Goal: Task Accomplishment & Management: Use online tool/utility

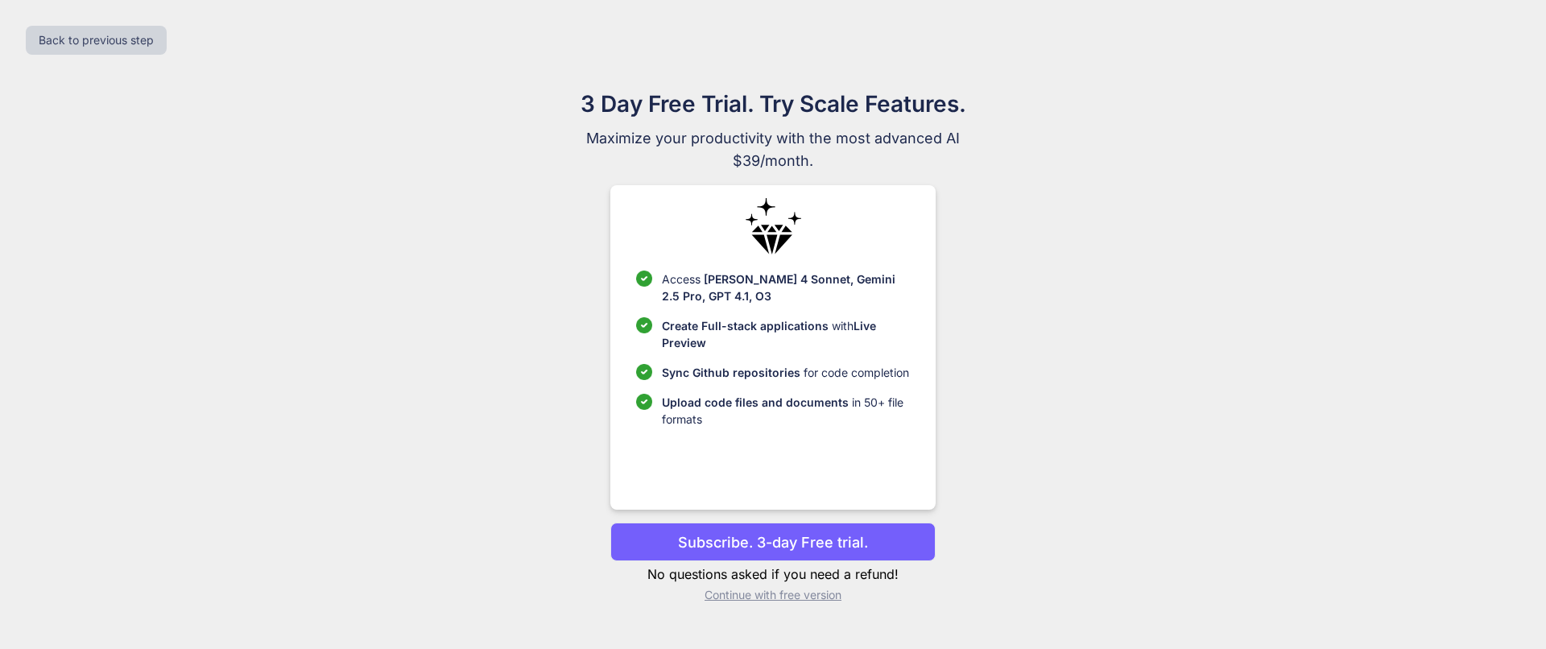
click at [762, 547] on p "Subscribe. 3-day Free trial." at bounding box center [773, 542] width 190 height 22
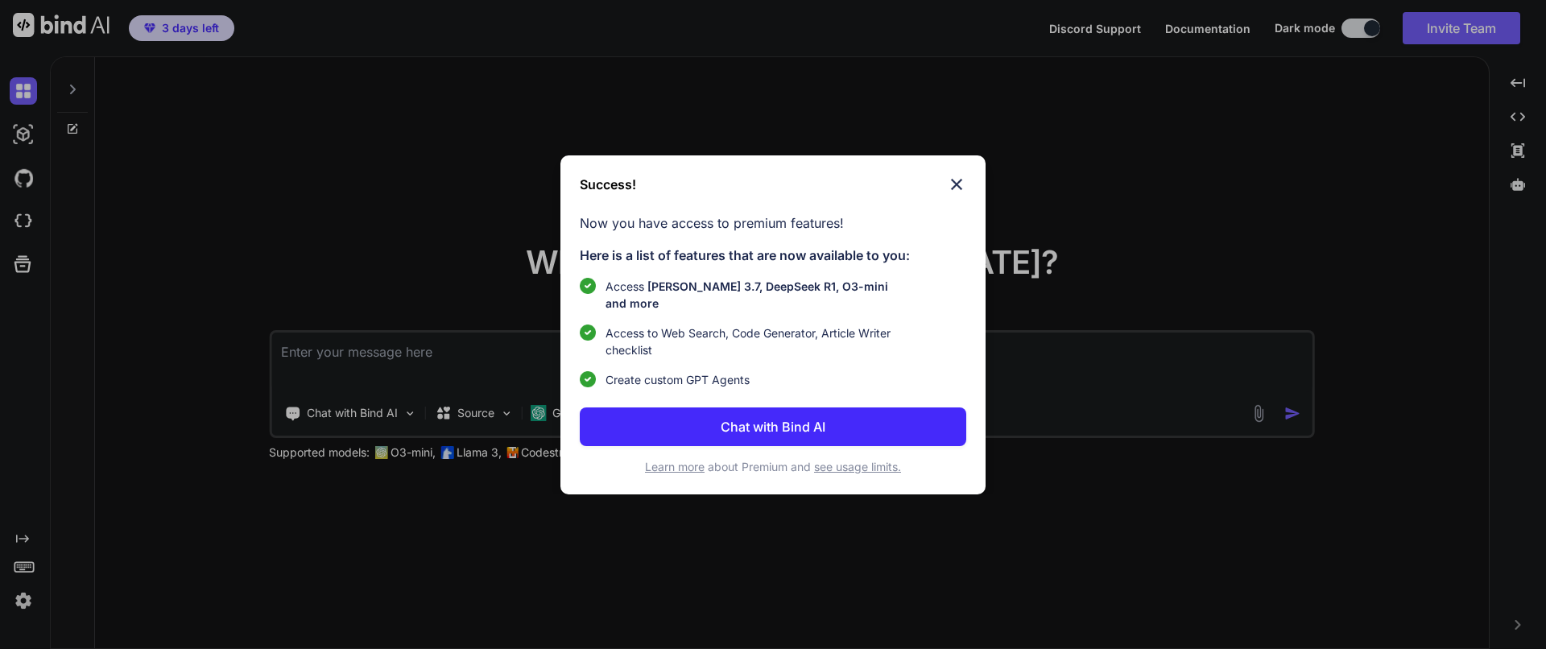
type textarea "x"
click at [757, 407] on button "Chat with Bind AI" at bounding box center [773, 426] width 386 height 39
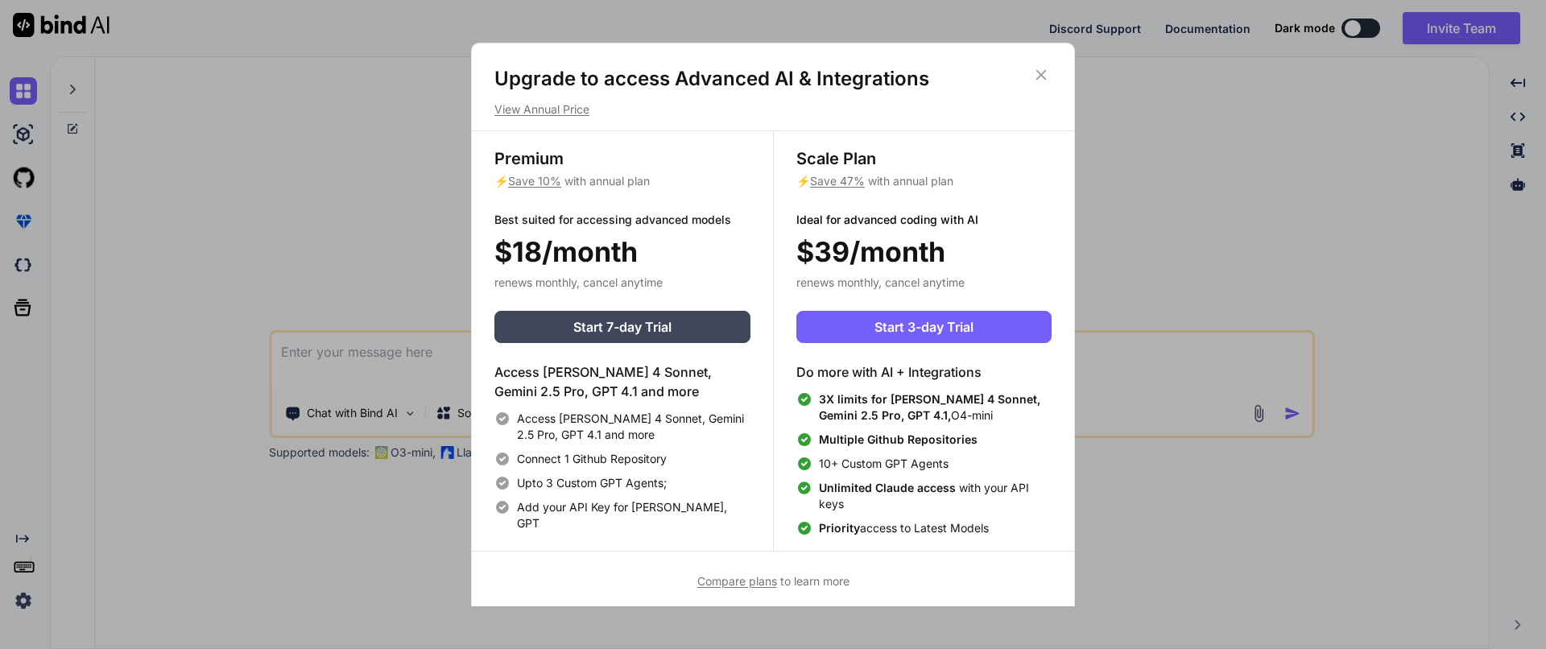
click at [1042, 74] on icon at bounding box center [1041, 75] width 18 height 18
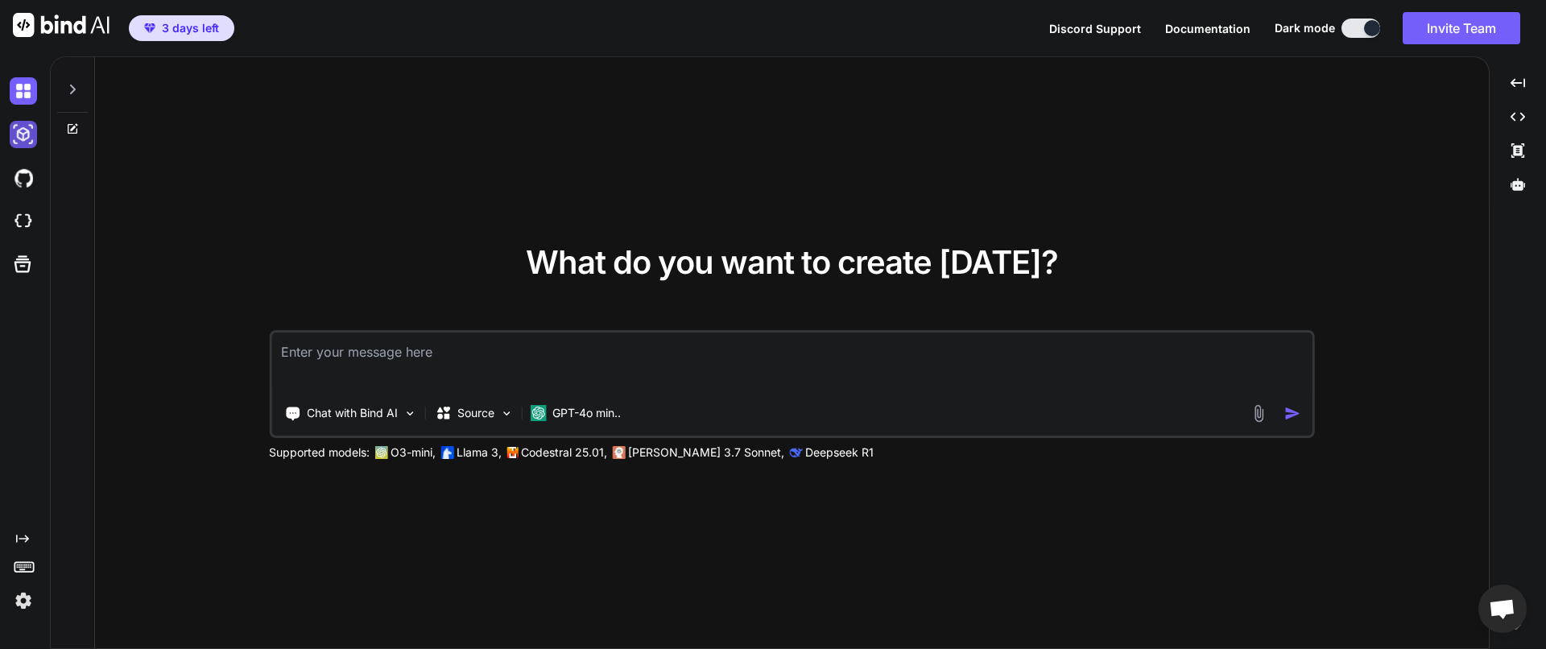
click at [23, 135] on img at bounding box center [23, 134] width 27 height 27
type textarea "x"
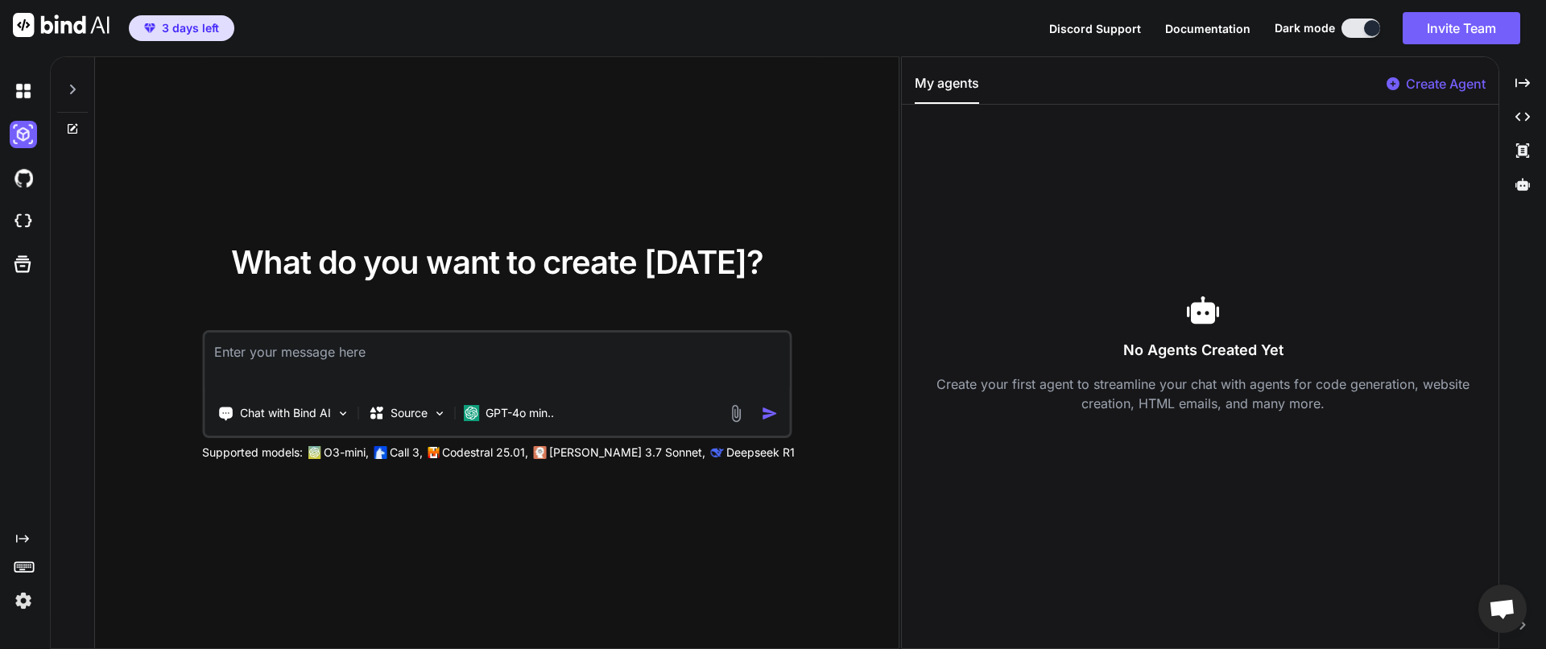
click at [1434, 177] on div "No Agents Created Yet Create your first agent to streamline your chat with agen…" at bounding box center [1203, 354] width 577 height 472
click at [527, 411] on font "GPT-4o min.." at bounding box center [520, 413] width 68 height 14
click at [528, 418] on font "GPT-4o min.." at bounding box center [520, 413] width 68 height 14
click at [446, 420] on div "Source" at bounding box center [407, 413] width 91 height 32
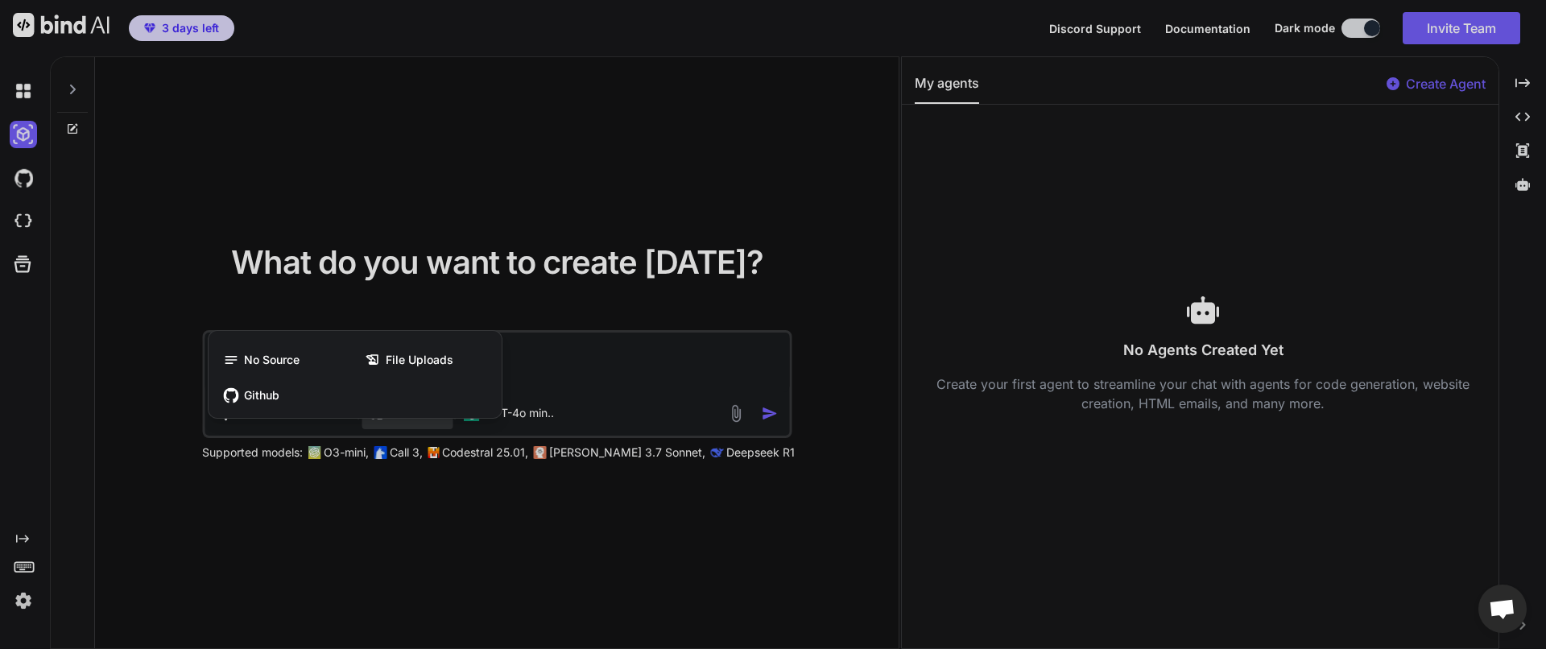
click at [343, 240] on div at bounding box center [773, 324] width 1546 height 649
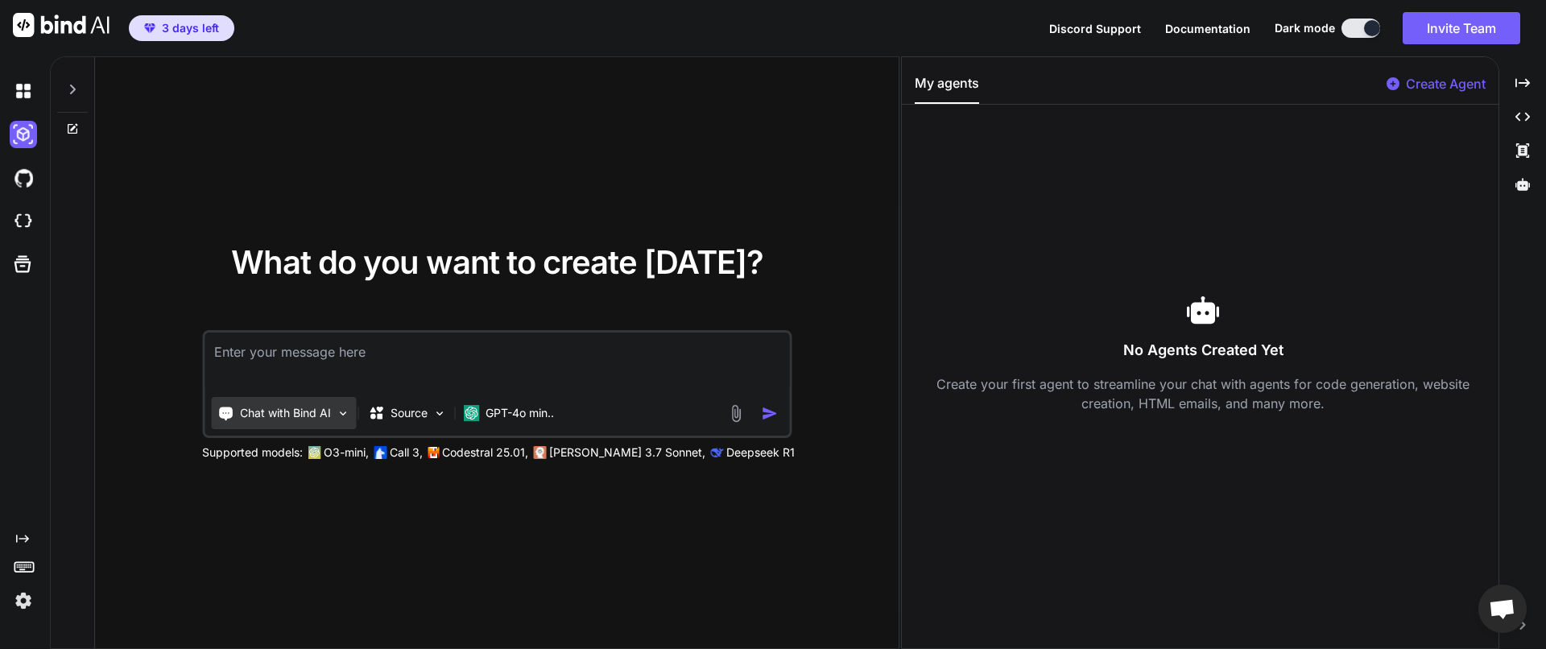
click at [258, 421] on div "Chat with Bind AI" at bounding box center [283, 413] width 145 height 32
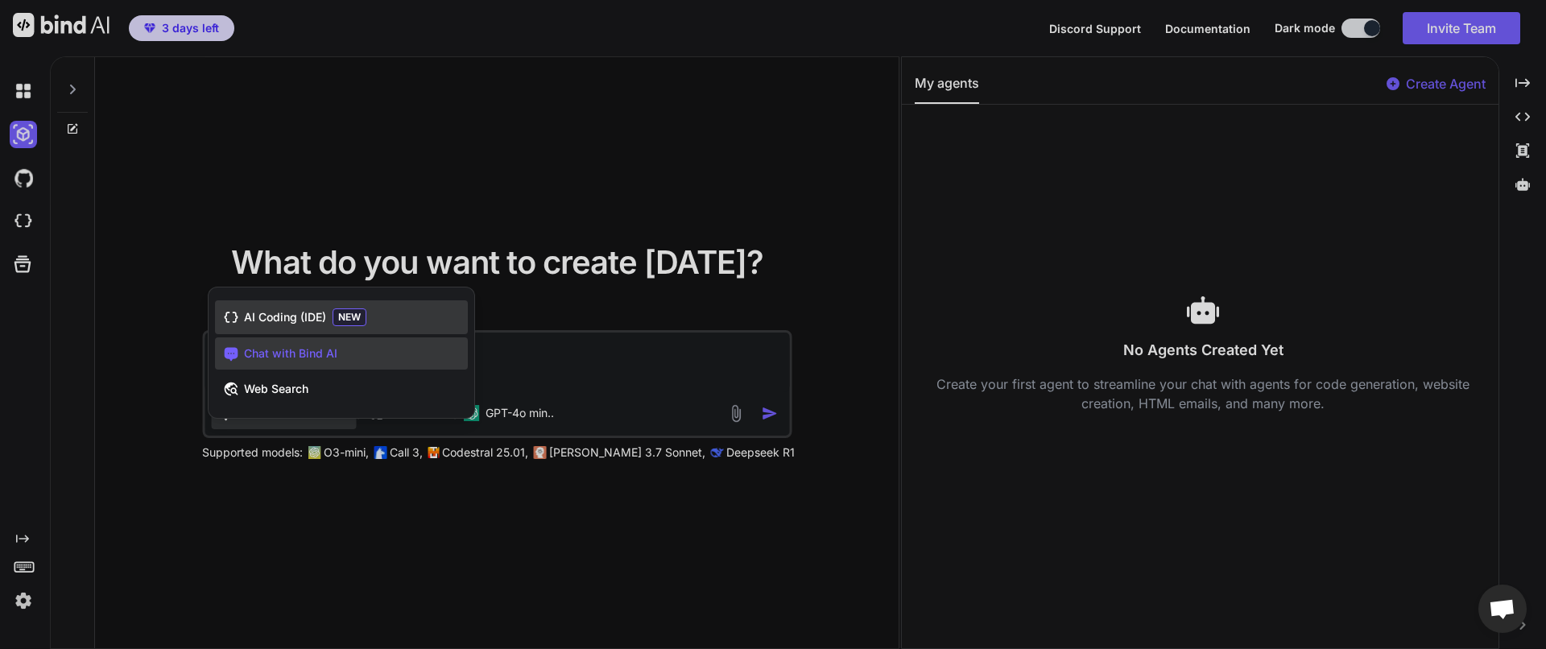
click at [287, 312] on span "AI Coding (IDE)" at bounding box center [285, 317] width 82 height 16
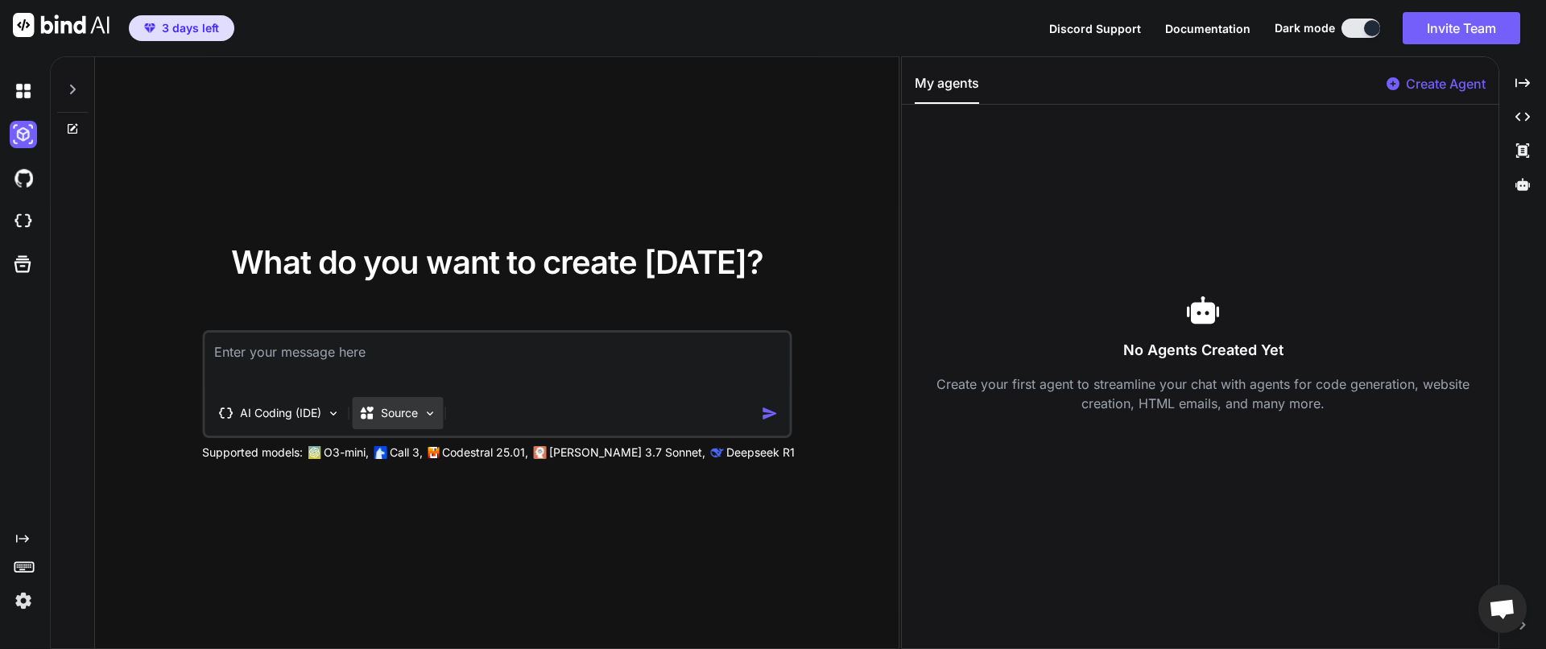
click at [406, 419] on p "Source" at bounding box center [399, 413] width 37 height 16
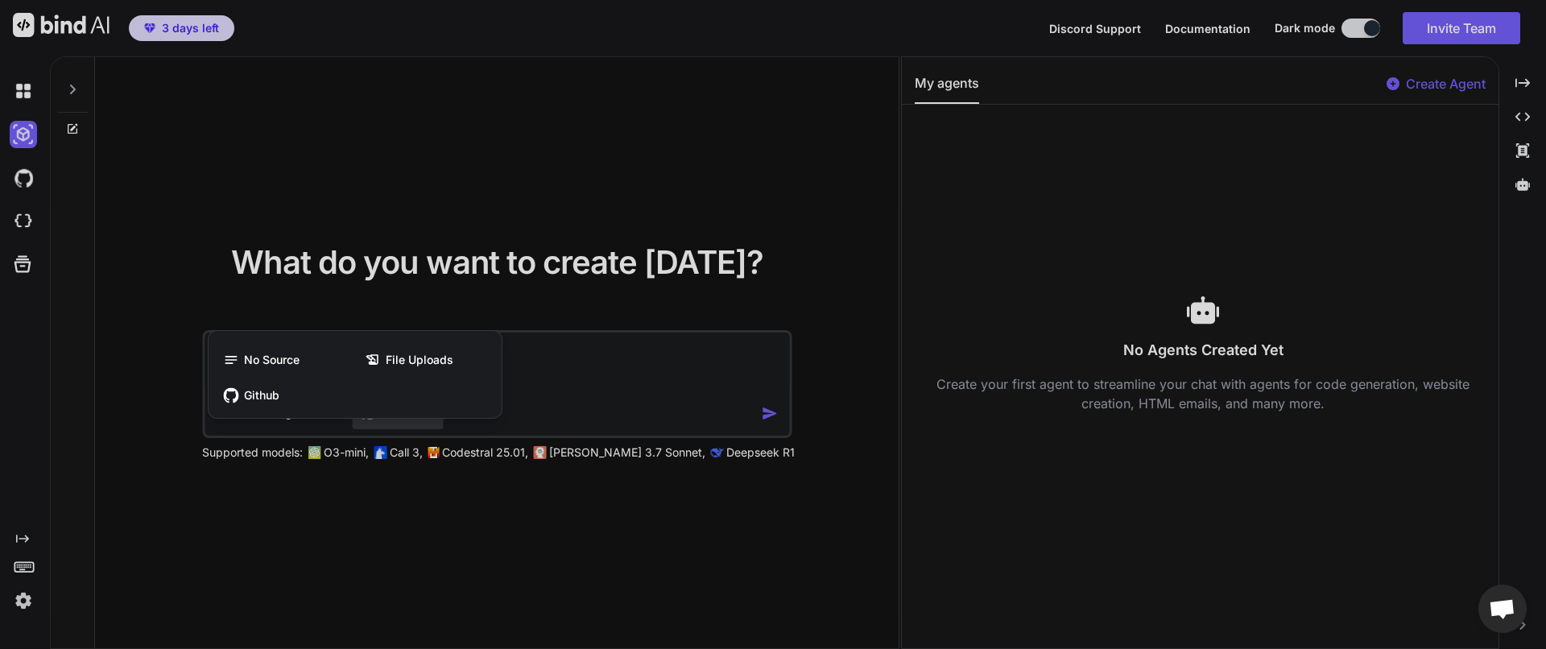
click at [431, 215] on div at bounding box center [773, 324] width 1546 height 649
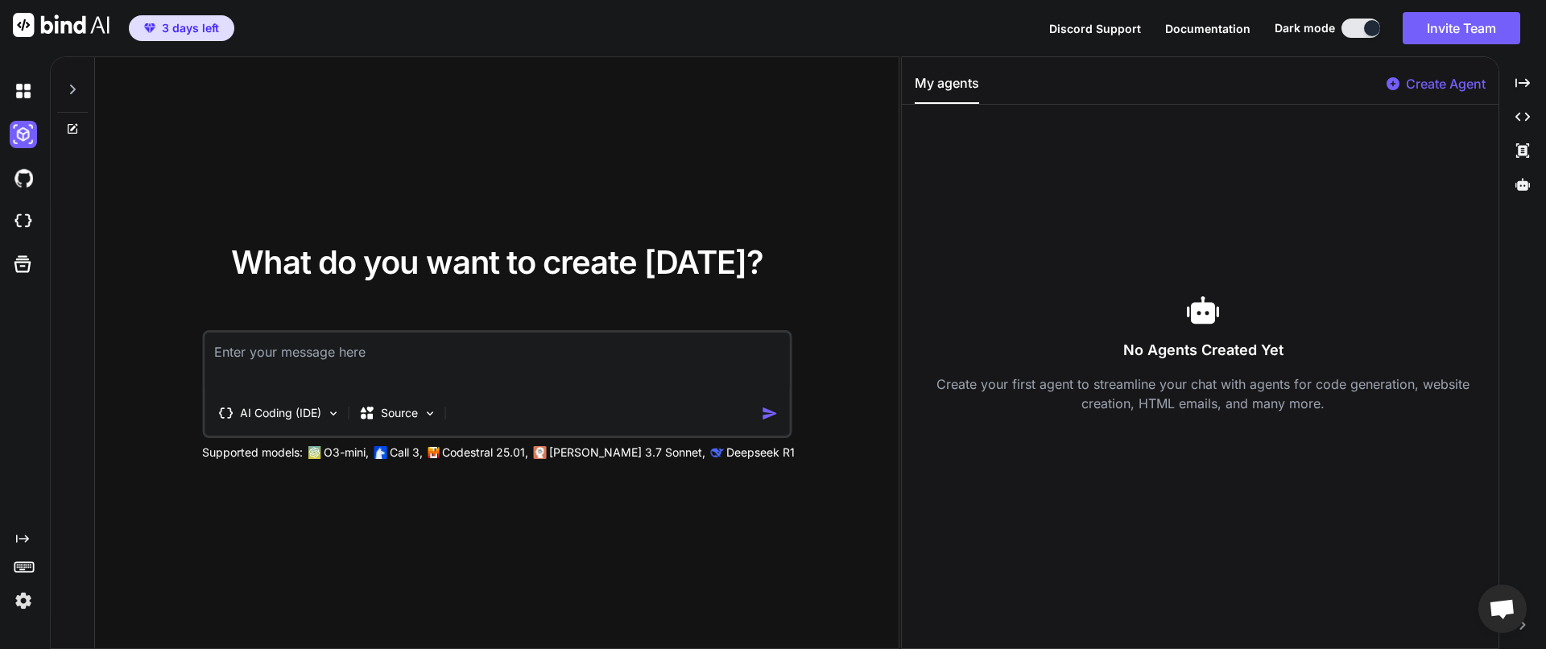
click at [1523, 198] on div "Created with Pixso. Created with Pixso. Created with Pixso." at bounding box center [1523, 136] width 34 height 135
click at [1523, 189] on icon at bounding box center [1522, 184] width 14 height 12
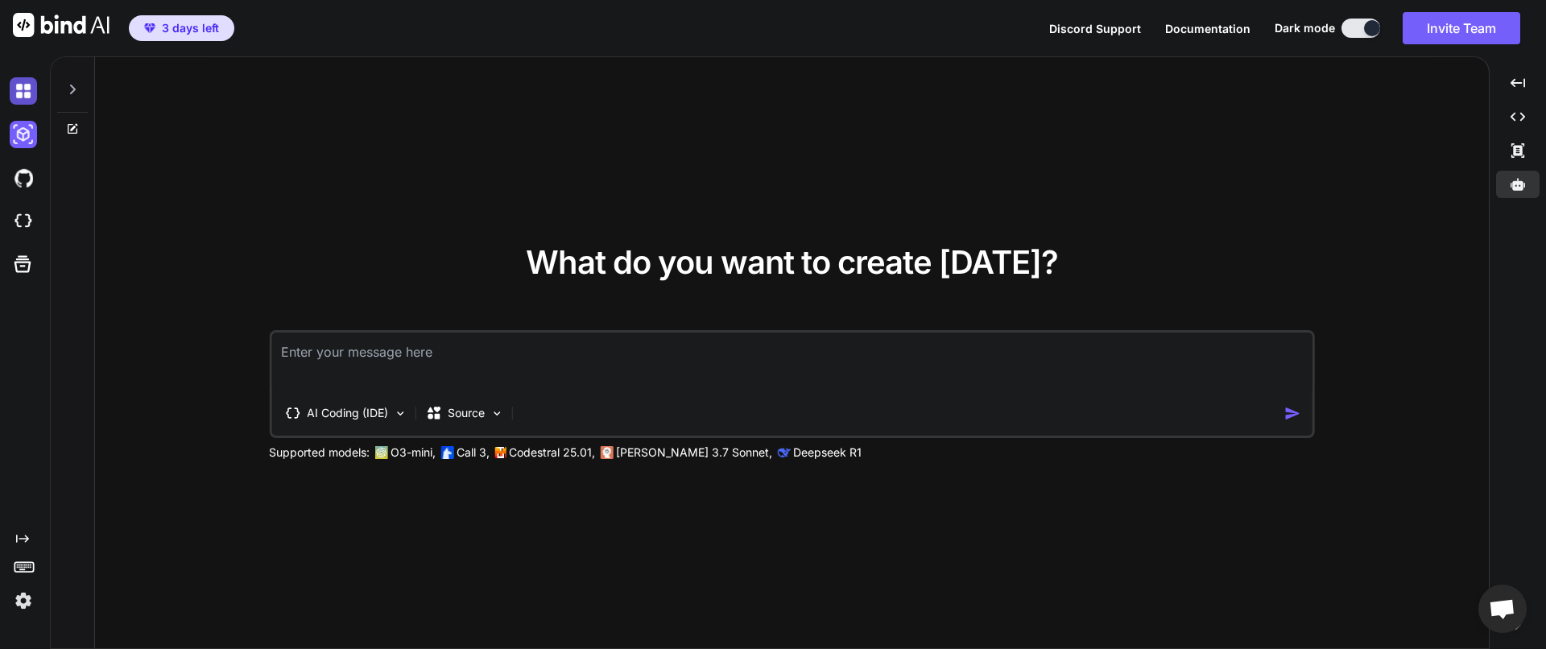
click at [26, 85] on img at bounding box center [23, 90] width 27 height 27
click at [27, 94] on img at bounding box center [23, 90] width 27 height 27
click at [66, 93] on icon at bounding box center [72, 89] width 13 height 13
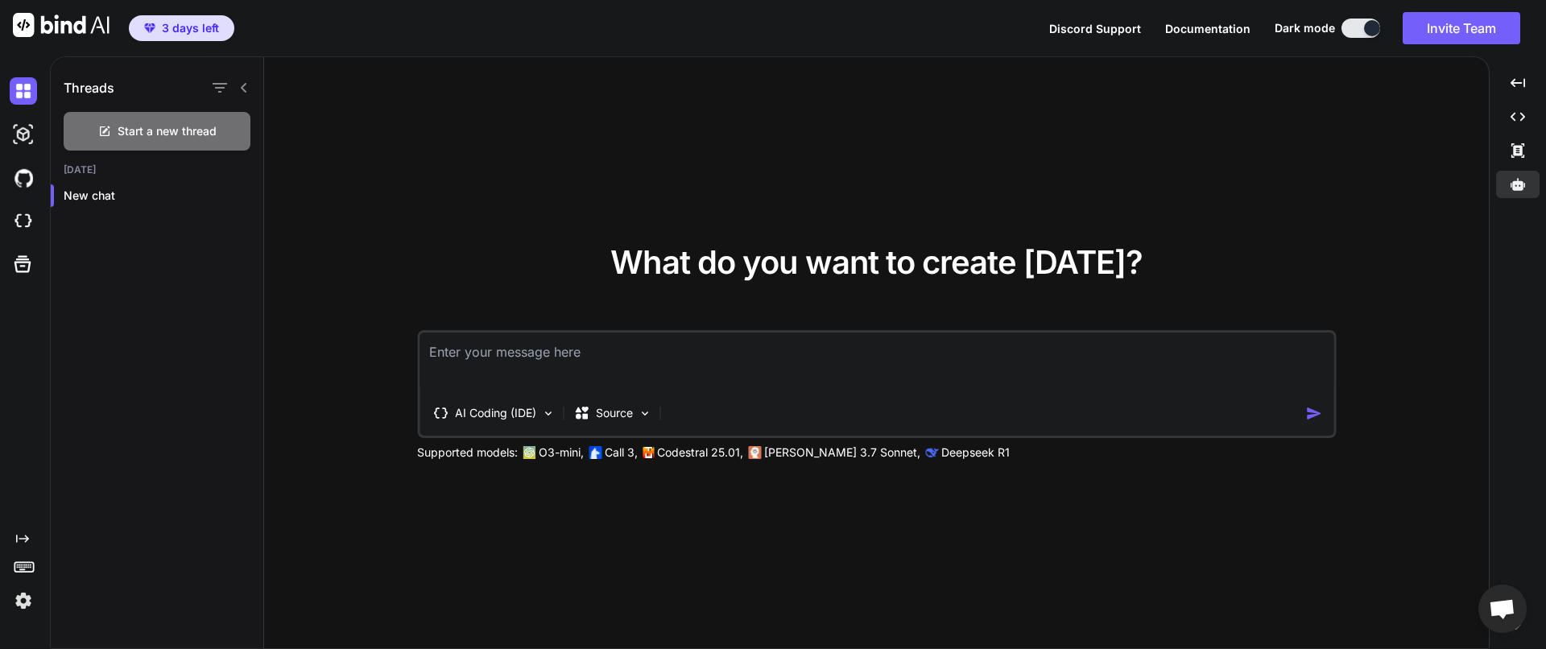
click at [31, 620] on div "Created with Pixso." at bounding box center [25, 352] width 50 height 593
click at [24, 601] on img at bounding box center [23, 600] width 27 height 27
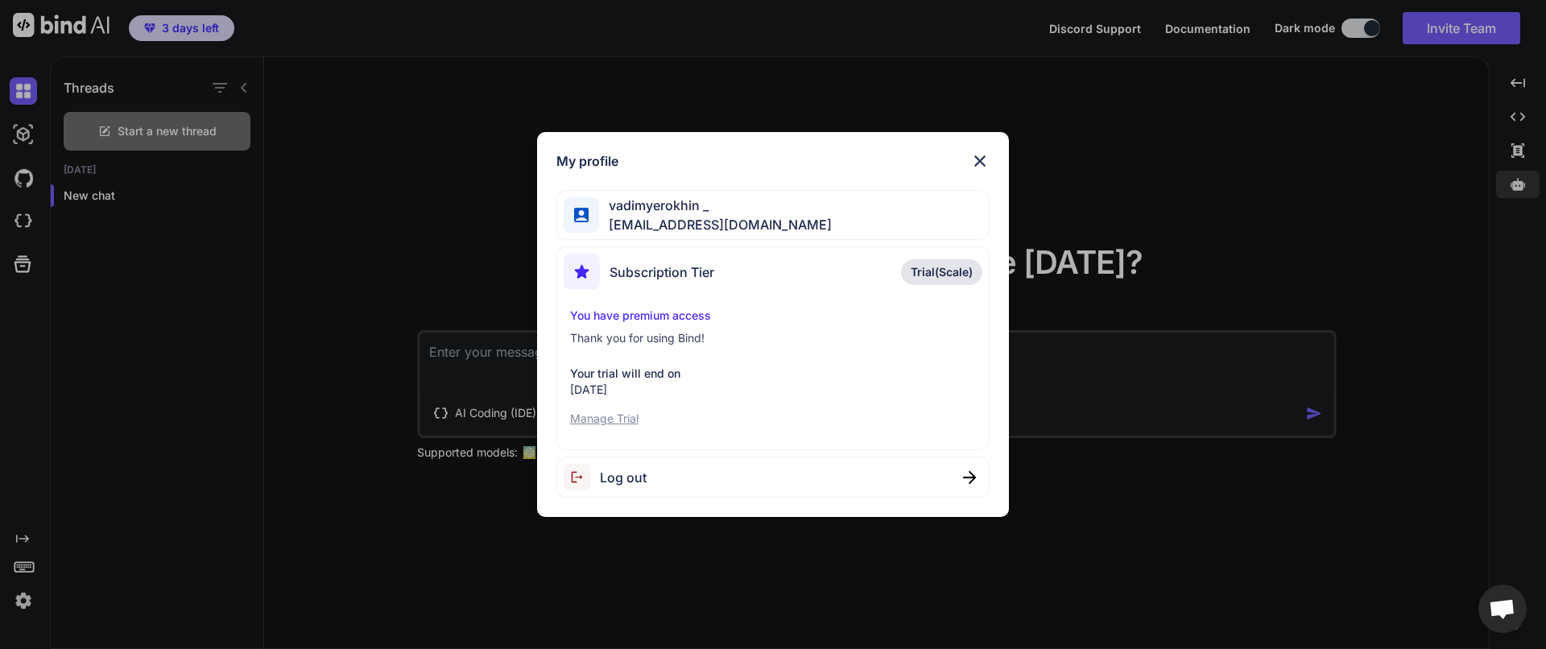
click at [975, 158] on img at bounding box center [979, 160] width 19 height 19
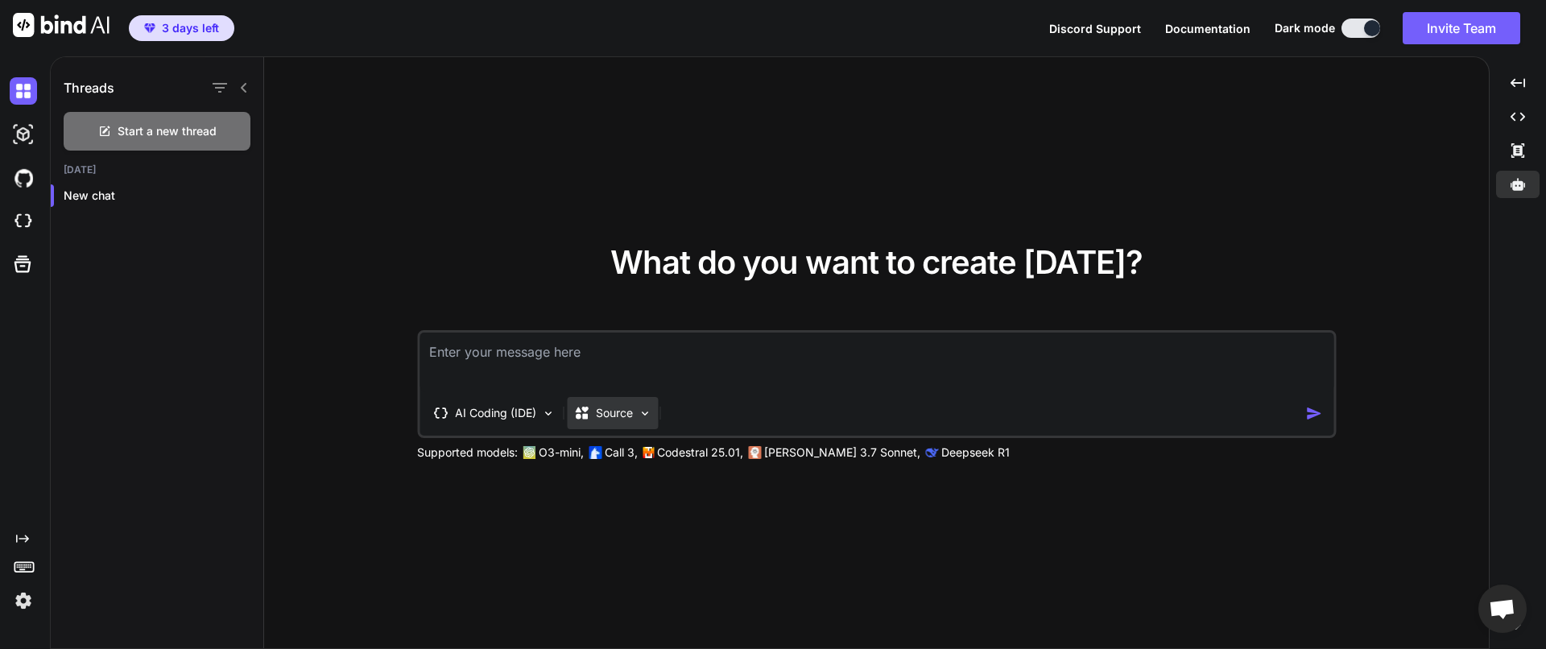
click at [593, 415] on div "Source" at bounding box center [603, 413] width 60 height 16
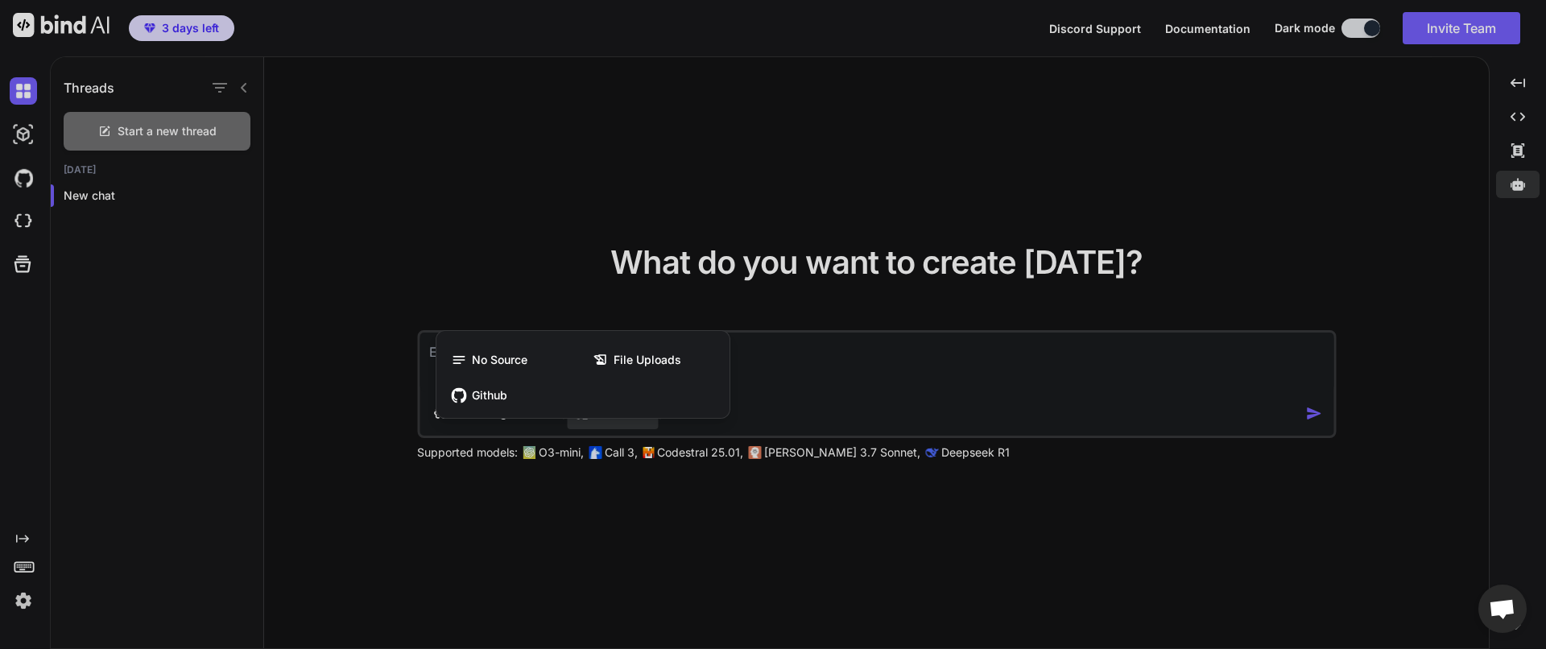
click at [489, 251] on div at bounding box center [773, 324] width 1546 height 649
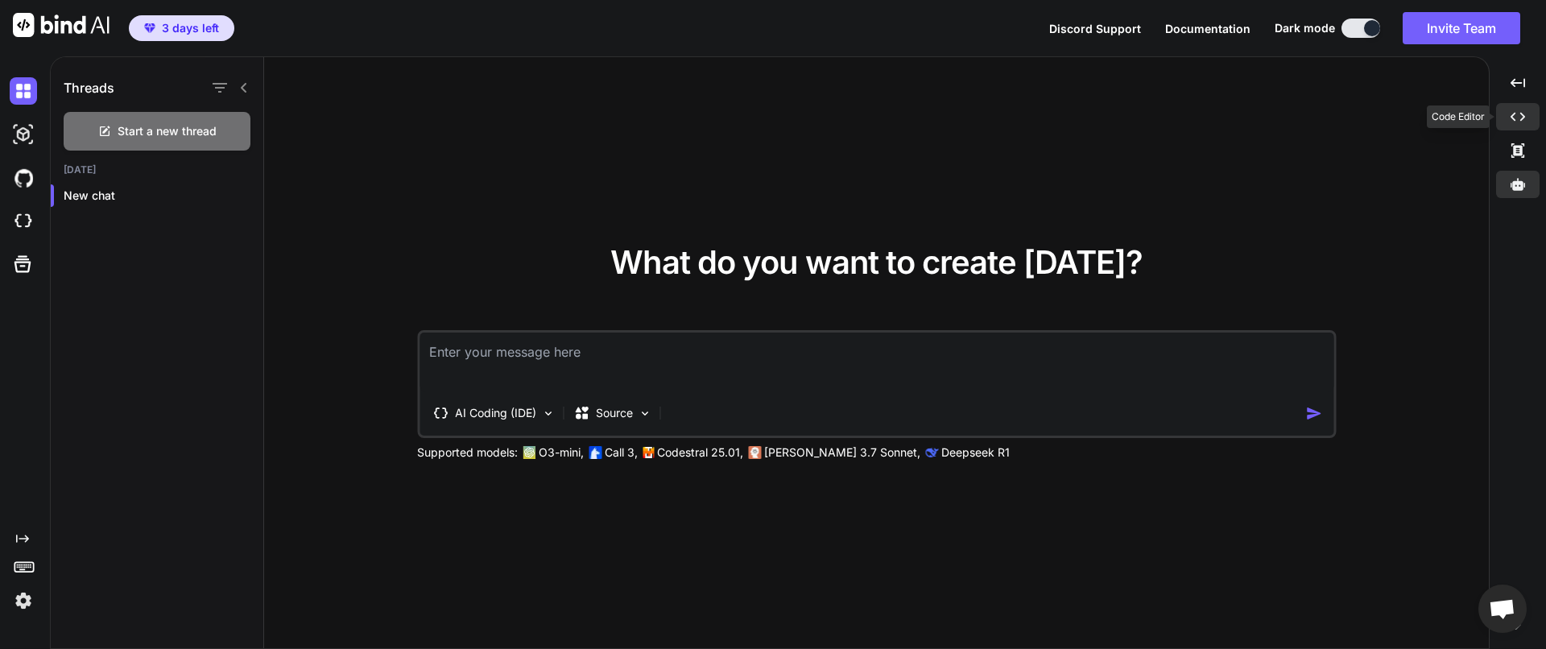
click at [1531, 119] on div "Created with Pixso." at bounding box center [1517, 116] width 43 height 27
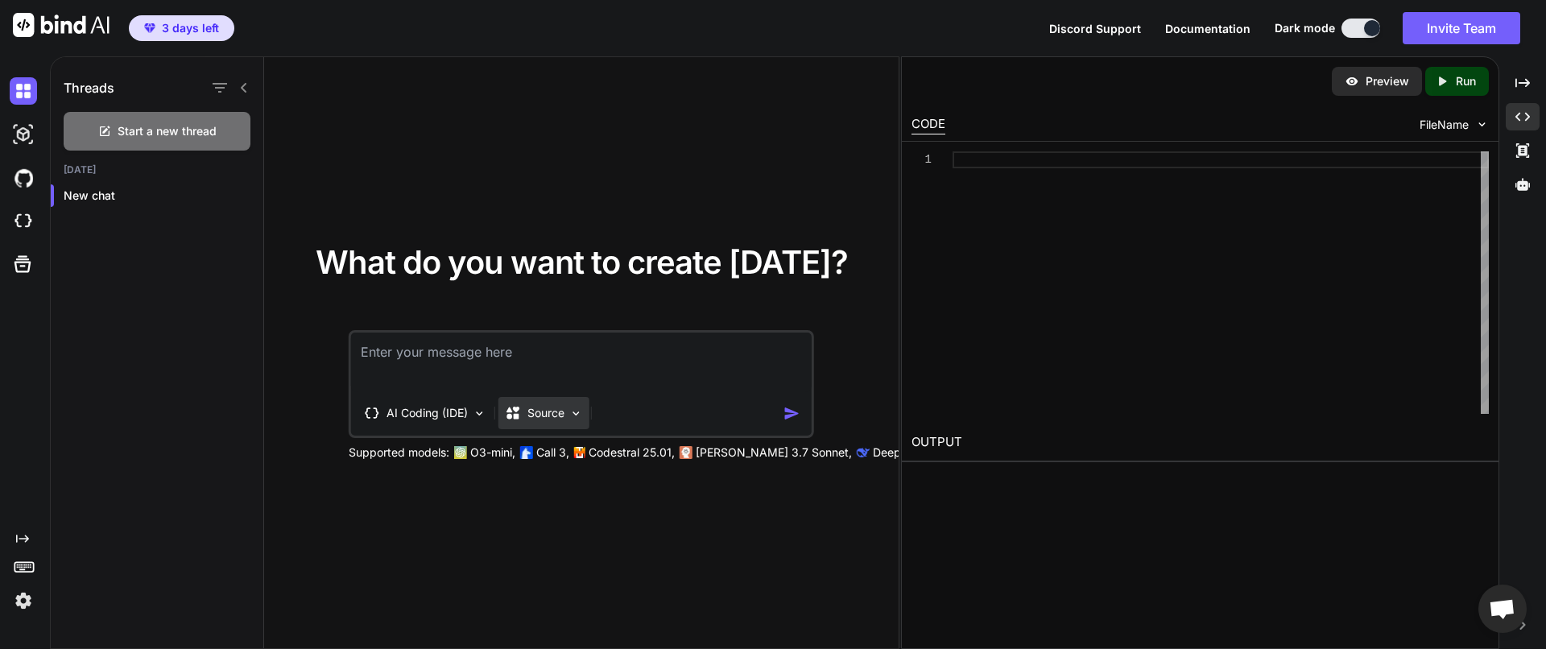
click at [578, 415] on img at bounding box center [576, 414] width 14 height 14
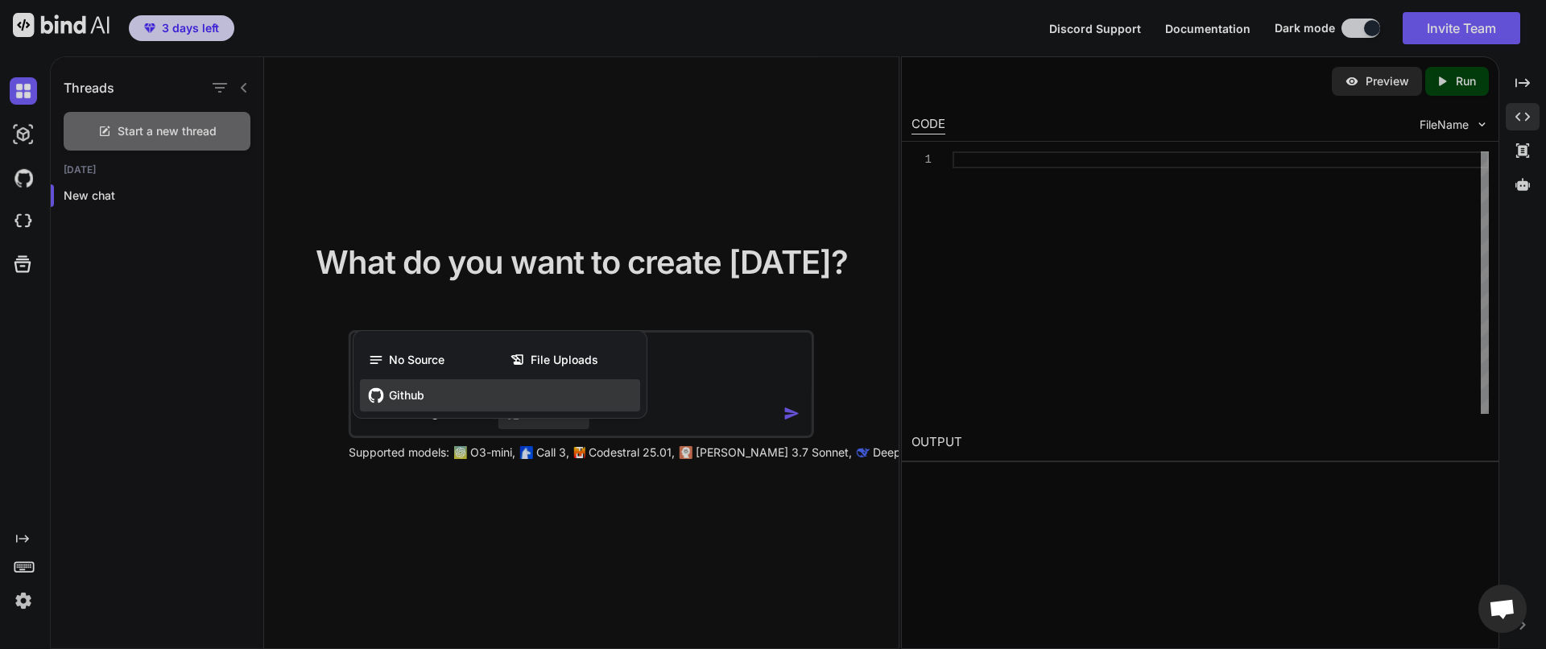
click at [405, 404] on div "Github" at bounding box center [500, 395] width 280 height 32
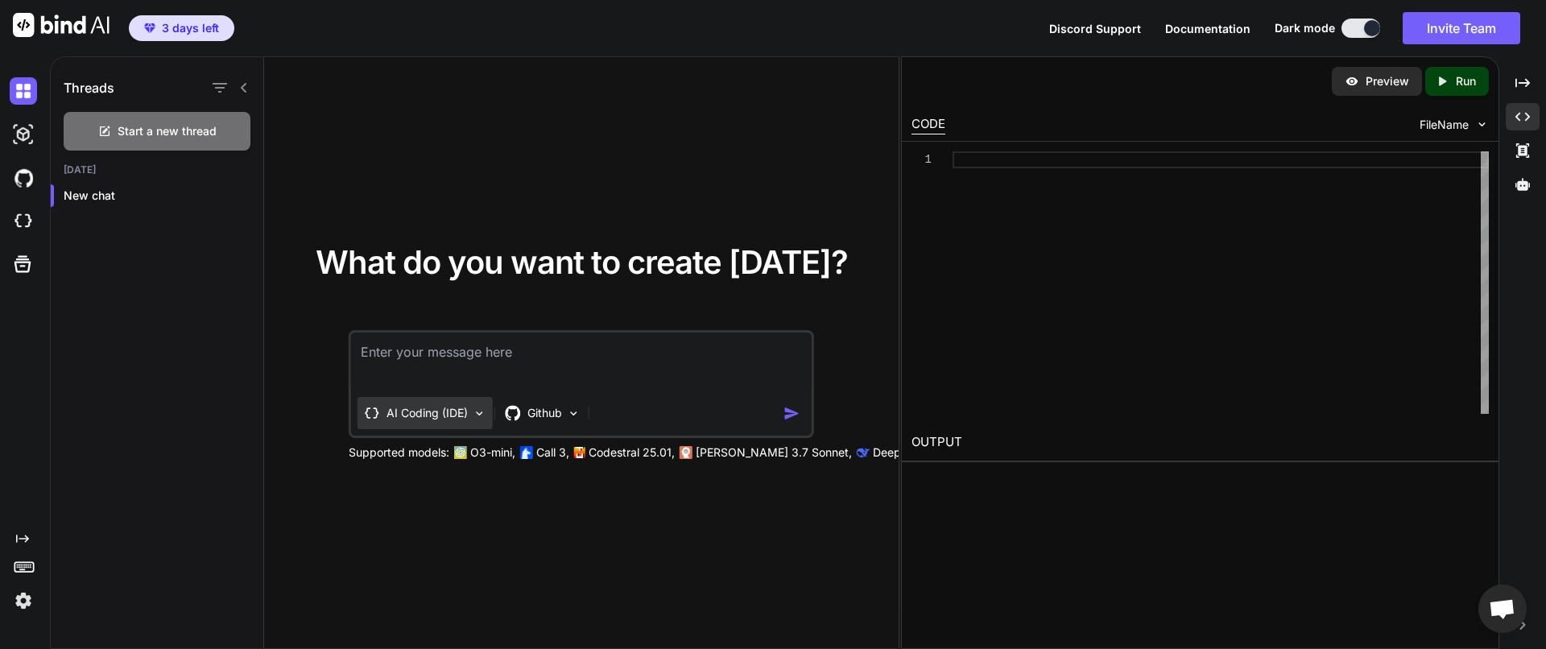
click at [448, 411] on p "AI Coding (IDE)" at bounding box center [426, 413] width 81 height 16
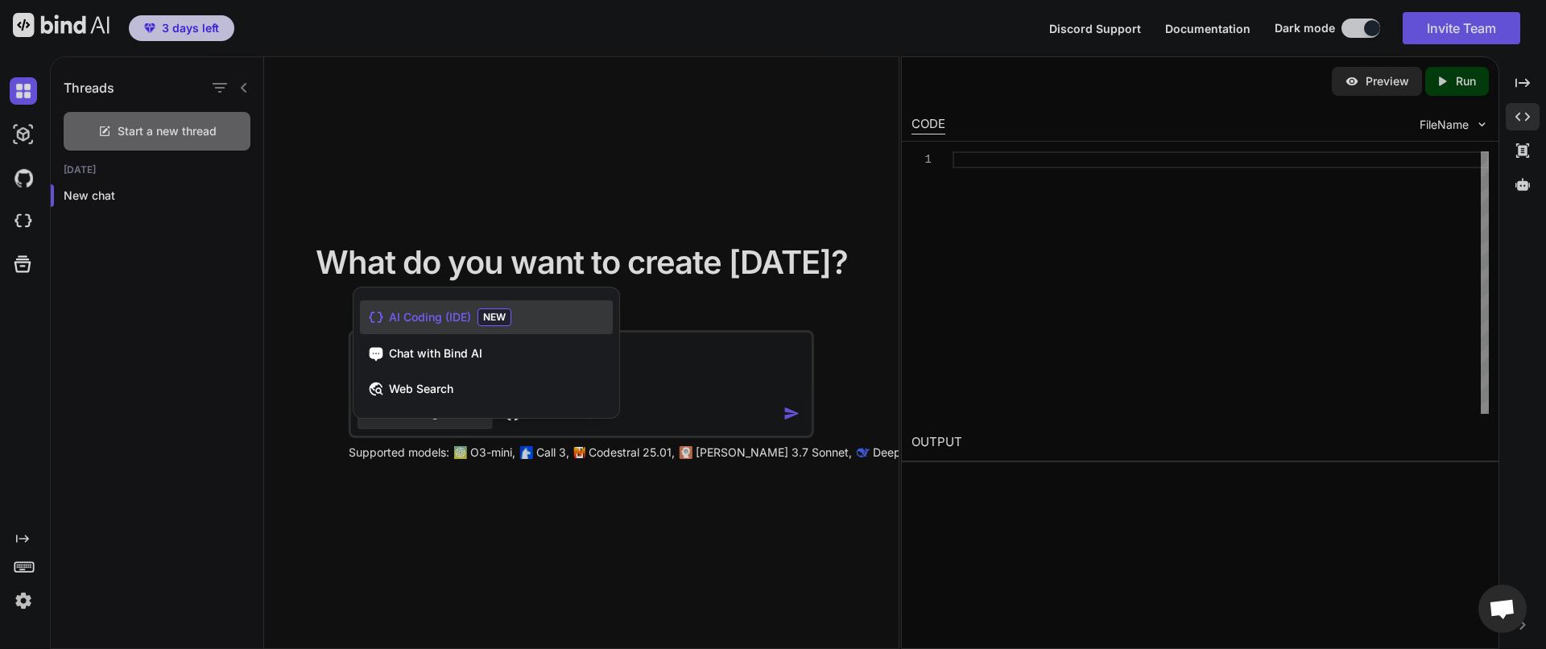
click at [651, 342] on div at bounding box center [773, 324] width 1546 height 649
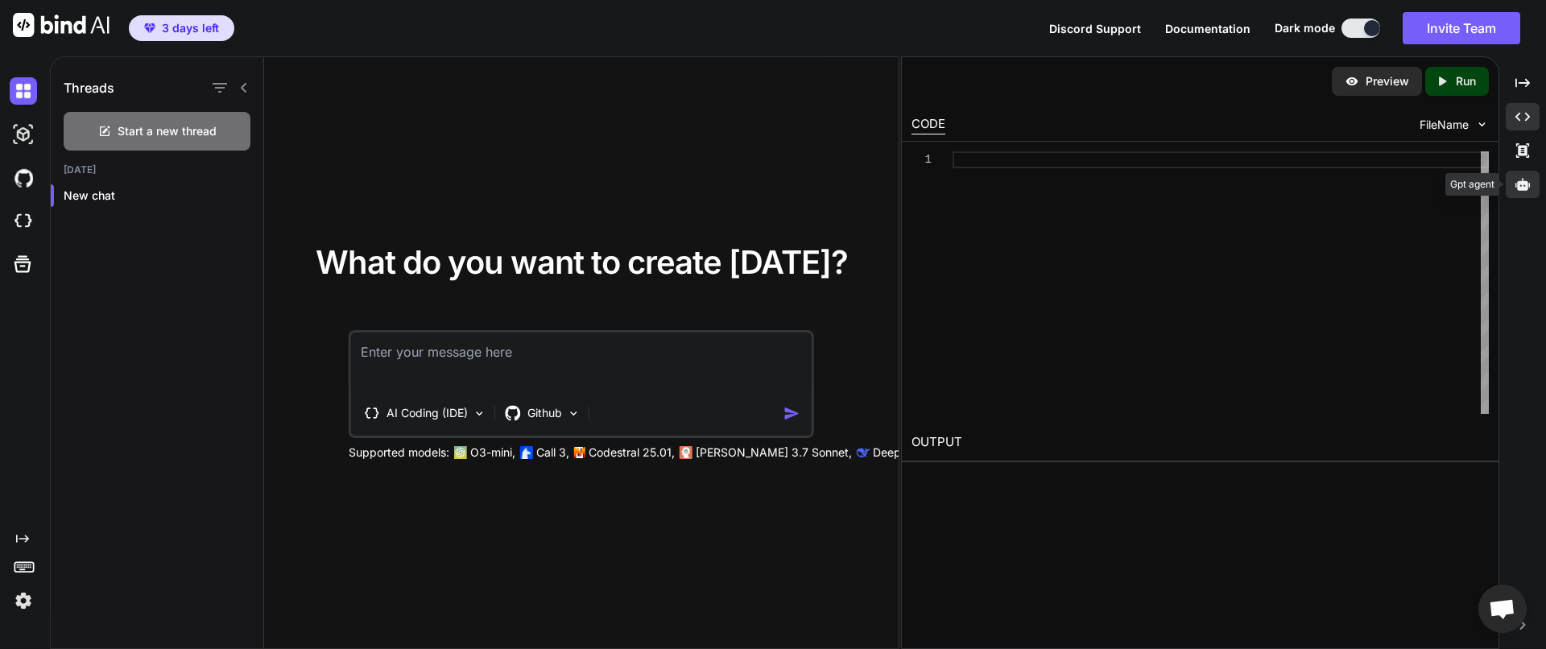
click at [1519, 188] on icon at bounding box center [1522, 184] width 14 height 12
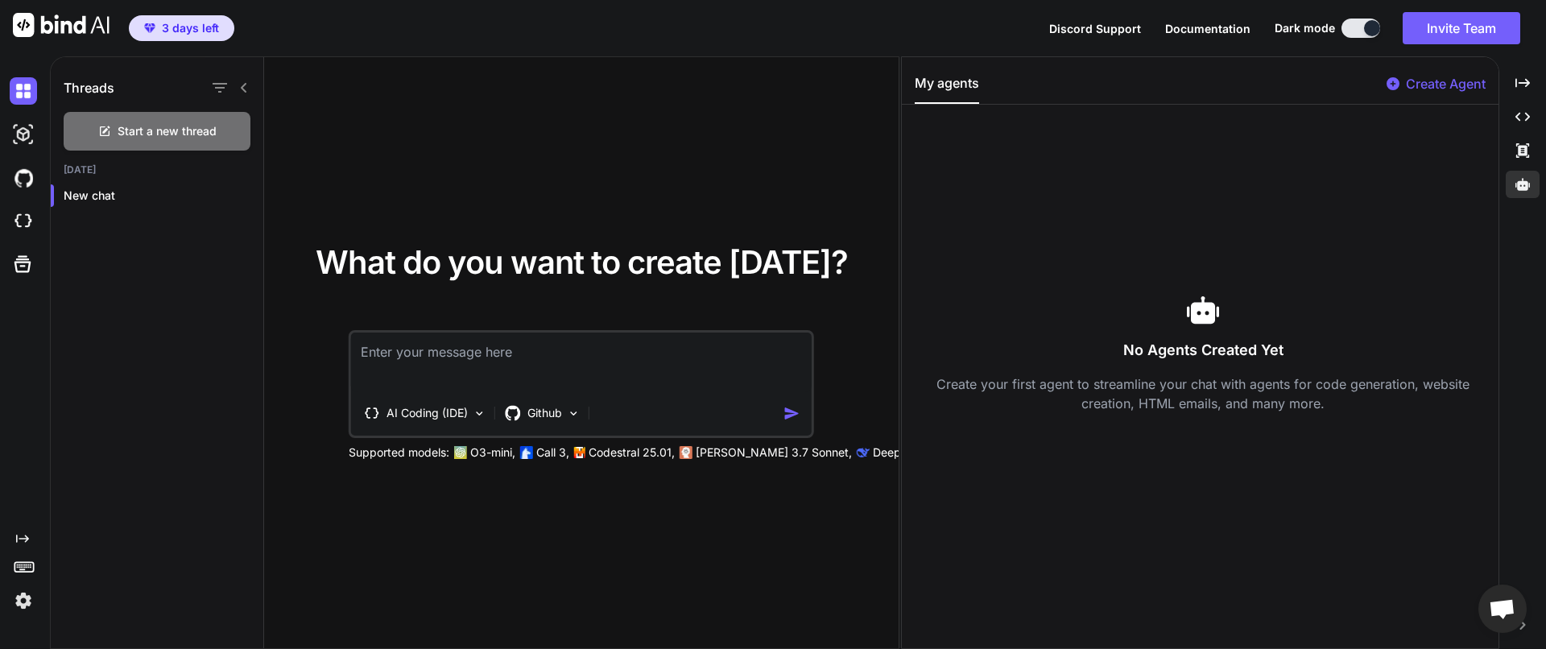
click at [1455, 89] on font "Create Agent" at bounding box center [1446, 84] width 80 height 16
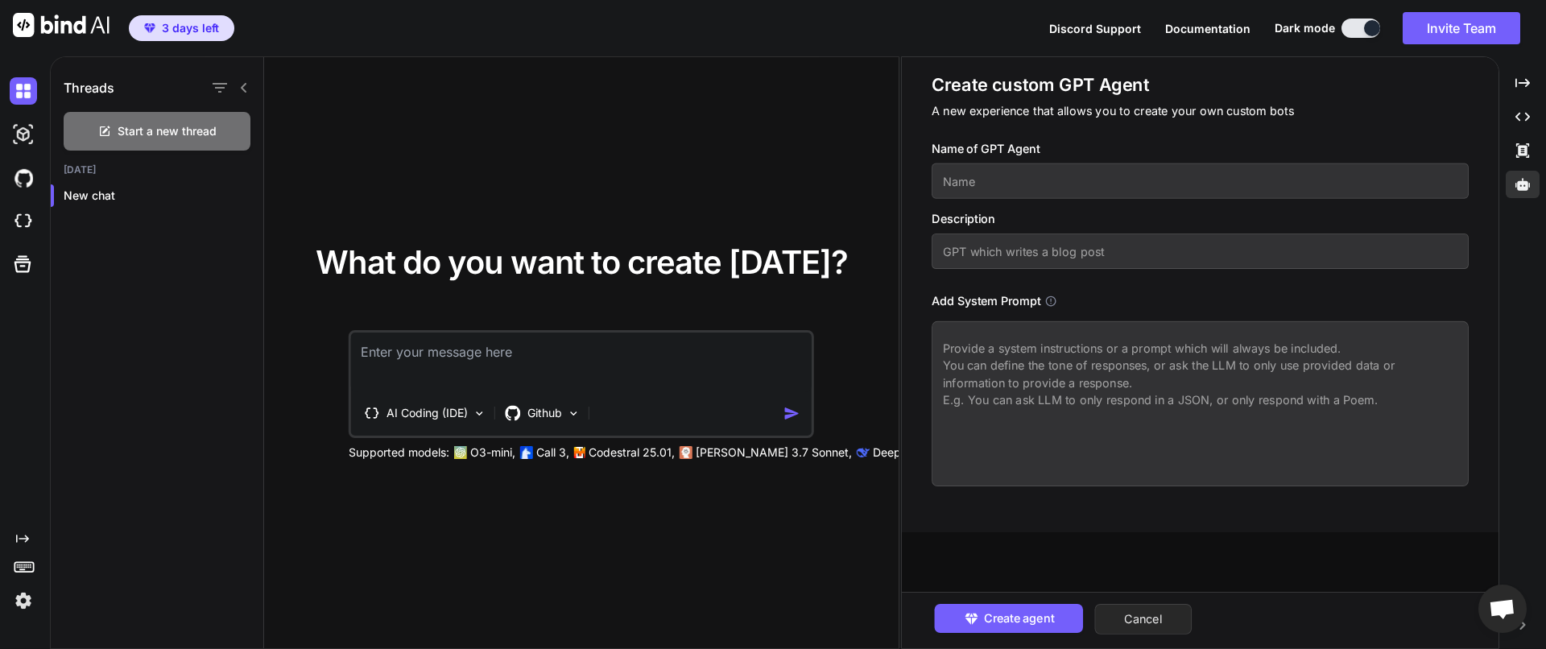
click at [1130, 613] on button "Cancel" at bounding box center [1142, 619] width 97 height 31
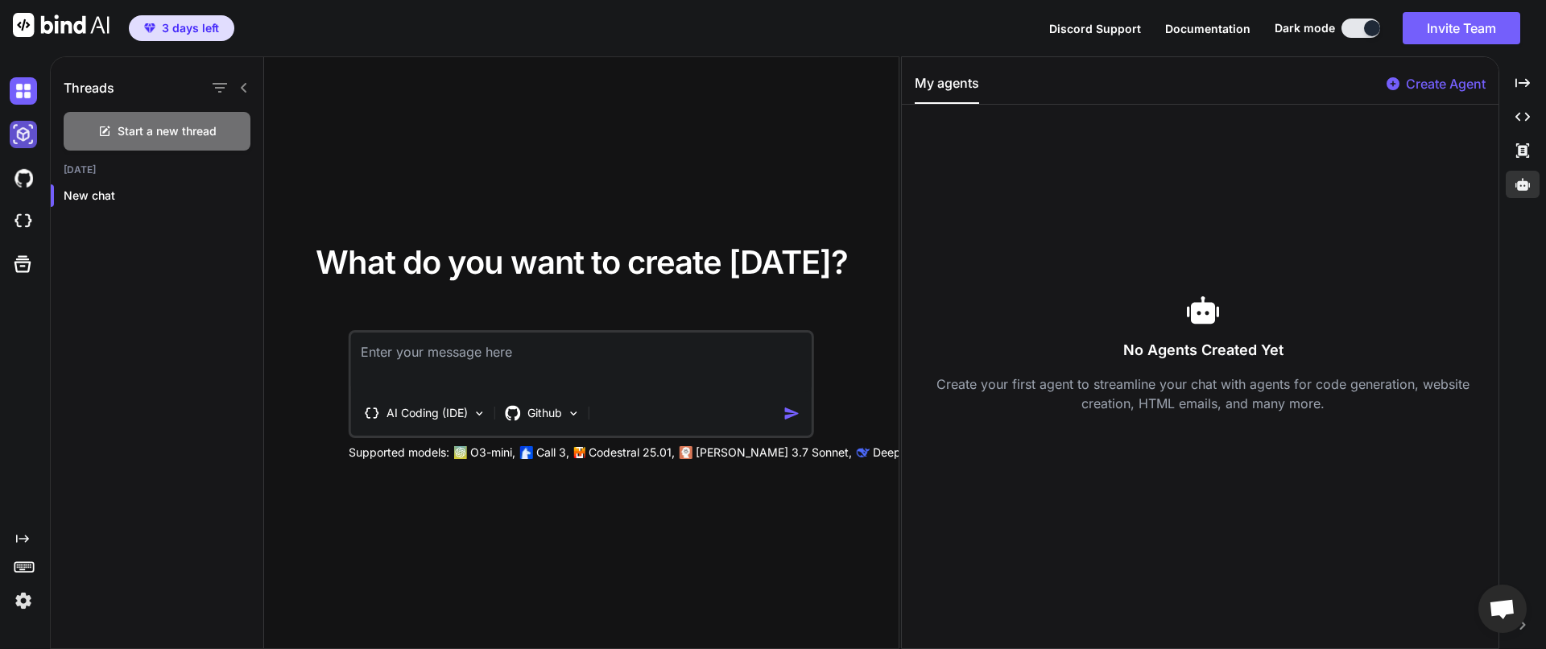
click at [23, 134] on img at bounding box center [23, 134] width 27 height 27
click at [25, 175] on img at bounding box center [23, 177] width 27 height 27
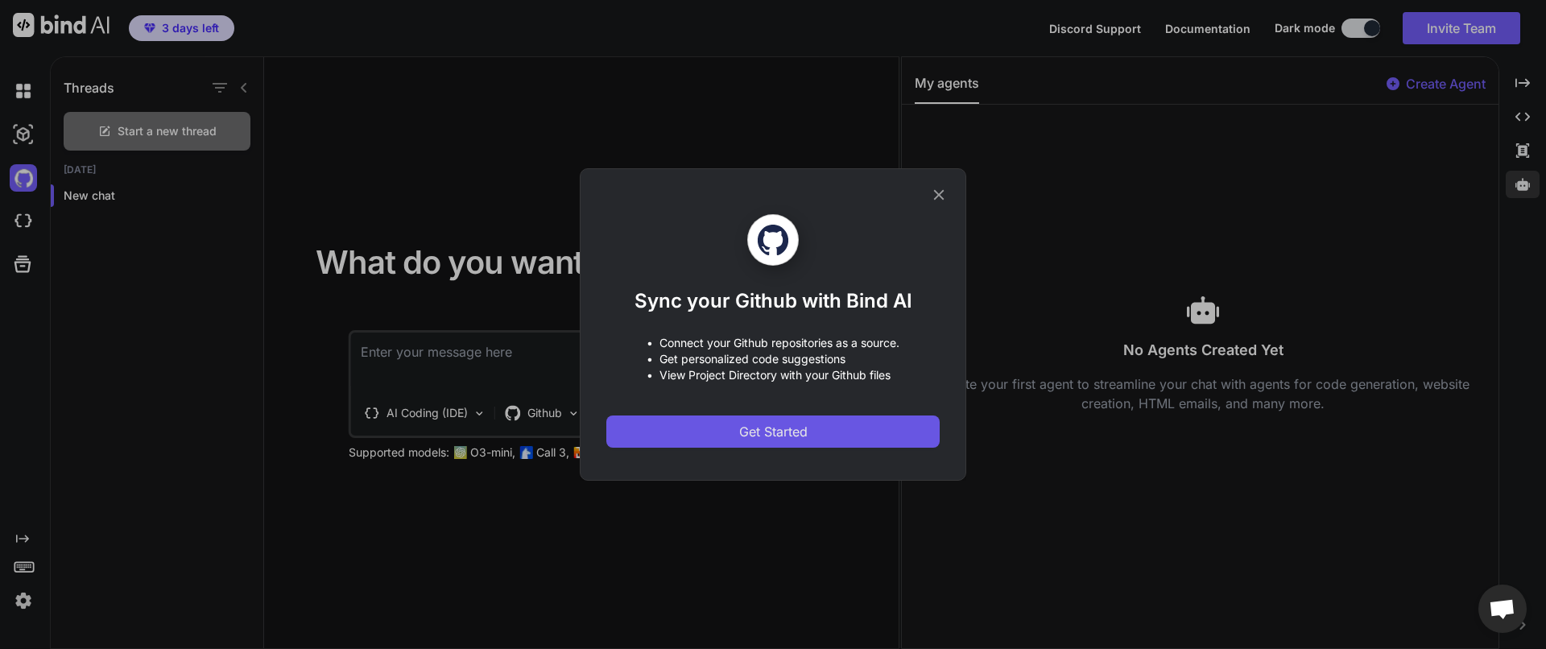
click at [700, 436] on button "Get Started" at bounding box center [772, 431] width 333 height 32
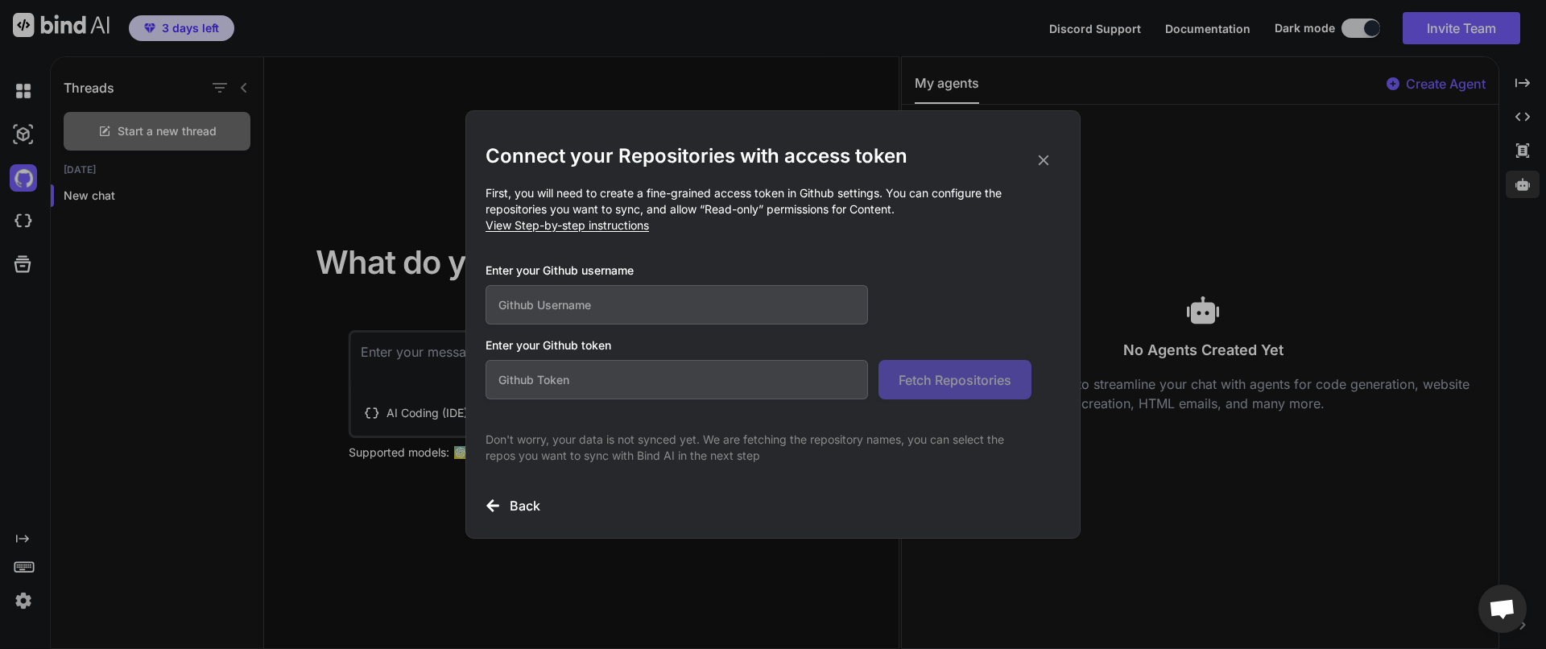
click at [601, 313] on input "text" at bounding box center [677, 304] width 382 height 39
type input "vadimyerokhin"
click at [634, 229] on span "View Step-by-step instructions" at bounding box center [567, 225] width 163 height 14
click at [754, 387] on input "text" at bounding box center [677, 379] width 382 height 39
paste input "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"
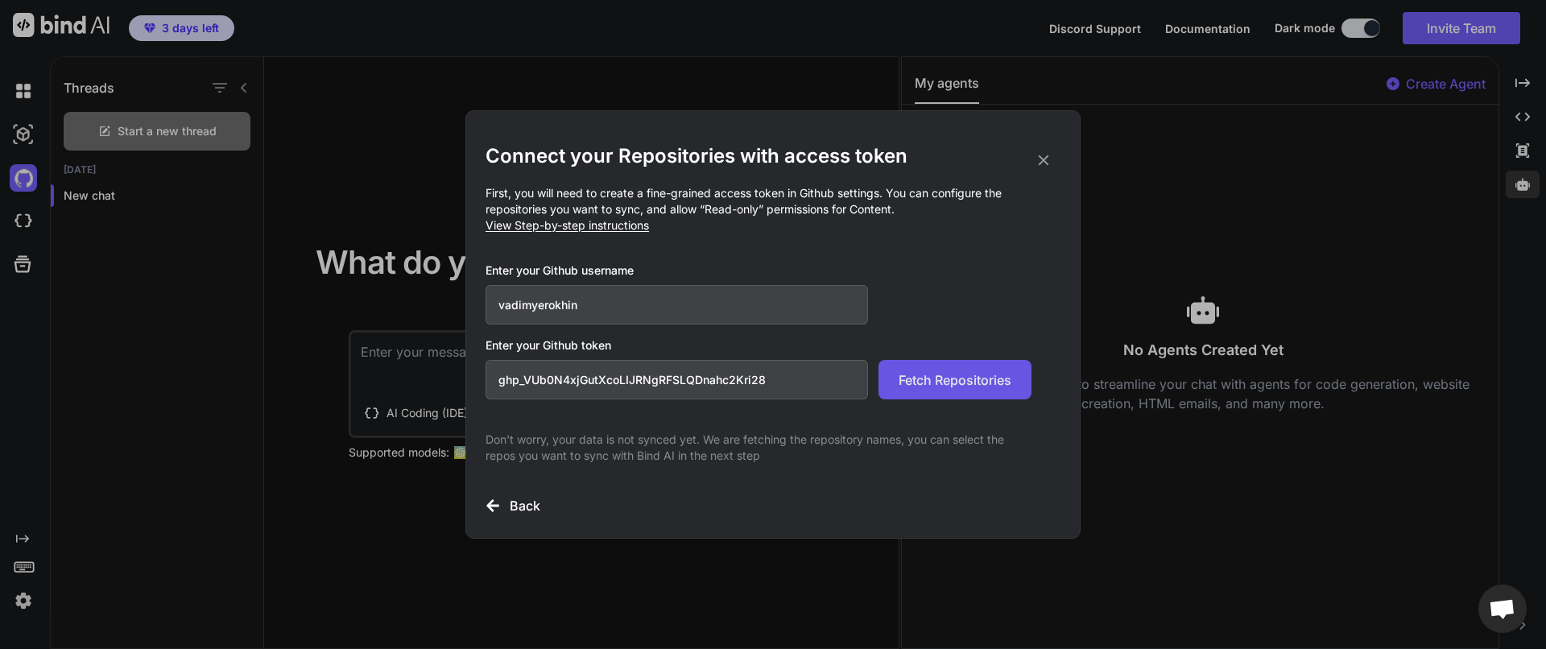
type input "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"
click at [963, 374] on span "Fetch Repositories" at bounding box center [955, 379] width 113 height 19
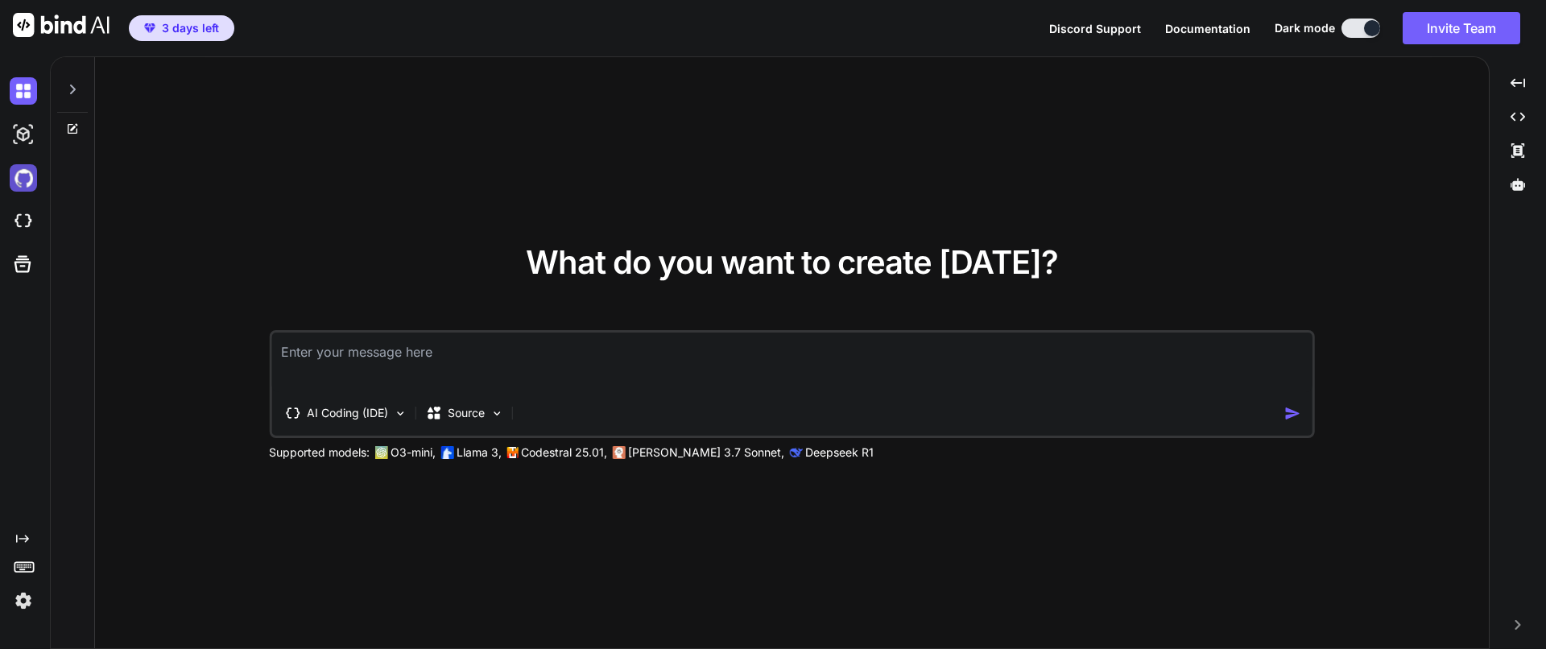
type textarea "x"
click at [25, 184] on img at bounding box center [23, 177] width 27 height 27
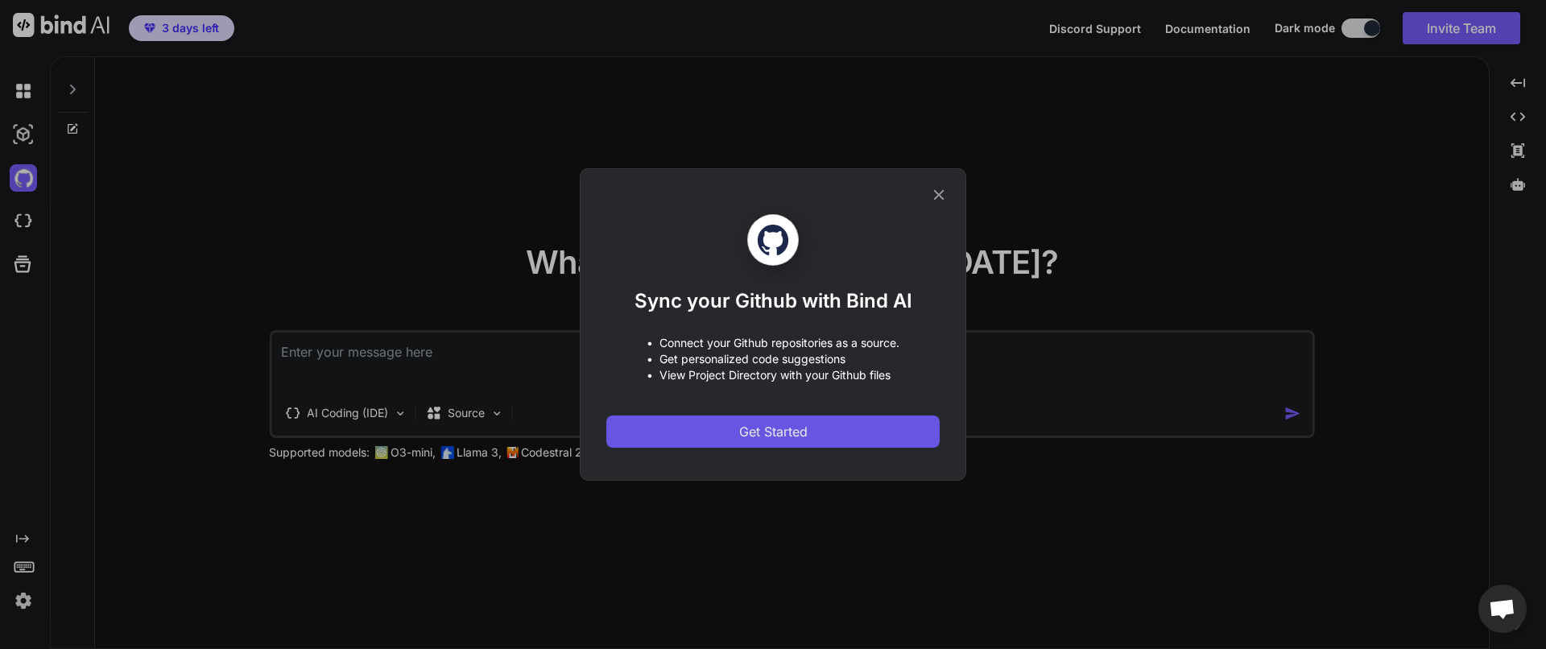
click at [787, 438] on span "Get Started" at bounding box center [773, 431] width 68 height 19
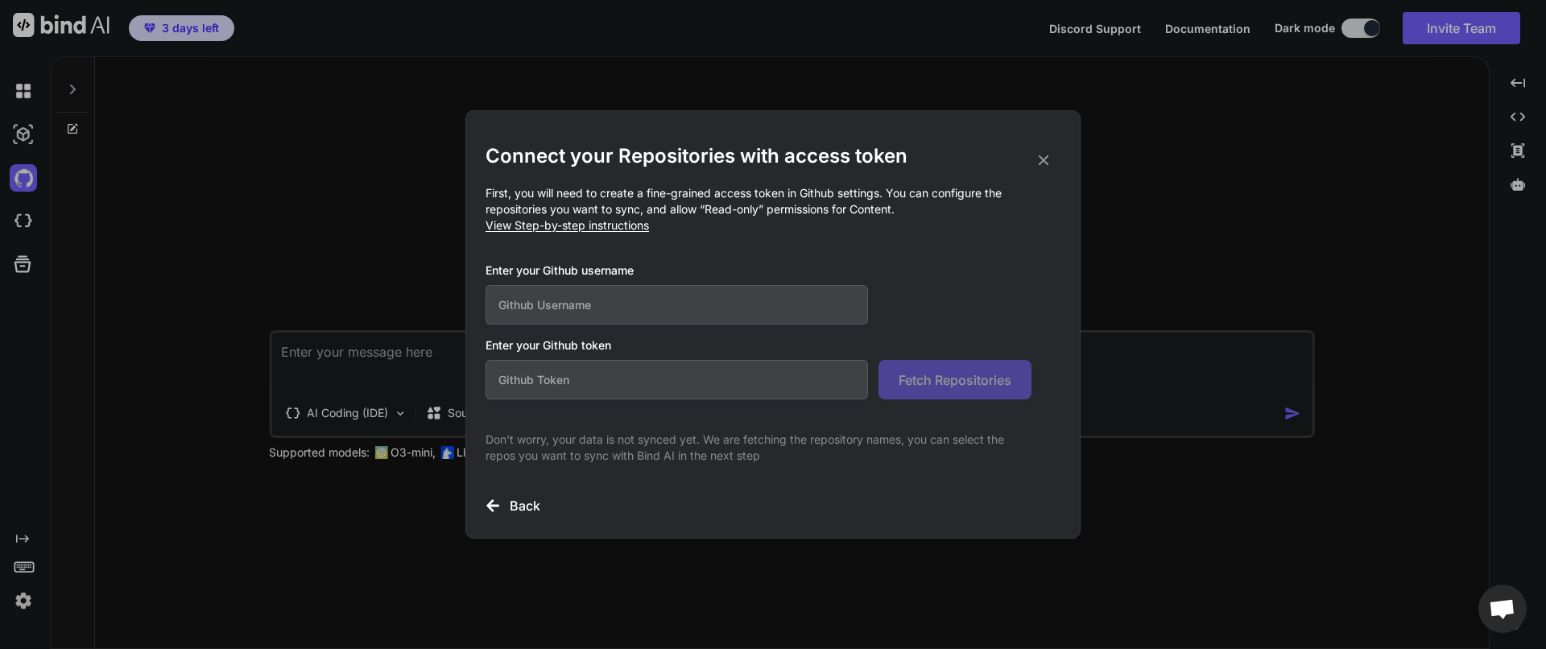
click at [660, 301] on input "text" at bounding box center [677, 304] width 382 height 39
type input "vadimyerokhin"
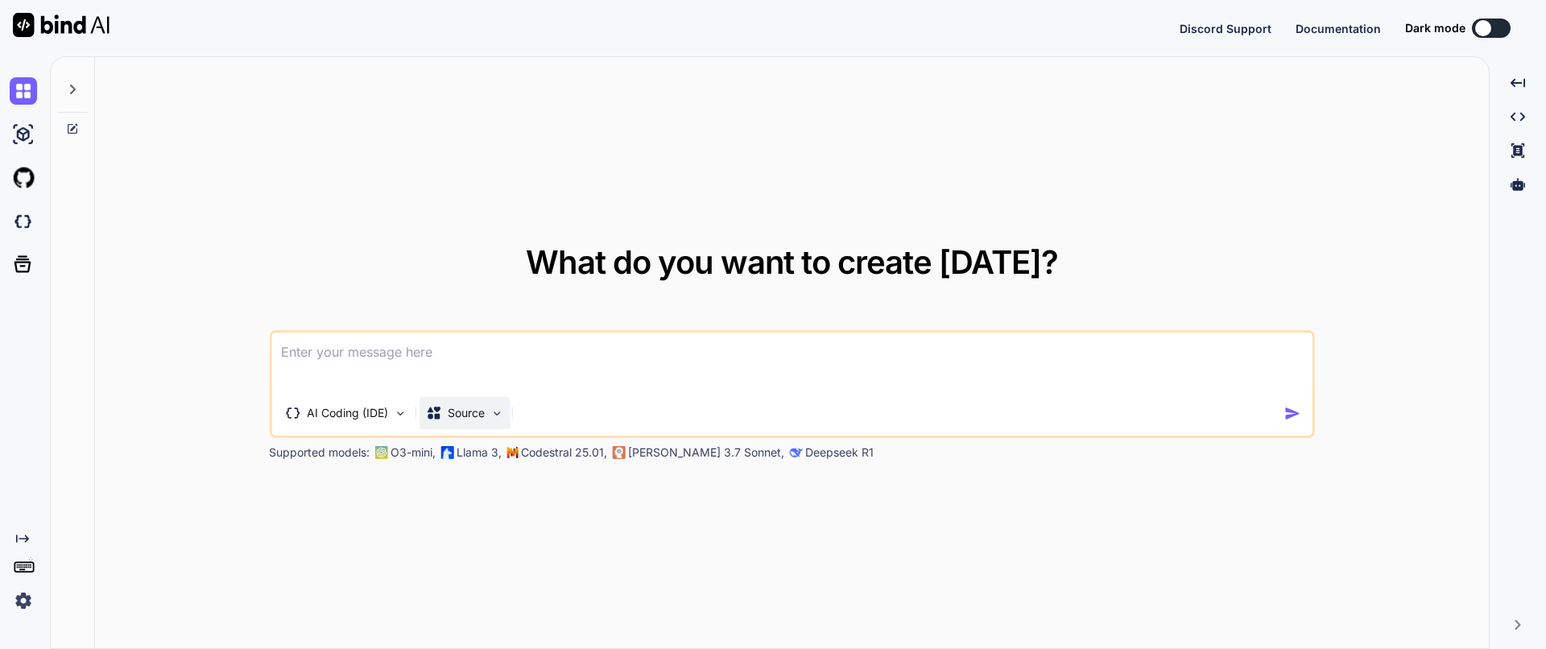
click at [464, 411] on p "Source" at bounding box center [466, 413] width 37 height 16
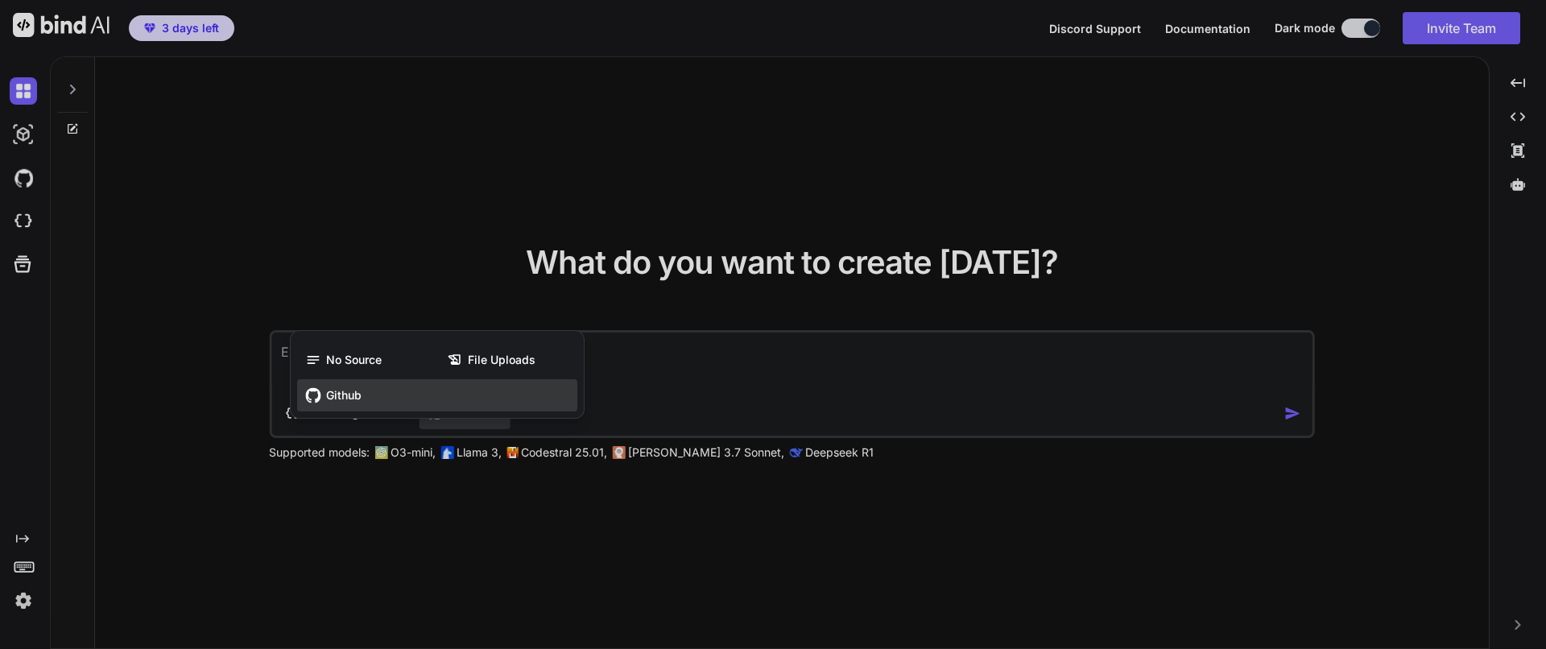
click at [366, 400] on div "Github" at bounding box center [437, 395] width 280 height 32
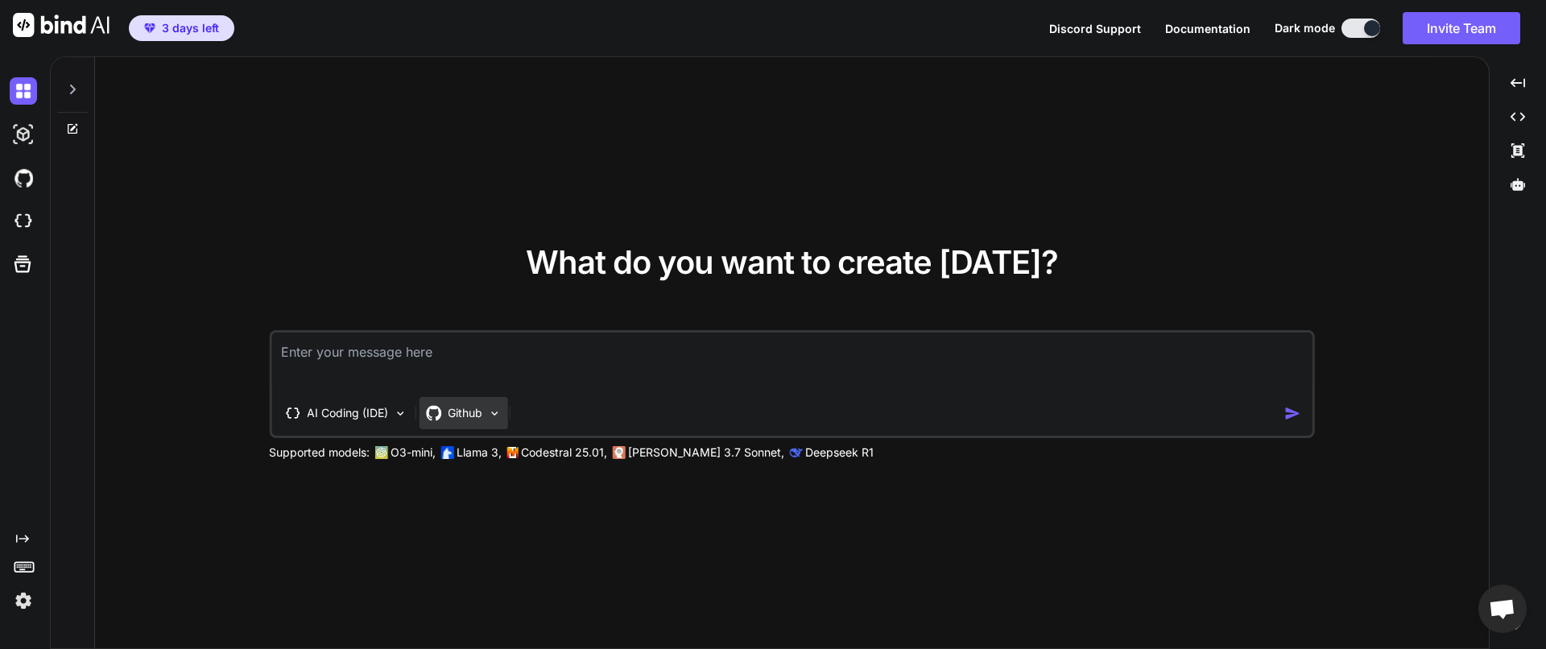
click at [488, 416] on img at bounding box center [494, 414] width 14 height 14
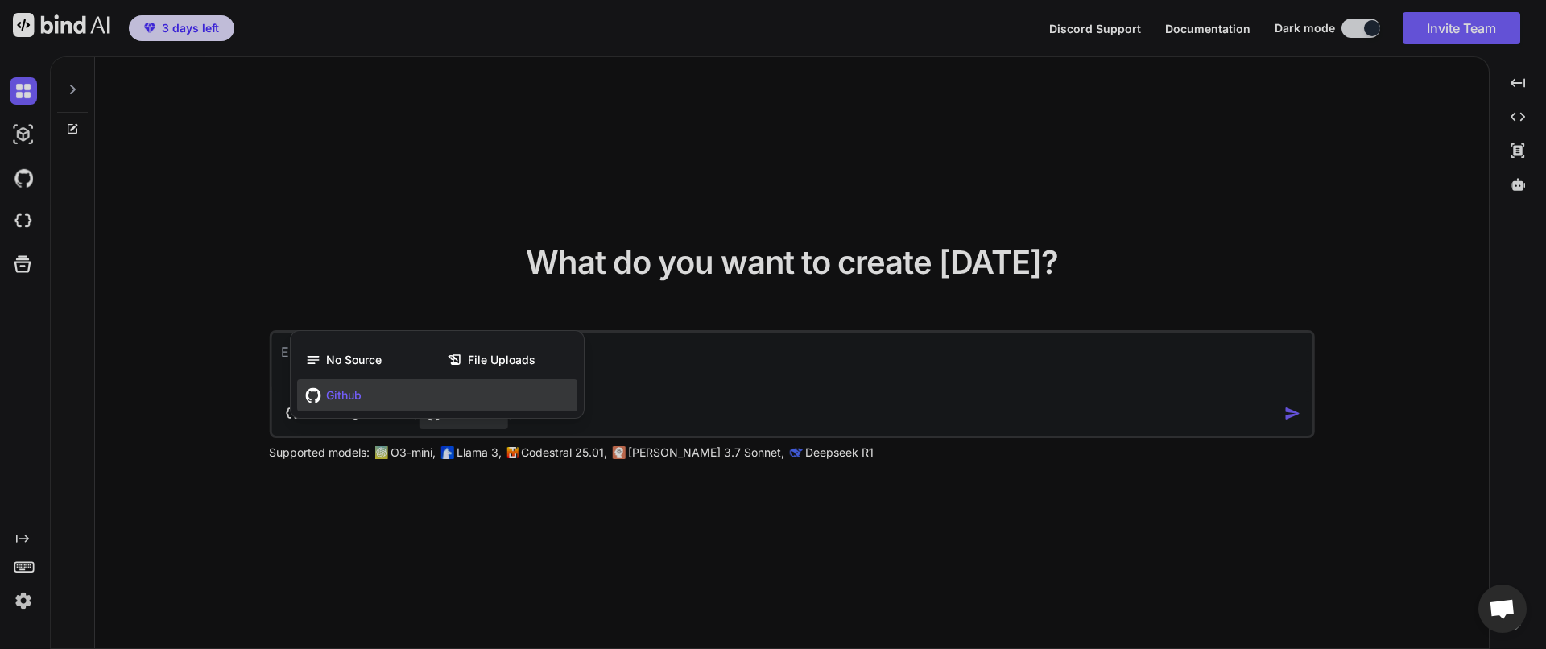
click at [676, 394] on div at bounding box center [773, 324] width 1546 height 649
type textarea "x"
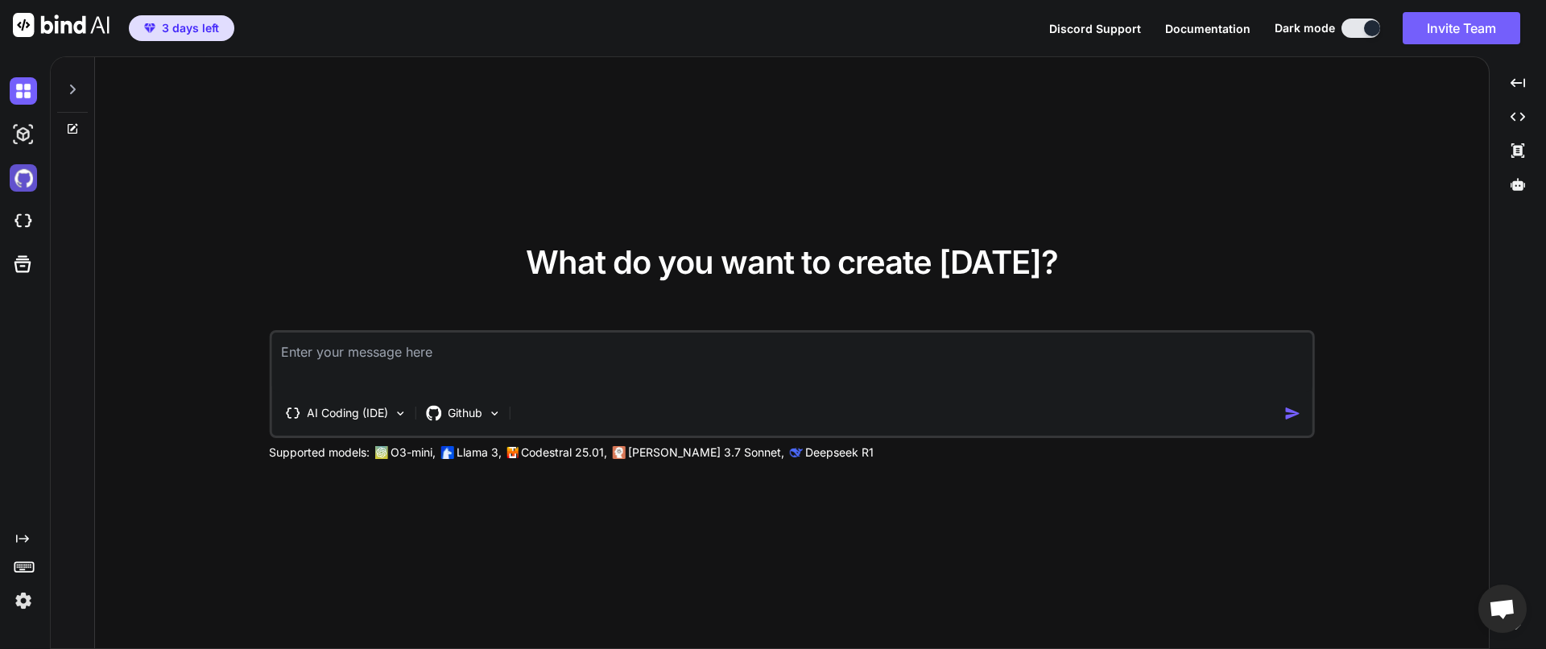
click at [28, 181] on img at bounding box center [23, 177] width 27 height 27
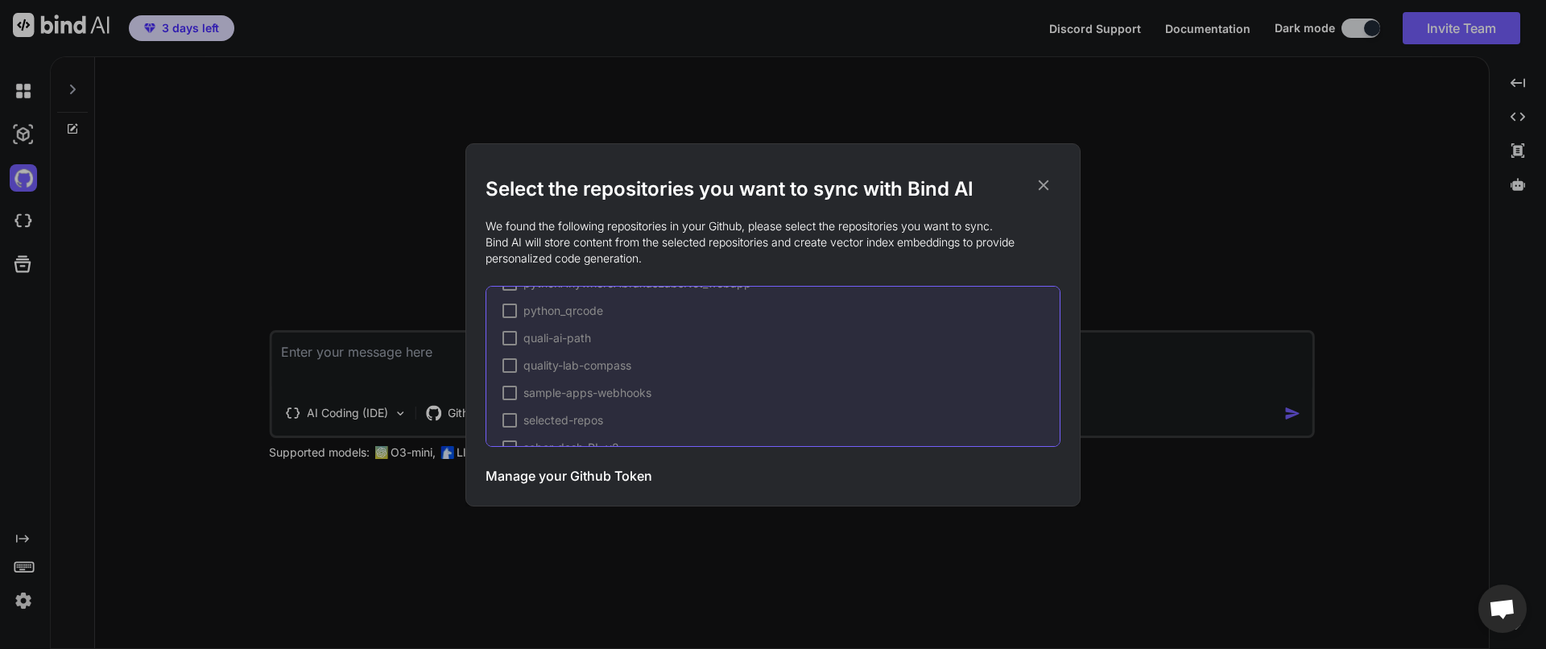
scroll to position [2057, 0]
click at [506, 334] on div at bounding box center [509, 332] width 14 height 14
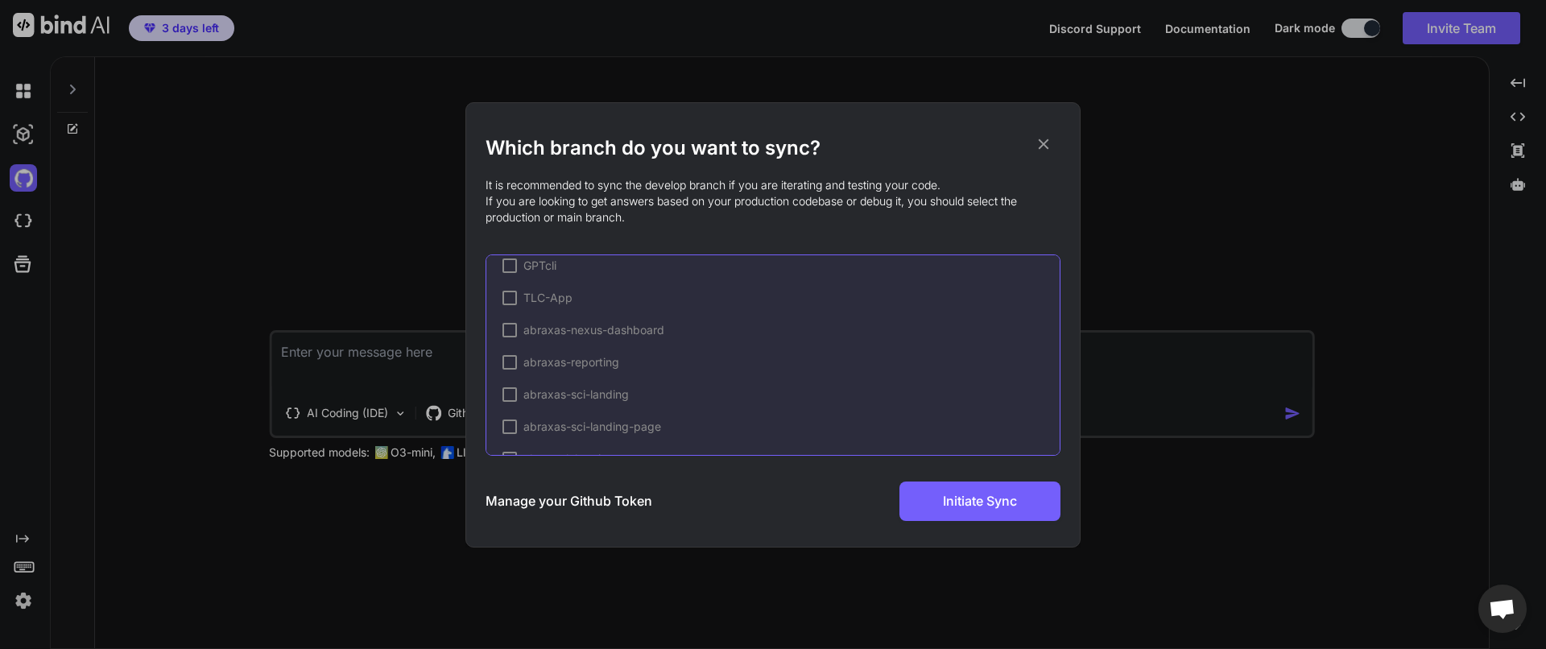
scroll to position [348, 0]
click at [568, 507] on h3 "Manage your Github Token" at bounding box center [569, 500] width 167 height 19
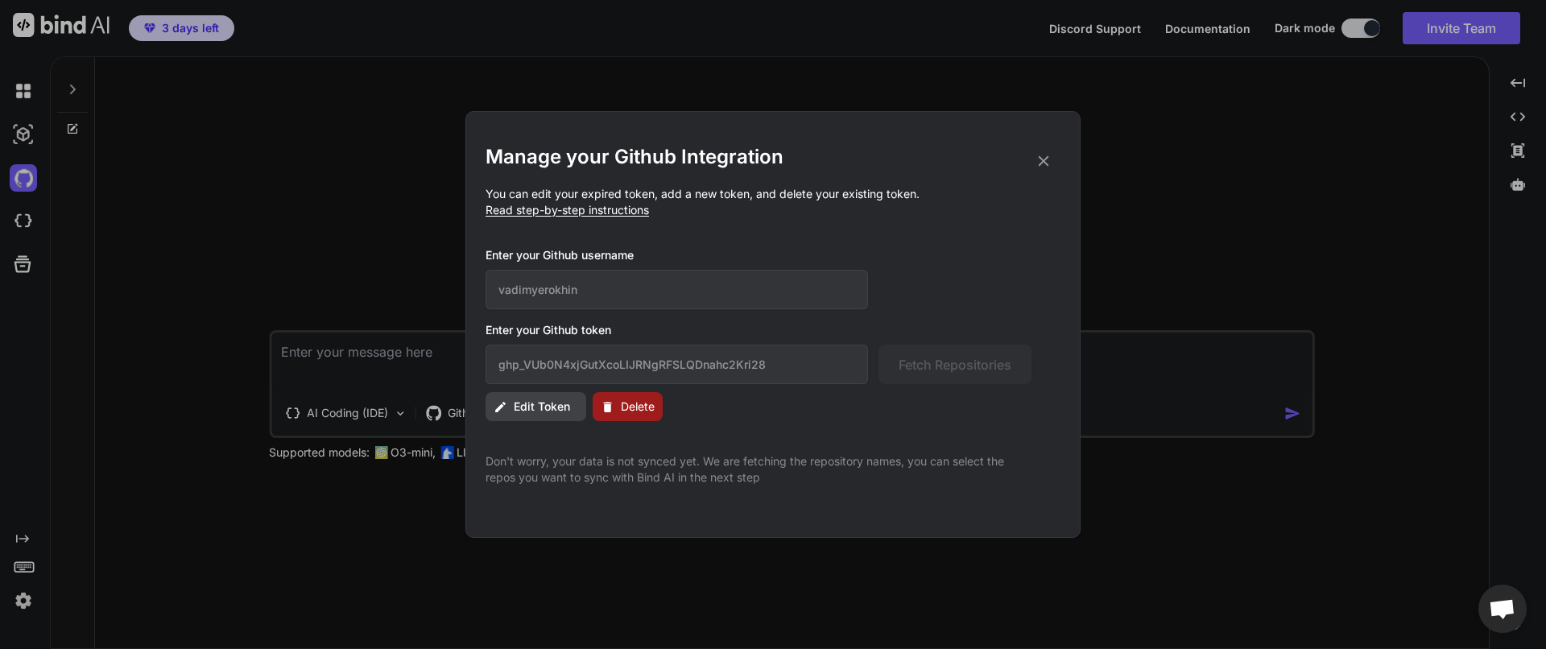
click at [646, 419] on button "Delete" at bounding box center [628, 406] width 70 height 29
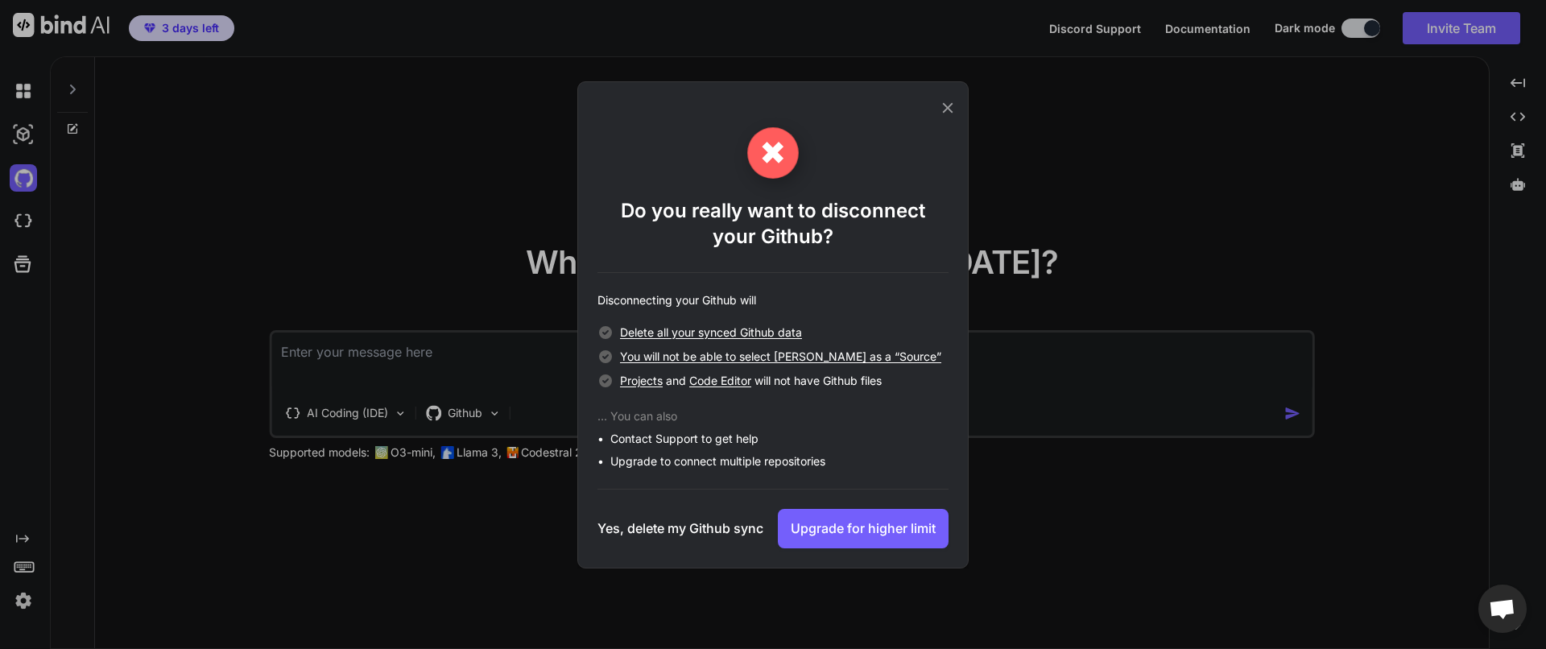
click at [717, 526] on h3 "Yes, delete my Github sync" at bounding box center [680, 528] width 166 height 19
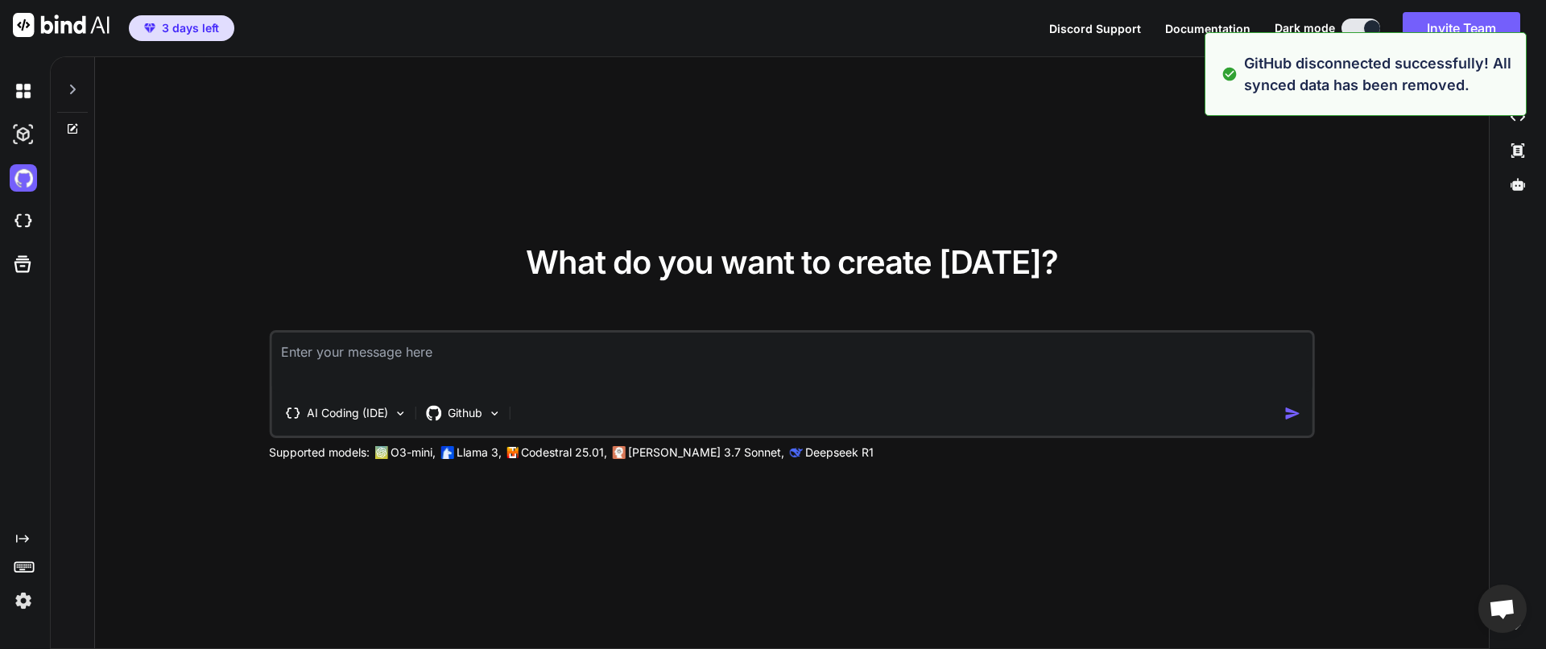
click at [145, 180] on div "What do you want to create today? AI Coding (IDE) Github Supported models: O3-m…" at bounding box center [792, 353] width 1394 height 593
click at [23, 180] on img at bounding box center [23, 177] width 27 height 27
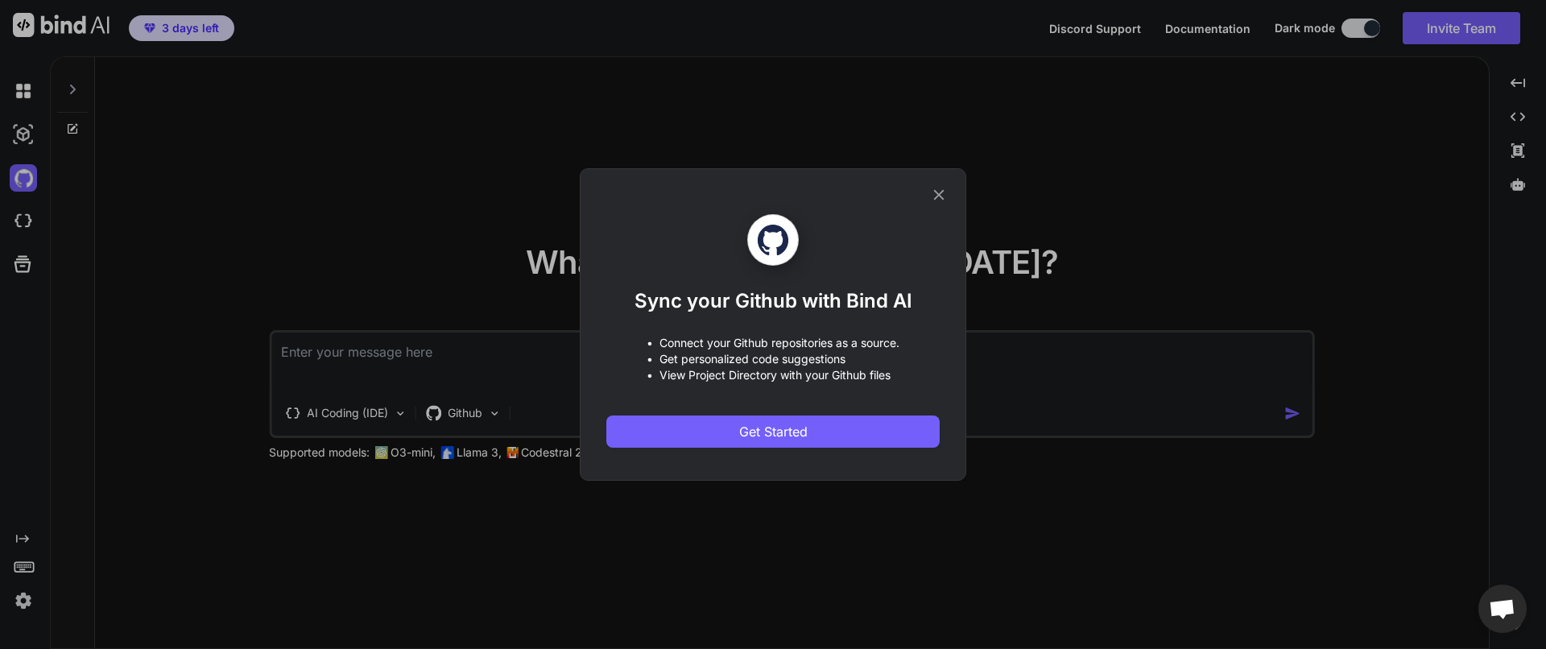
click at [738, 465] on div "Sync your Github with Bind AI • Connect your Github repositories as a source. •…" at bounding box center [772, 324] width 333 height 311
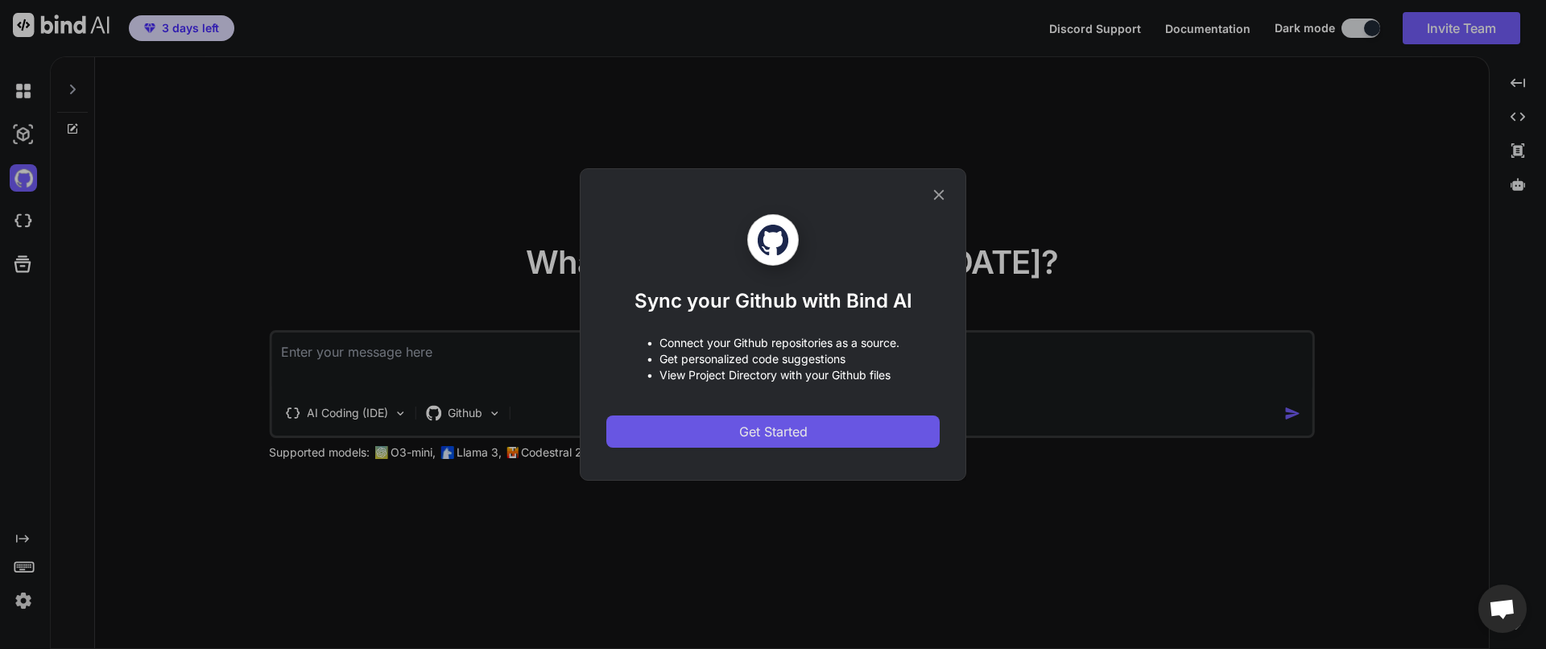
click at [739, 429] on span "Get Started" at bounding box center [773, 431] width 68 height 19
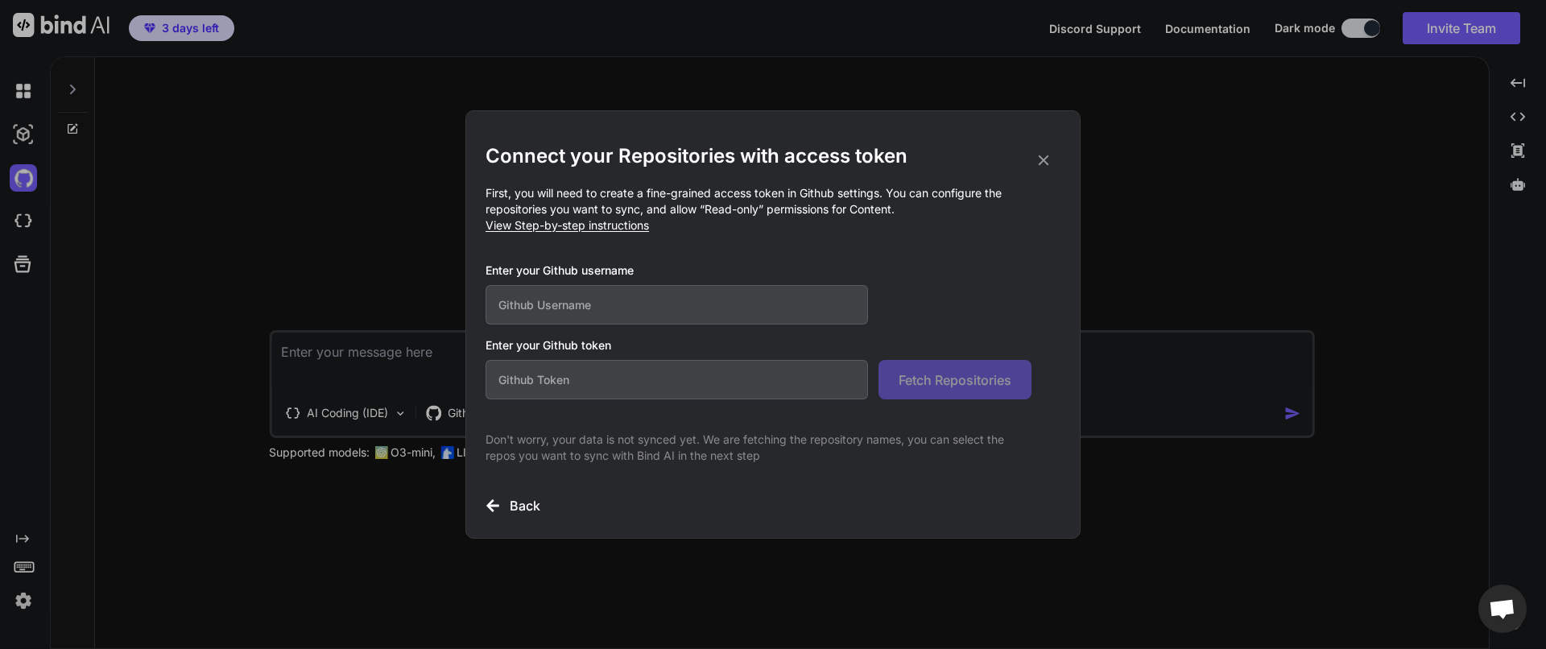
click at [604, 377] on input "text" at bounding box center [677, 379] width 382 height 39
paste input "github_pat_11AIJYJQQ044tdKydRhOYN_IMQRAZmOzE6ATpvcyVOyS4bBRMcsNgAeCsxCEvU1Yp9RL…"
type input "github_pat_11AIJYJQQ044tdKydRhOYN_IMQRAZmOzE6ATpvcyVOyS4bBRMcsNgAeCsxCEvU1Yp9RL…"
click at [643, 300] on input "text" at bounding box center [677, 304] width 382 height 39
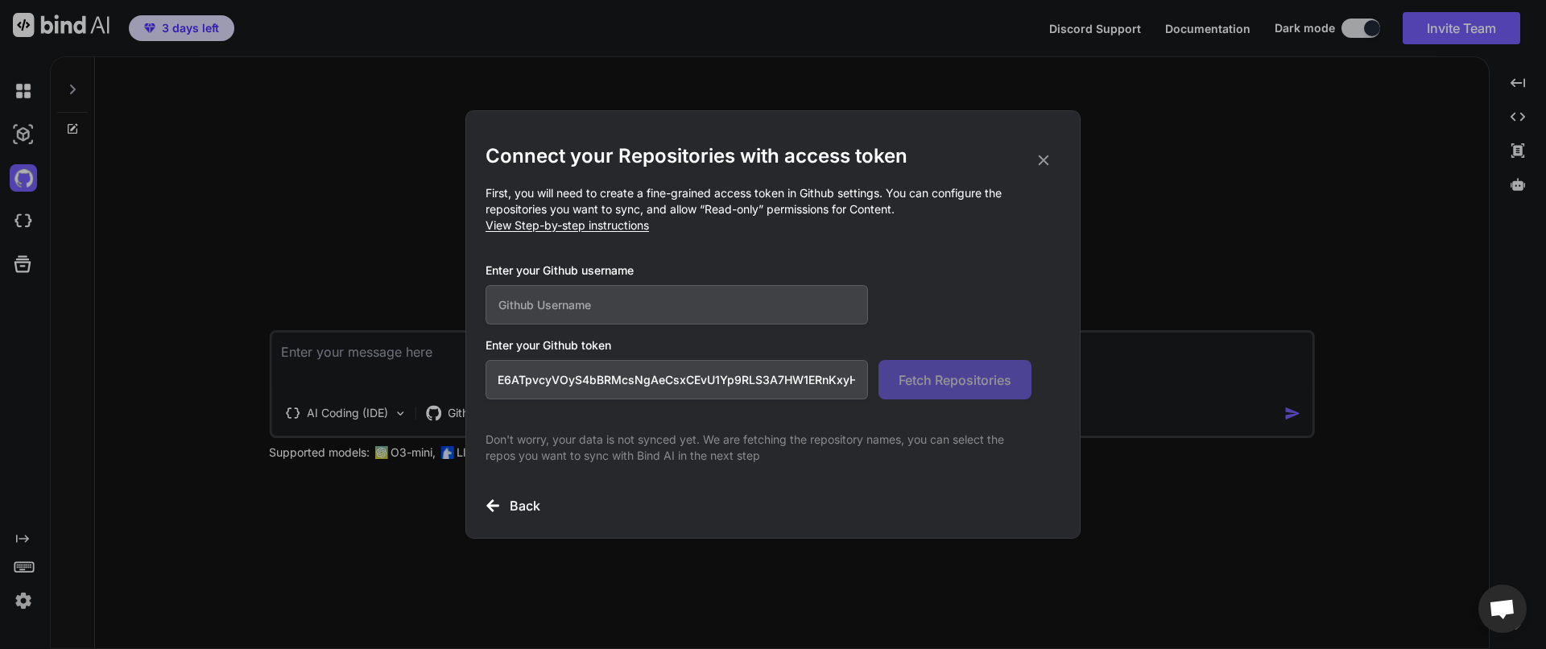
scroll to position [0, 0]
type input "vadimyerokhin"
click at [986, 386] on span "Fetch Repositories" at bounding box center [955, 379] width 113 height 19
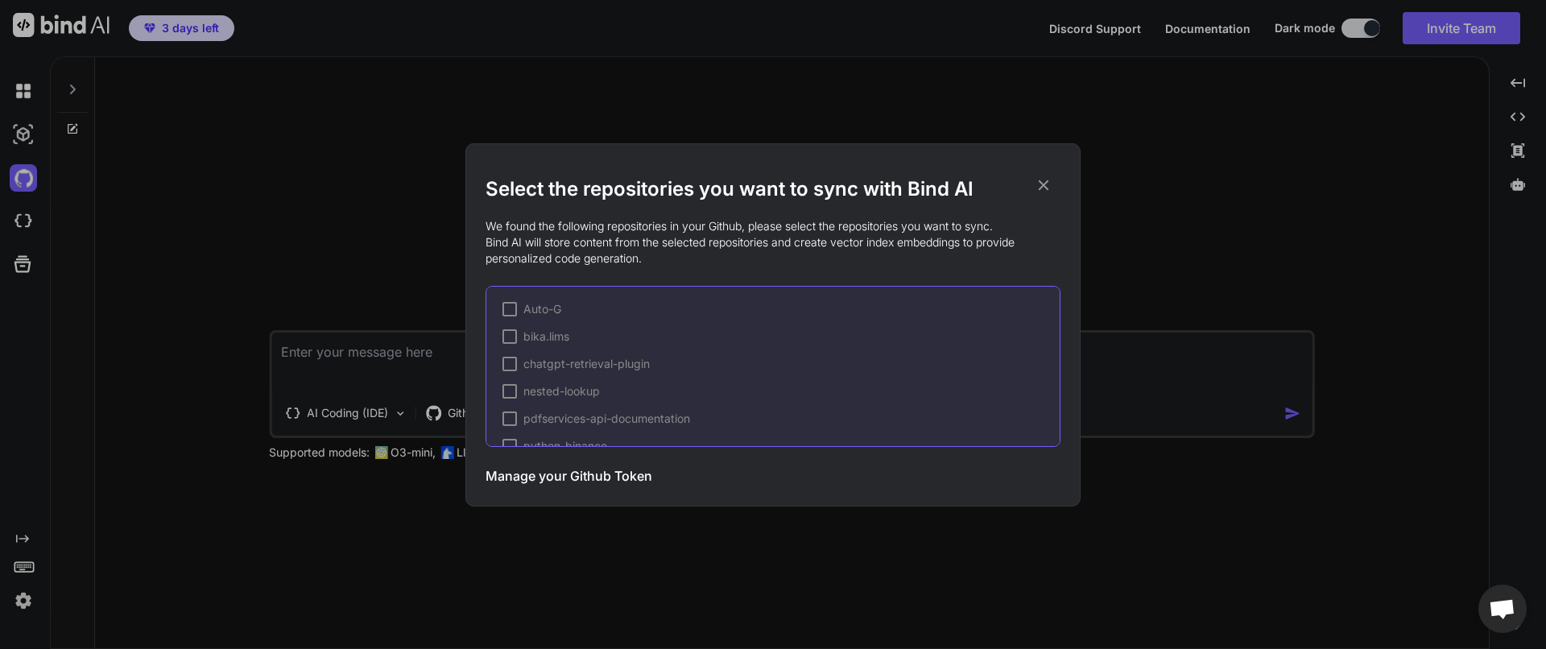
click at [1048, 185] on icon at bounding box center [1044, 185] width 18 height 18
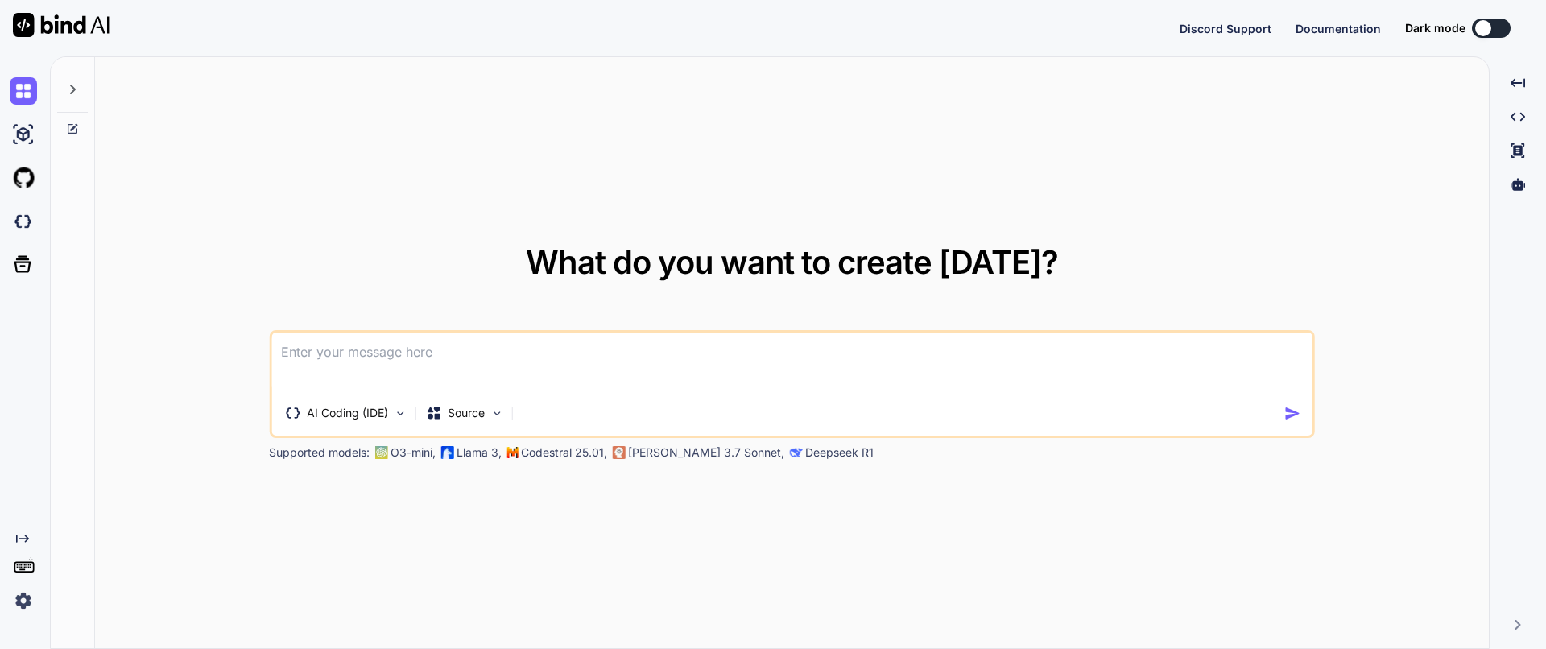
click at [478, 393] on div "AI Coding (IDE) Source" at bounding box center [792, 384] width 1046 height 108
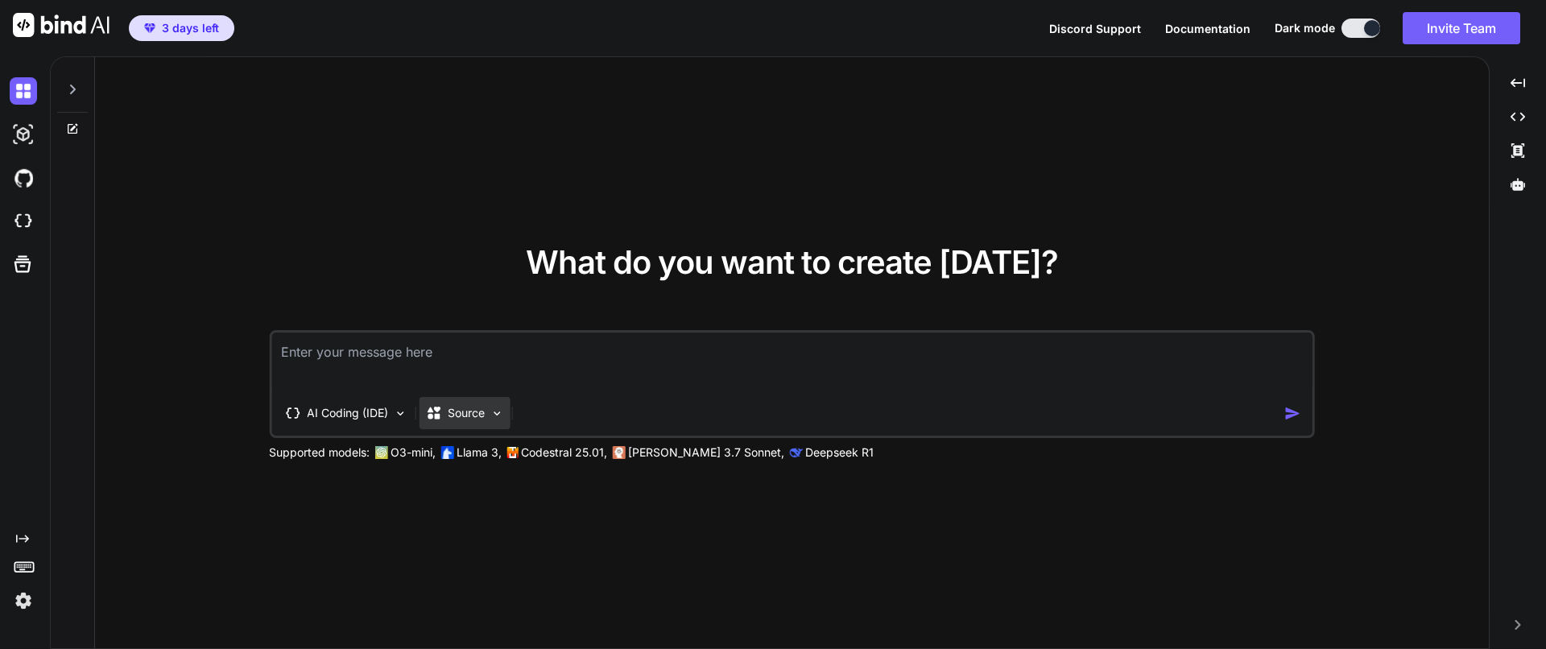
click at [489, 417] on div "Source" at bounding box center [464, 413] width 91 height 32
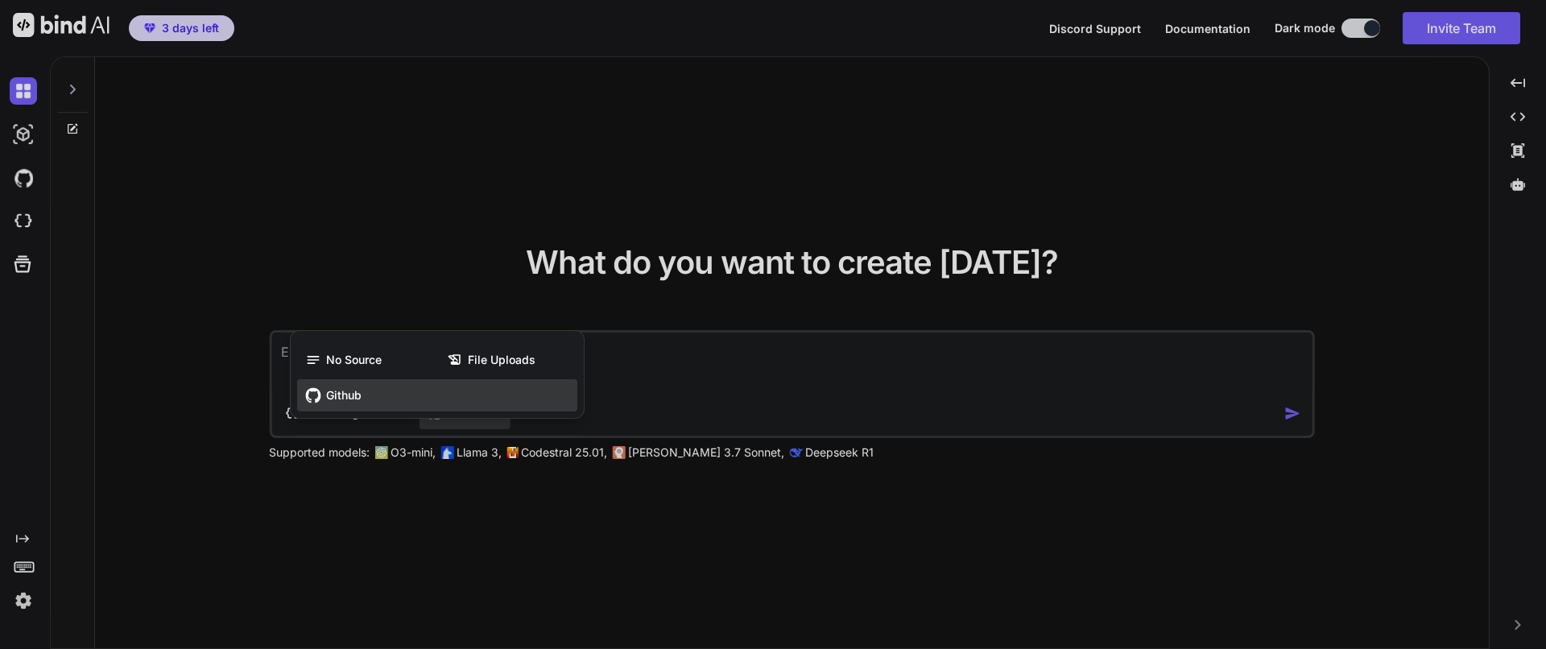
click at [346, 390] on span "Github" at bounding box center [343, 395] width 35 height 16
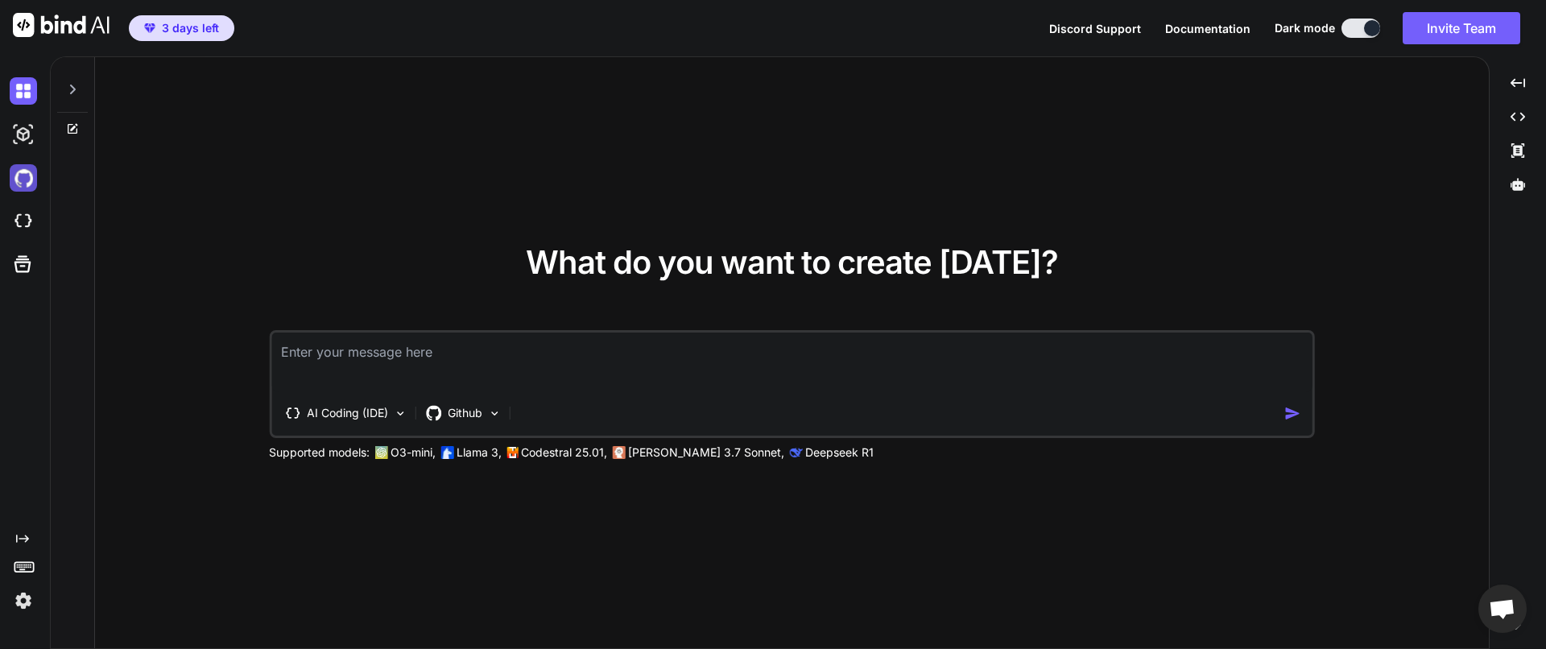
click at [14, 171] on img at bounding box center [23, 177] width 27 height 27
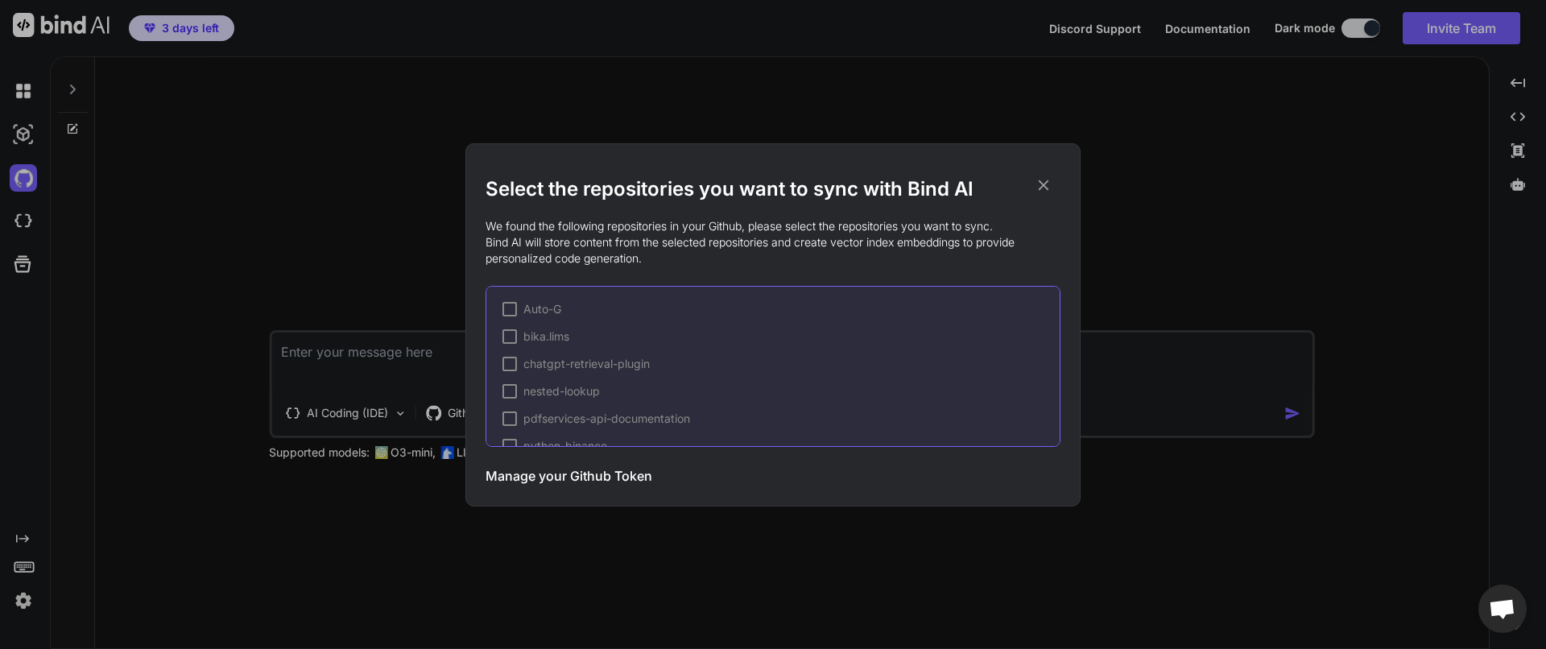
click at [1048, 182] on icon at bounding box center [1044, 185] width 18 height 18
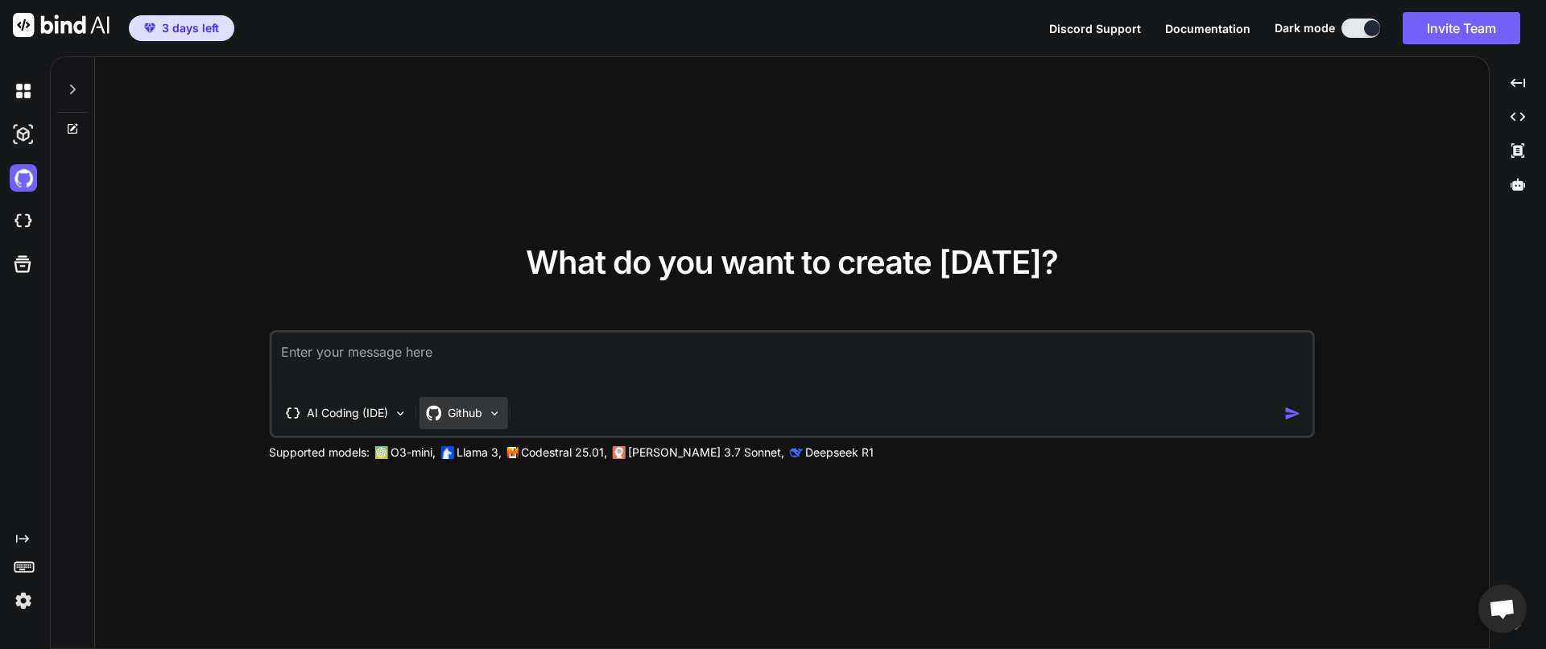
click at [489, 419] on img at bounding box center [494, 414] width 14 height 14
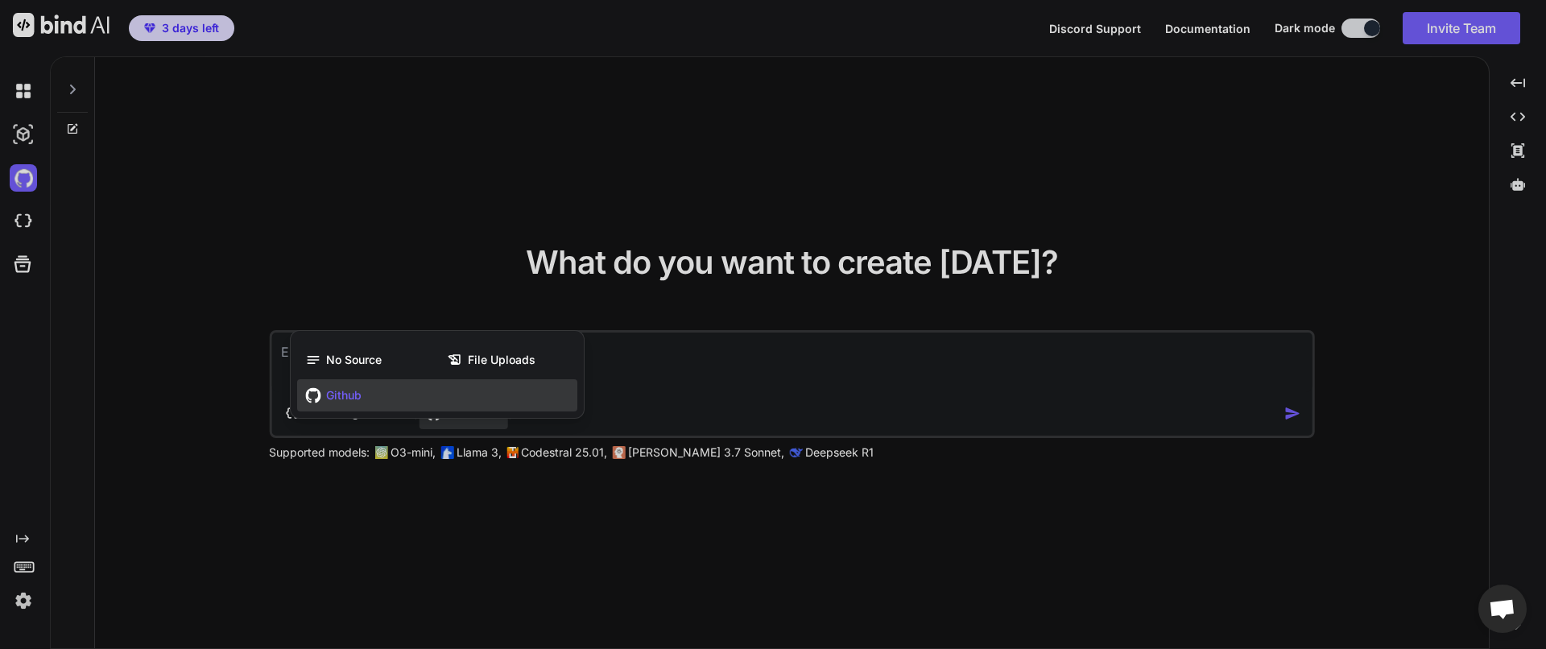
click at [186, 165] on div at bounding box center [773, 324] width 1546 height 649
type textarea "x"
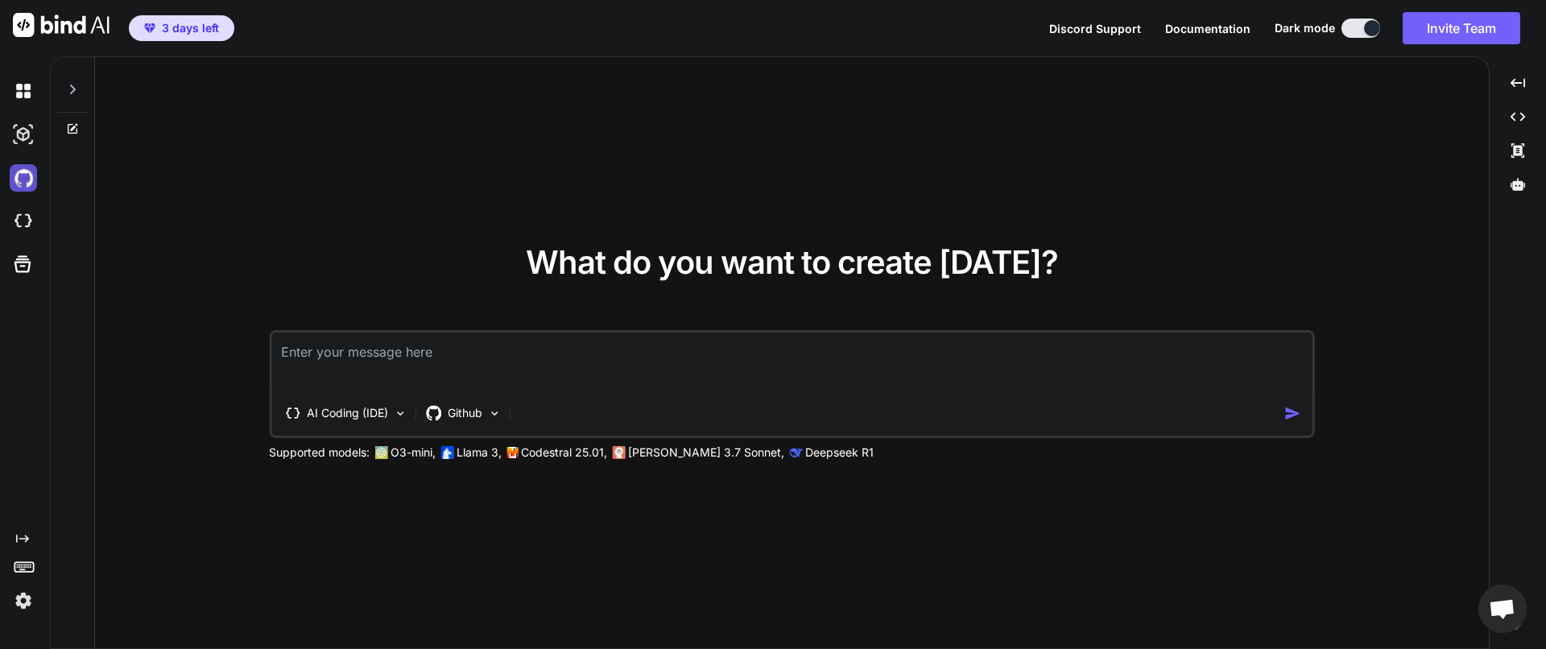
click at [22, 176] on img at bounding box center [23, 177] width 27 height 27
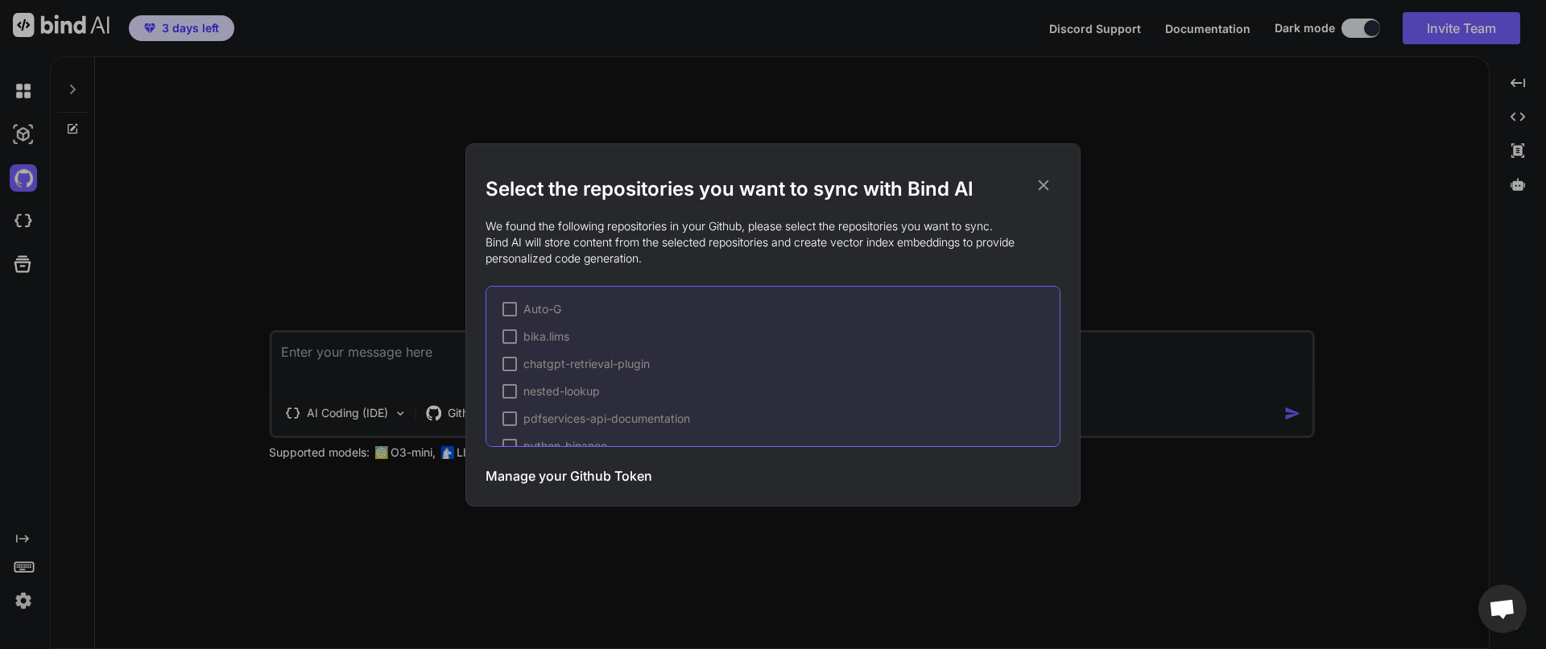
click at [626, 477] on h3 "Manage your Github Token" at bounding box center [569, 475] width 167 height 19
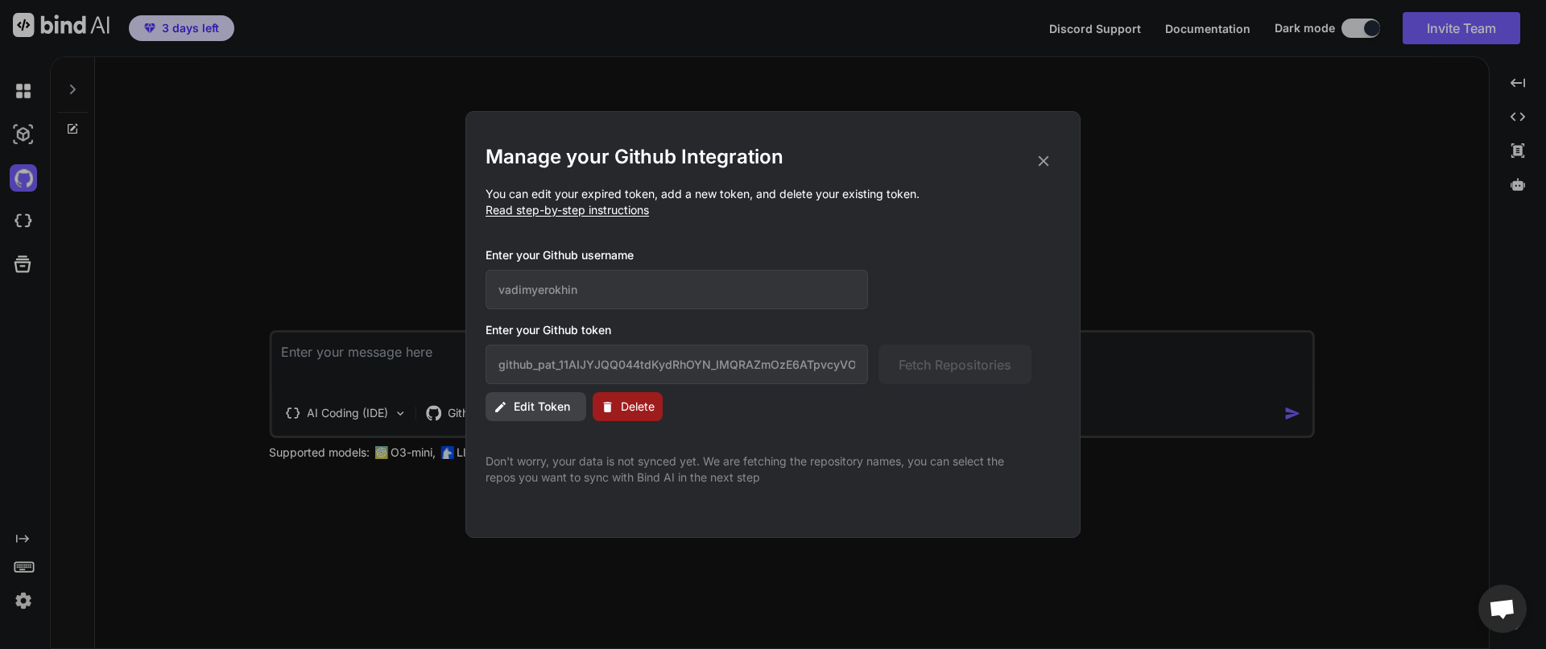
click at [621, 406] on span "Delete" at bounding box center [638, 407] width 34 height 16
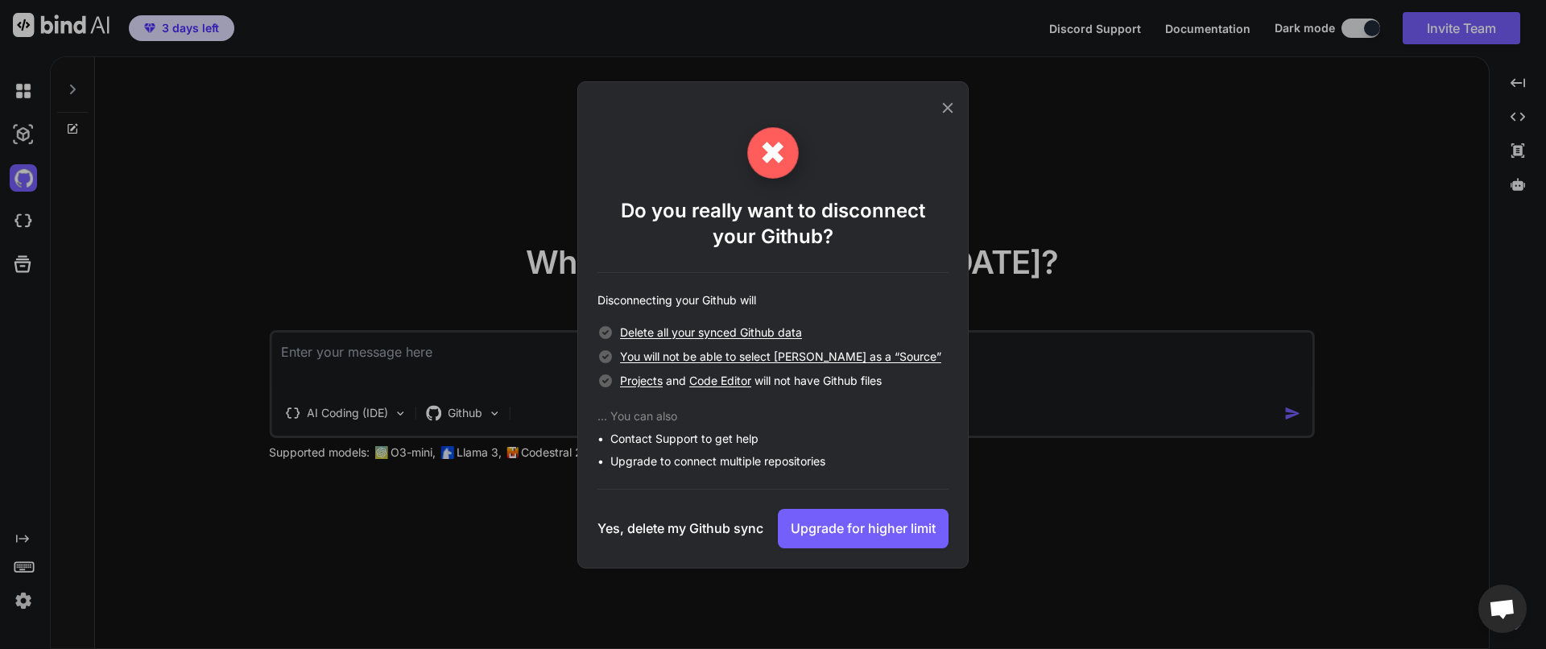
click at [718, 533] on h3 "Yes, delete my Github sync" at bounding box center [680, 528] width 166 height 19
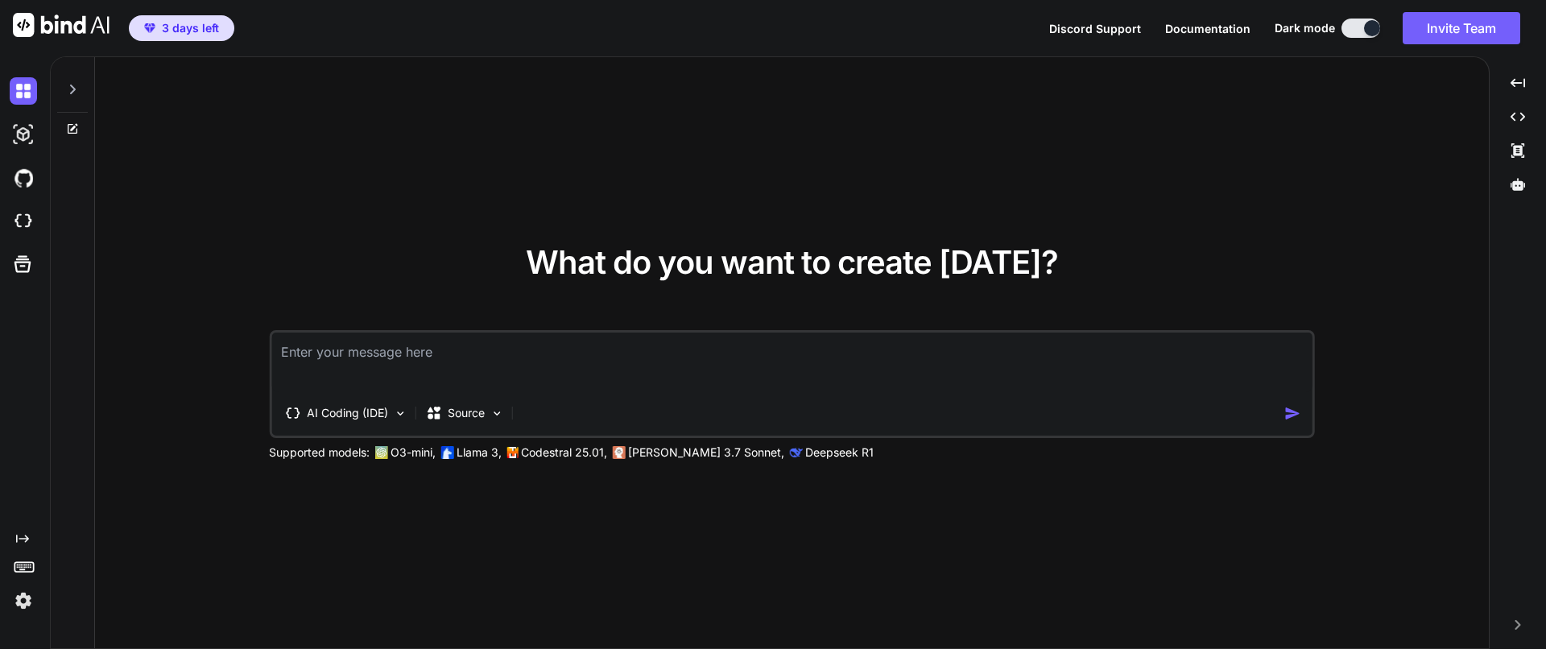
type textarea "x"
click at [19, 170] on img at bounding box center [23, 177] width 27 height 27
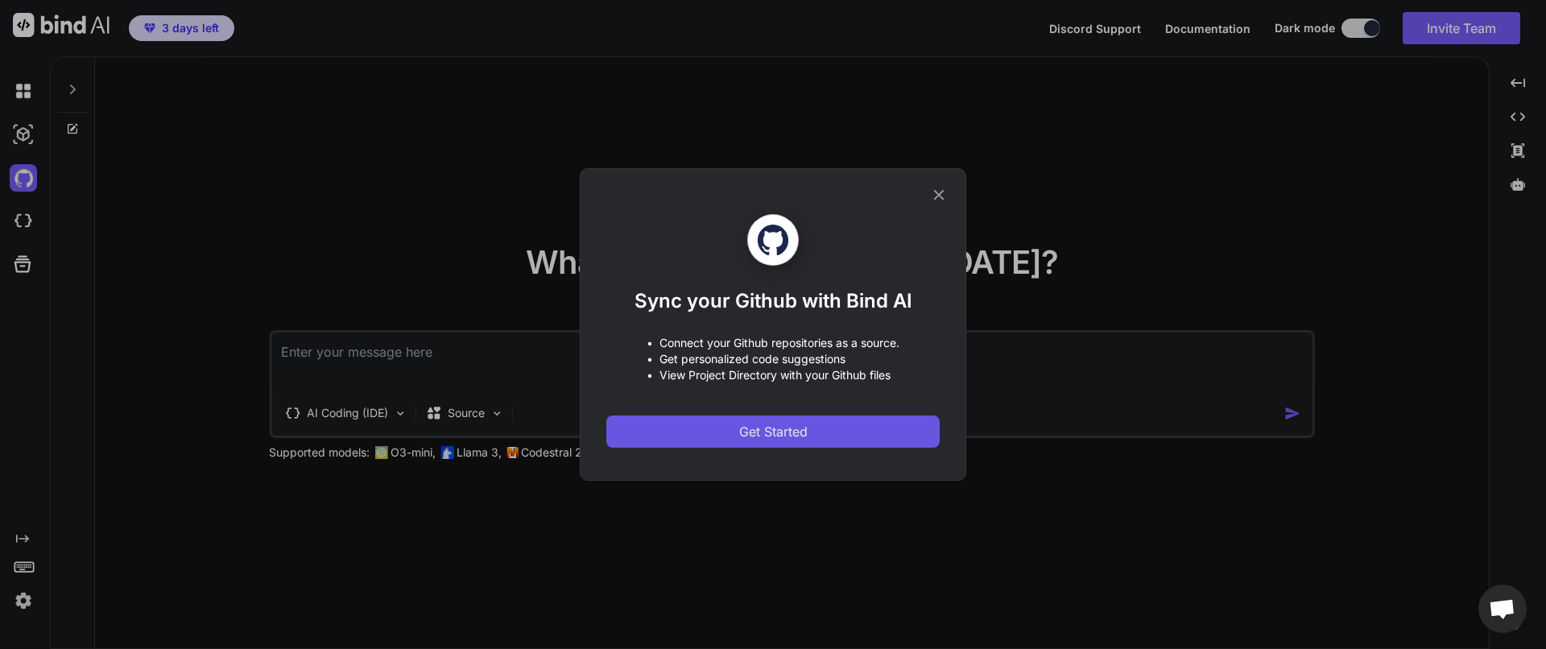
click at [678, 424] on button "Get Started" at bounding box center [772, 431] width 333 height 32
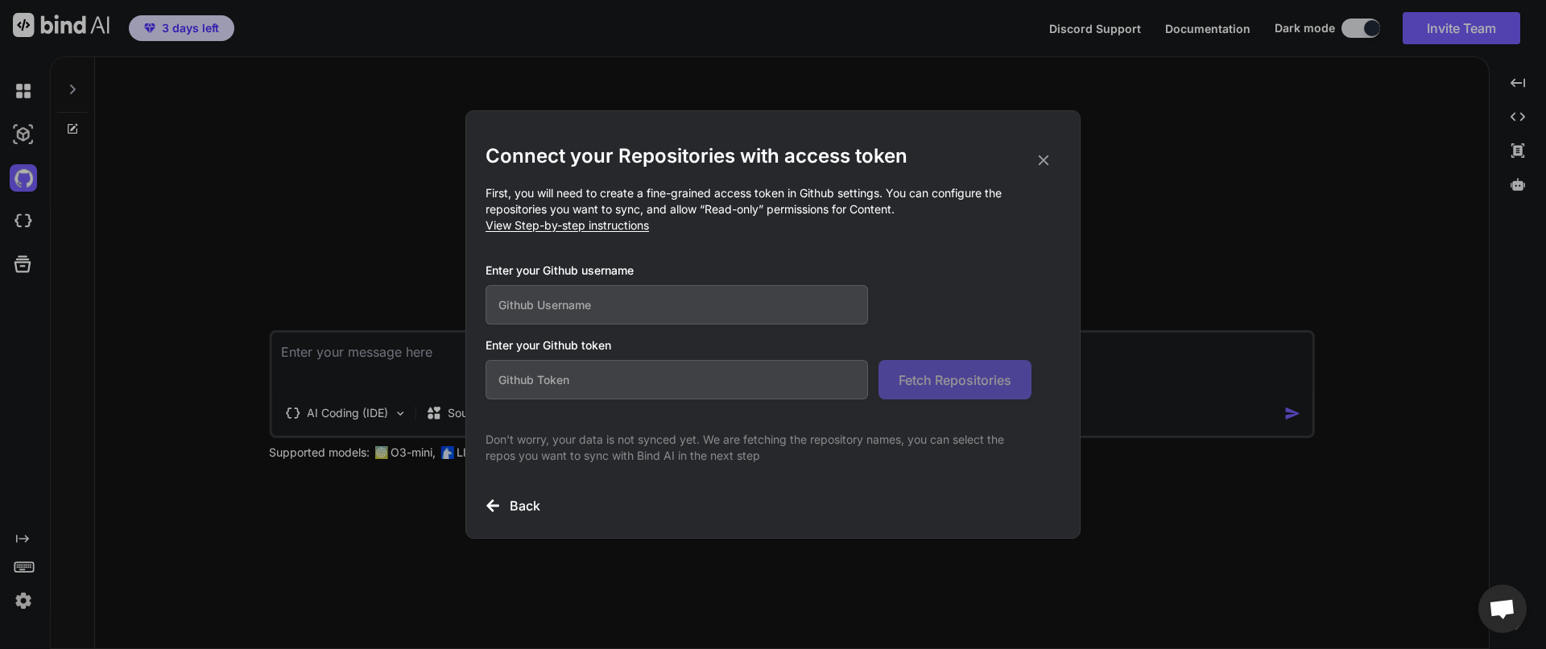
click at [720, 306] on input "text" at bounding box center [677, 304] width 382 height 39
type input "vadimyerokhin"
paste input "github_pat_11AIJYJQQ044tdKydRhOYN_IMQRAZmOzE6ATpvcyVOyS4bBRMcsNgAeCsxCEvU1Yp9RL…"
type input "github_pat_11AIJYJQQ044tdKydRhOYN_IMQRAZmOzE6ATpvcyVOyS4bBRMcsNgAeCsxCEvU1Yp9RL…"
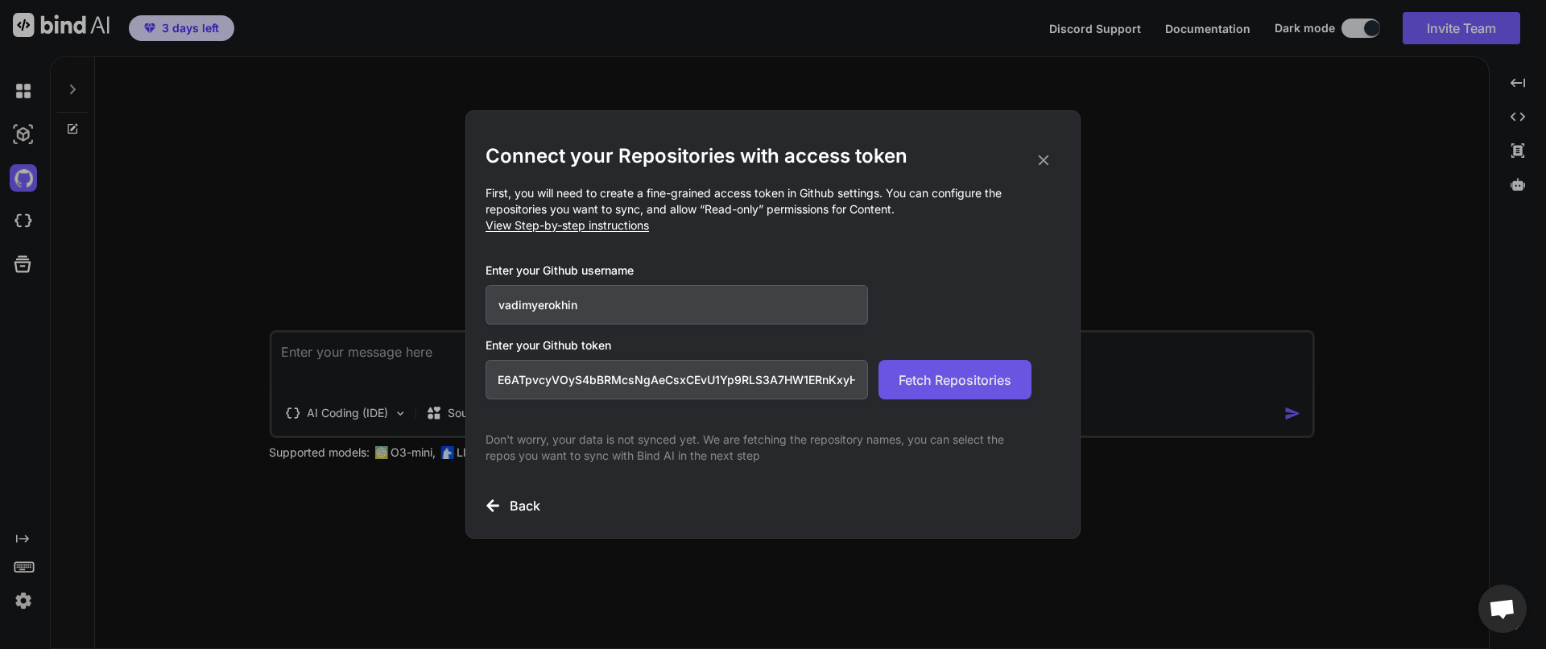
click at [981, 369] on button "Fetch Repositories" at bounding box center [954, 379] width 153 height 39
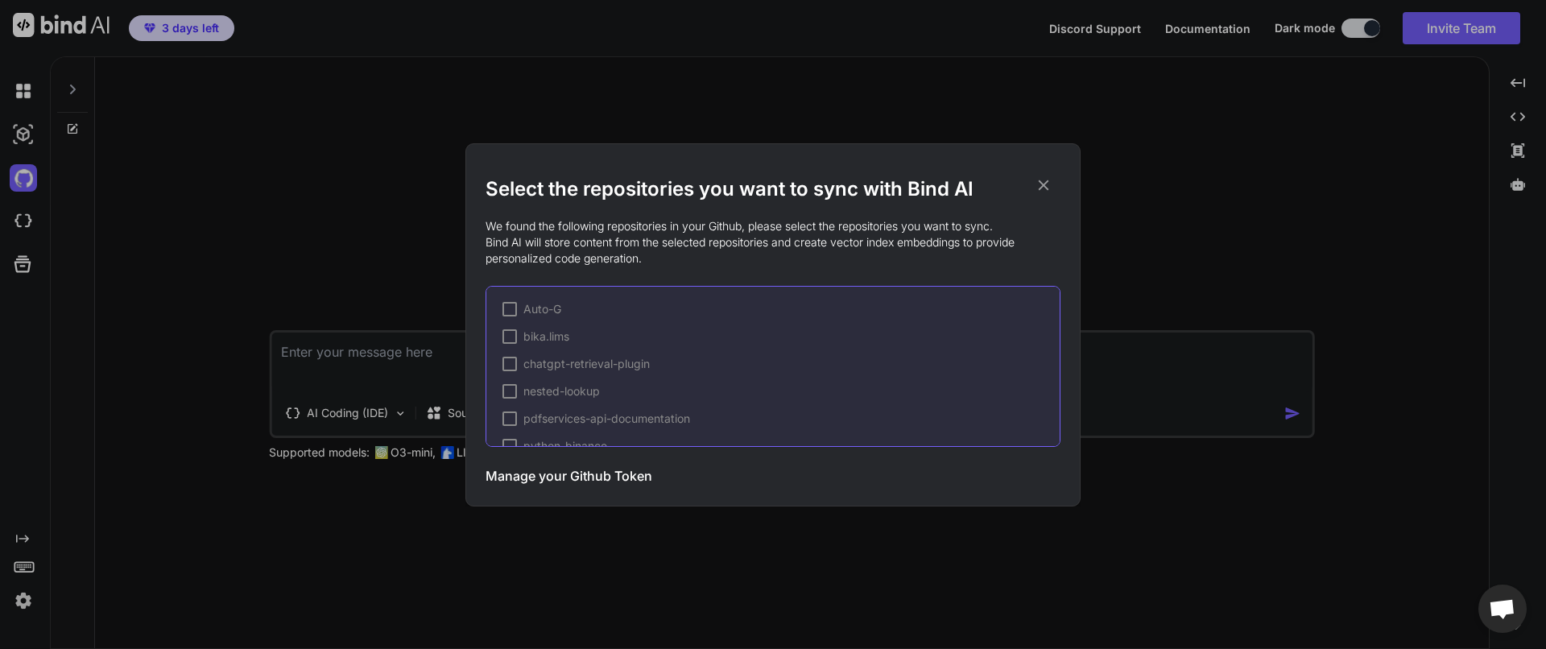
click at [508, 334] on div at bounding box center [509, 336] width 14 height 14
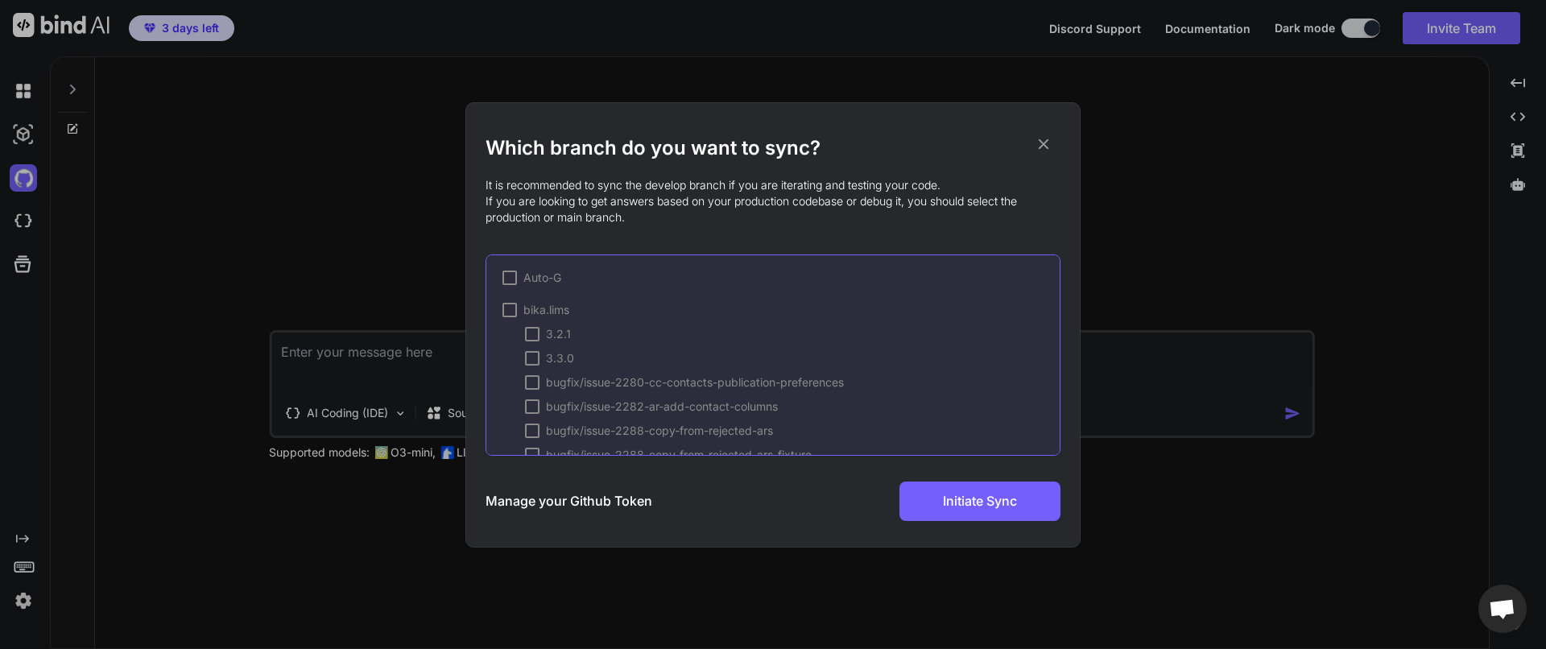
click at [504, 315] on div at bounding box center [509, 310] width 14 height 14
click at [508, 307] on span "✔" at bounding box center [510, 310] width 10 height 16
click at [548, 491] on h3 "Manage your Github Token" at bounding box center [569, 500] width 167 height 19
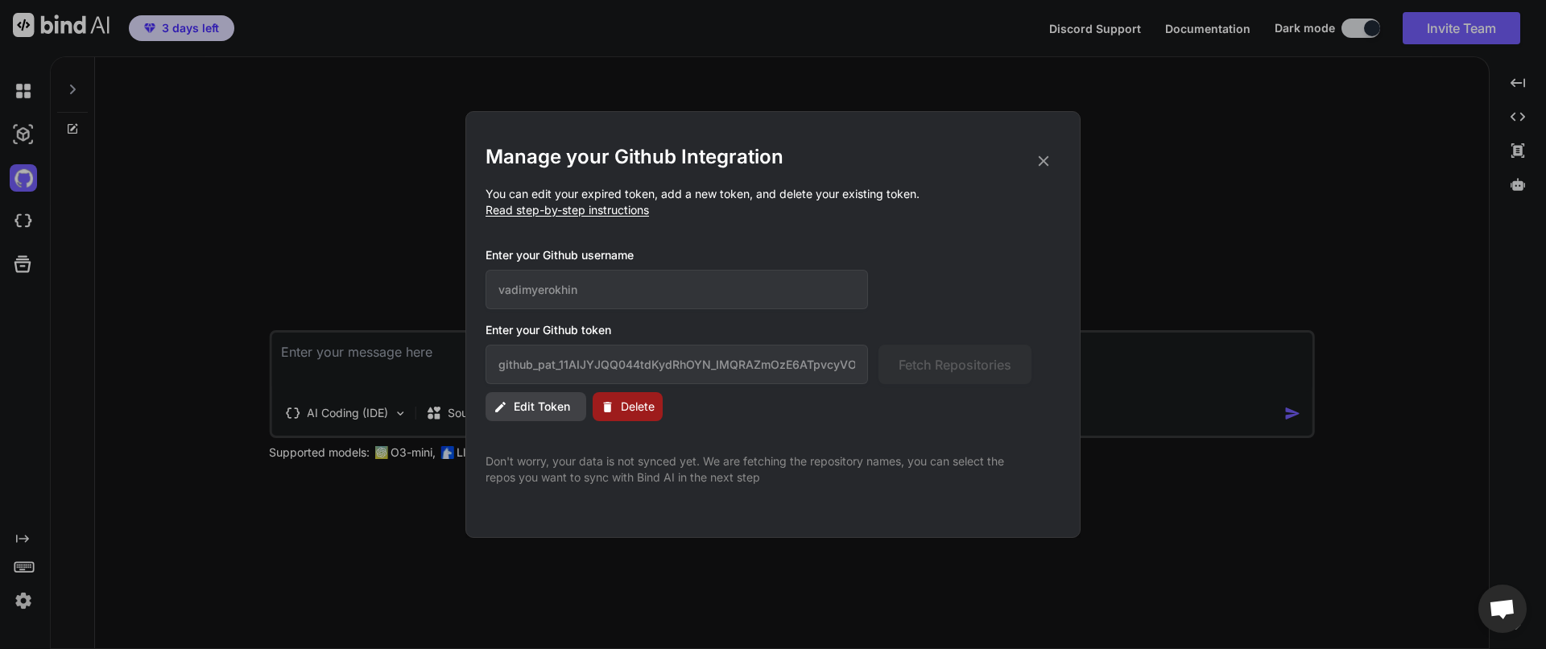
click at [643, 411] on span "Delete" at bounding box center [638, 407] width 34 height 16
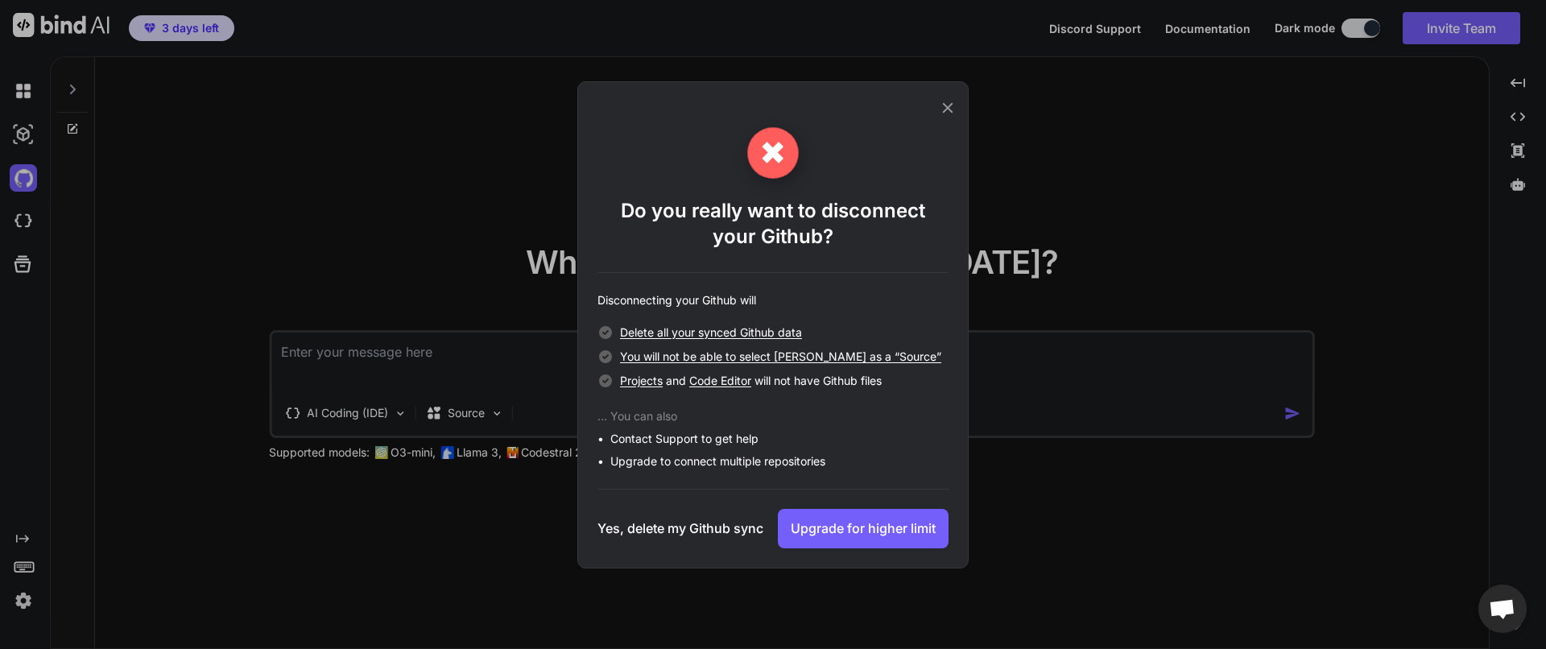
click at [676, 529] on h3 "Yes, delete my Github sync" at bounding box center [680, 528] width 166 height 19
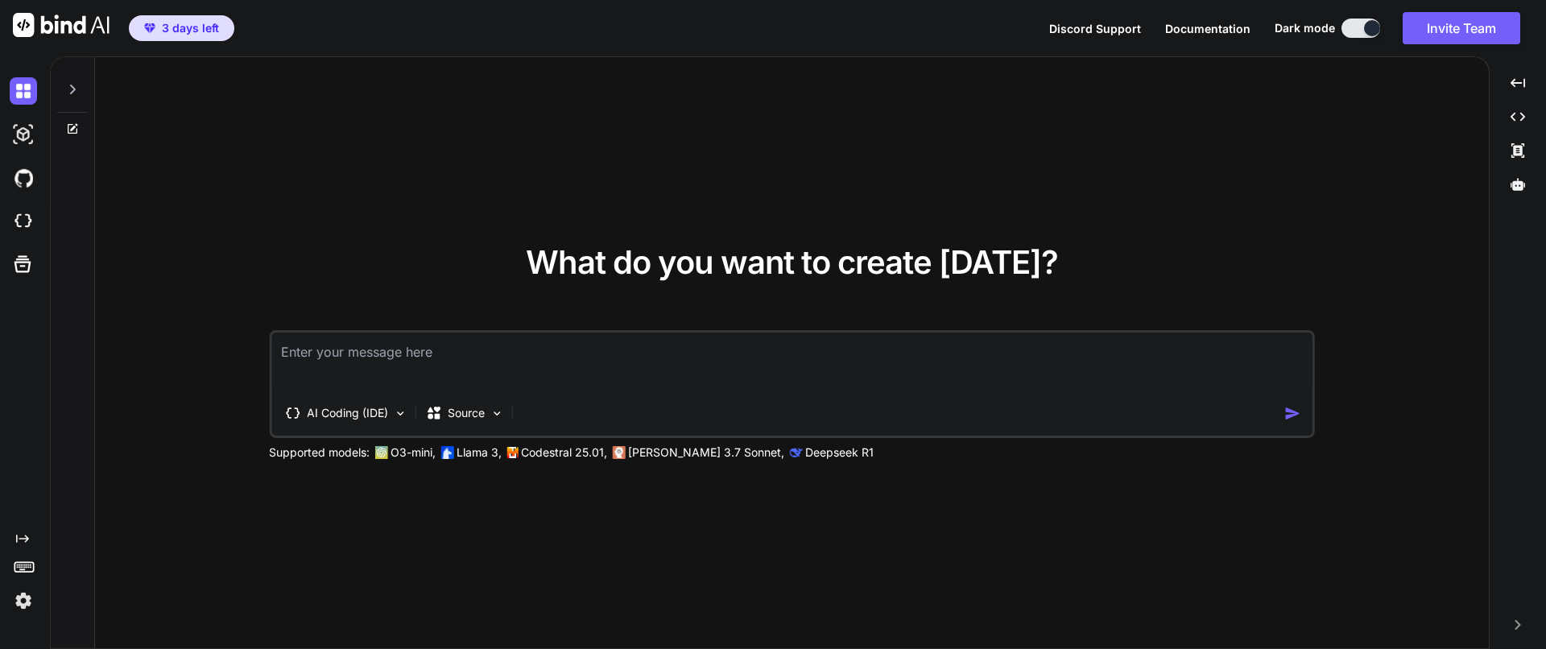
type textarea "x"
click at [27, 181] on img at bounding box center [23, 177] width 27 height 27
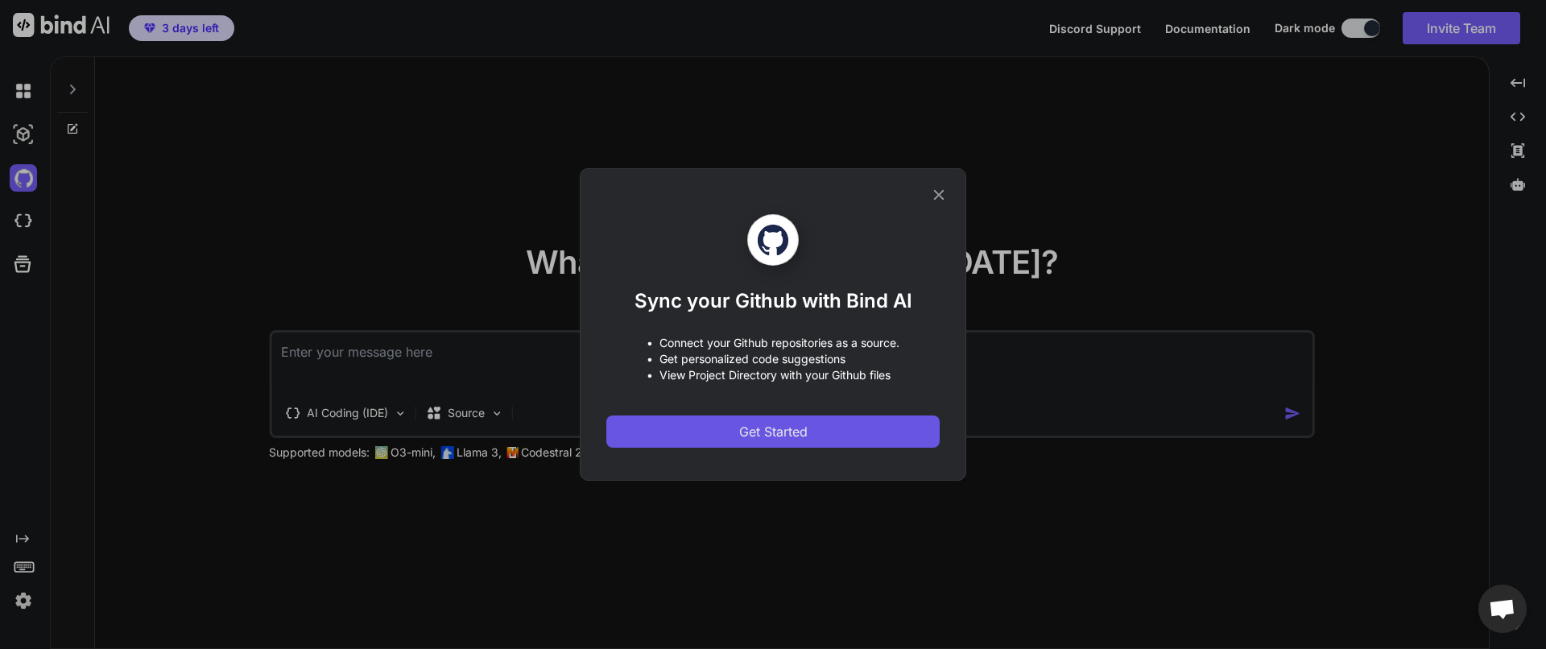
click at [743, 427] on span "Get Started" at bounding box center [773, 431] width 68 height 19
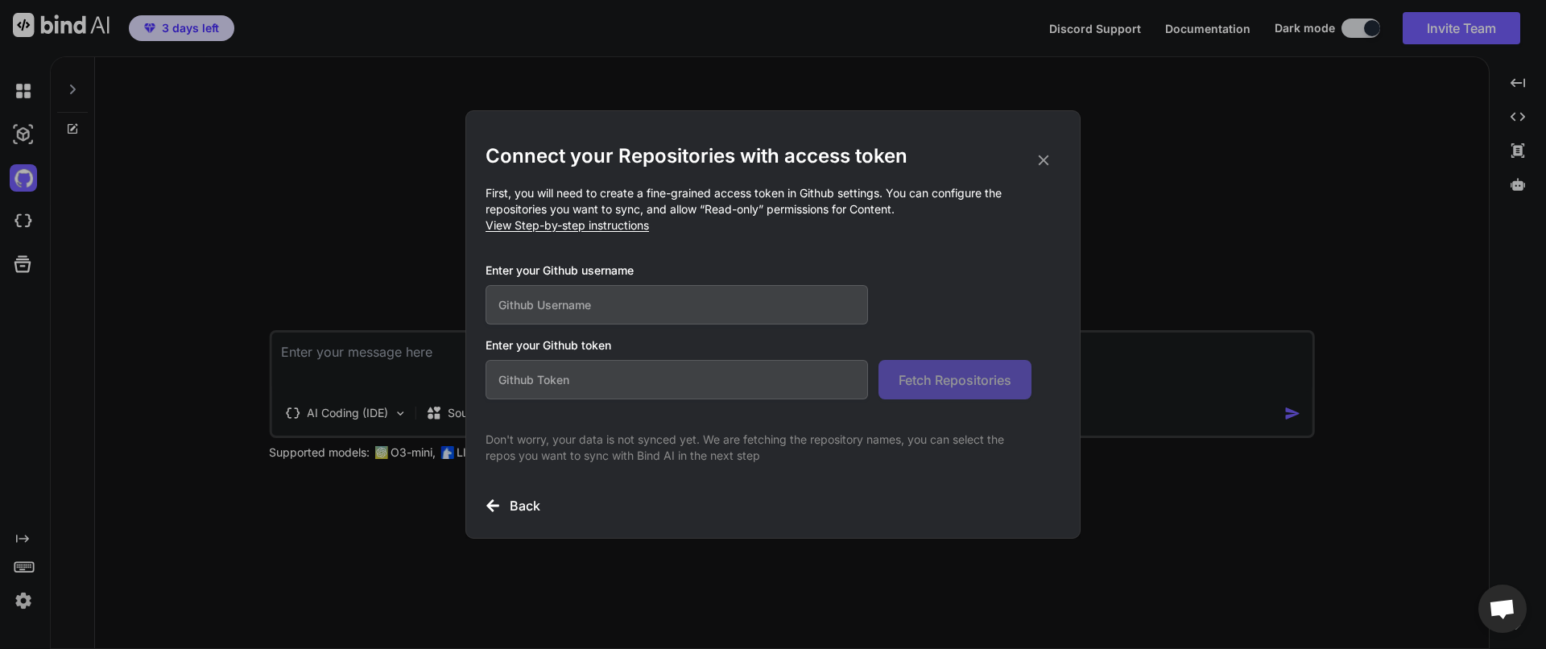
click at [675, 318] on input "text" at bounding box center [677, 304] width 382 height 39
type input "vadimyerokhin"
paste input "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"
type input "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"
click at [969, 391] on button "Fetch Repositories" at bounding box center [954, 379] width 153 height 39
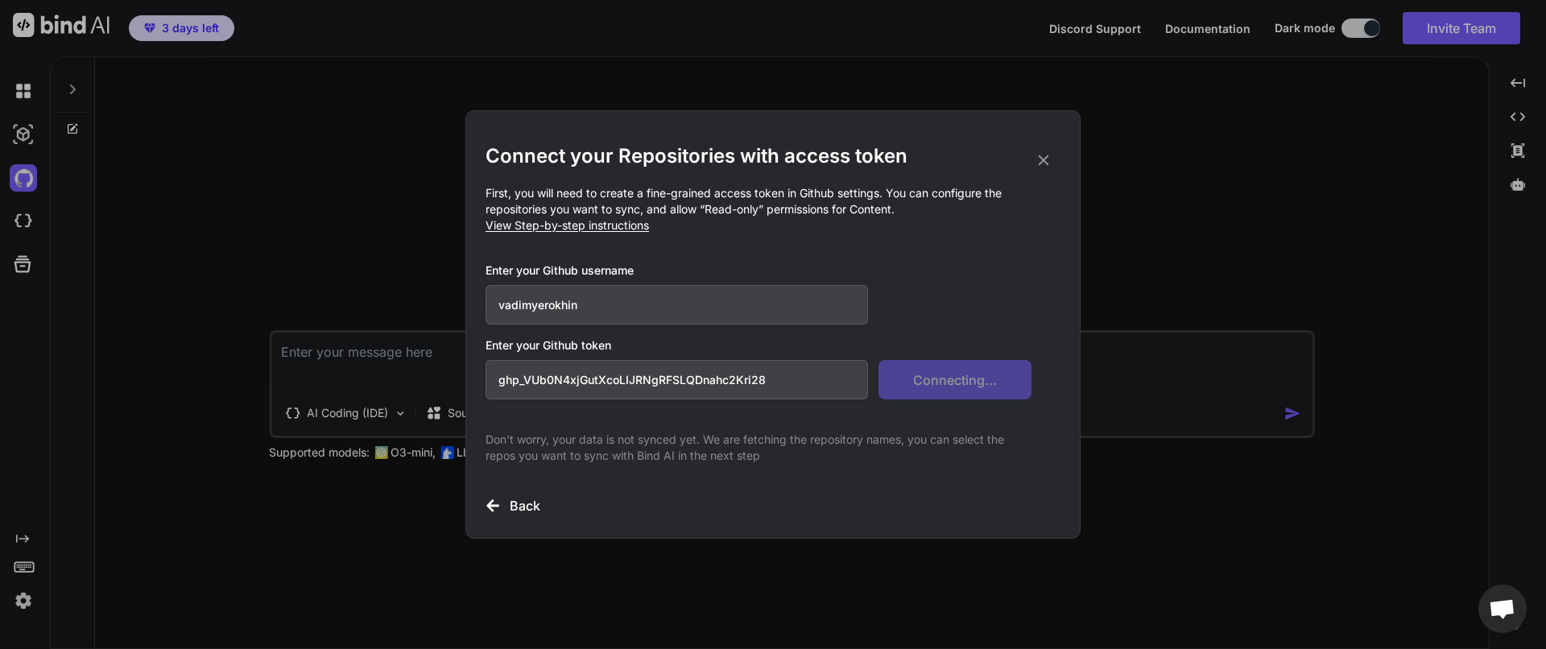
click at [903, 229] on p "First, you will need to create a fine-grained access token in Github settings. …" at bounding box center [773, 209] width 575 height 48
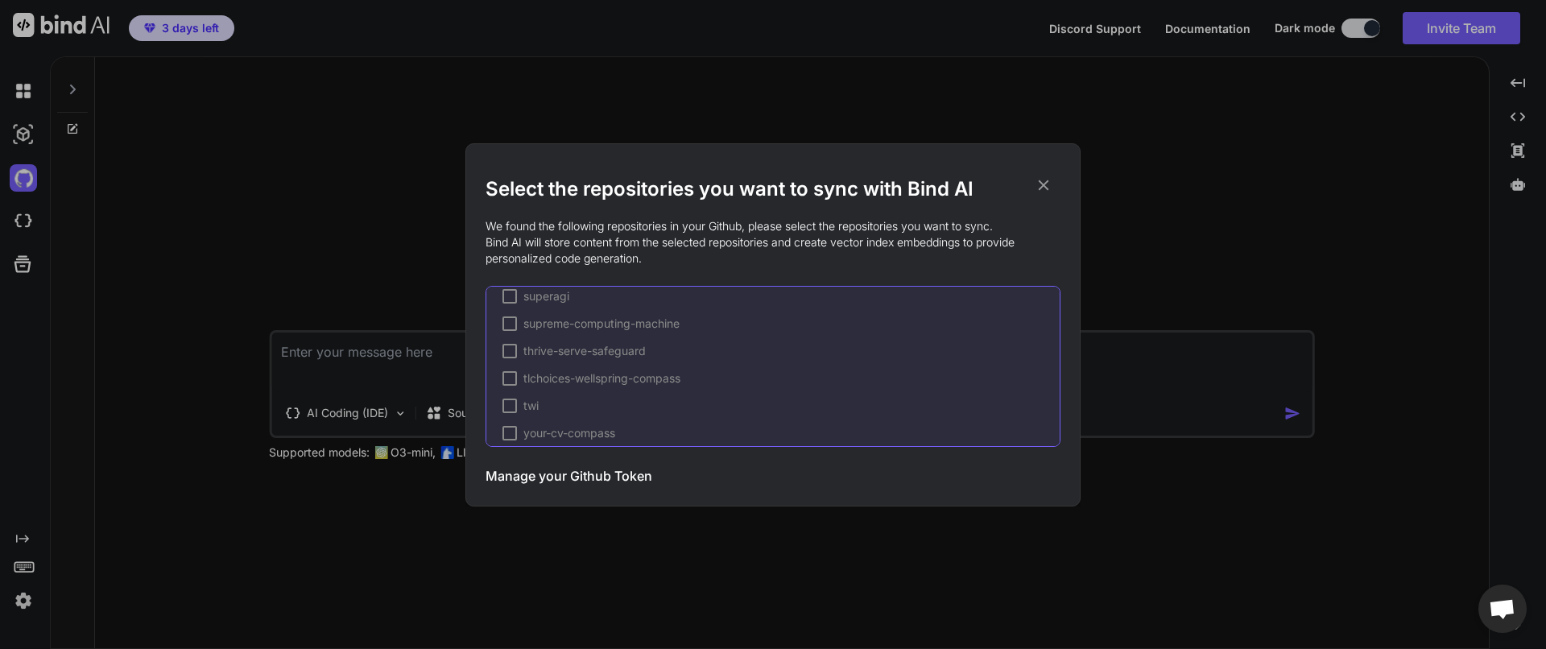
scroll to position [2351, 0]
click at [504, 410] on div "AI-Researcher Auto-G CLIA-QA CLIAQAV2 GPTcli TLC-App abraxas-nexus-dashboard ab…" at bounding box center [773, 366] width 575 height 161
click at [507, 420] on div at bounding box center [509, 422] width 14 height 14
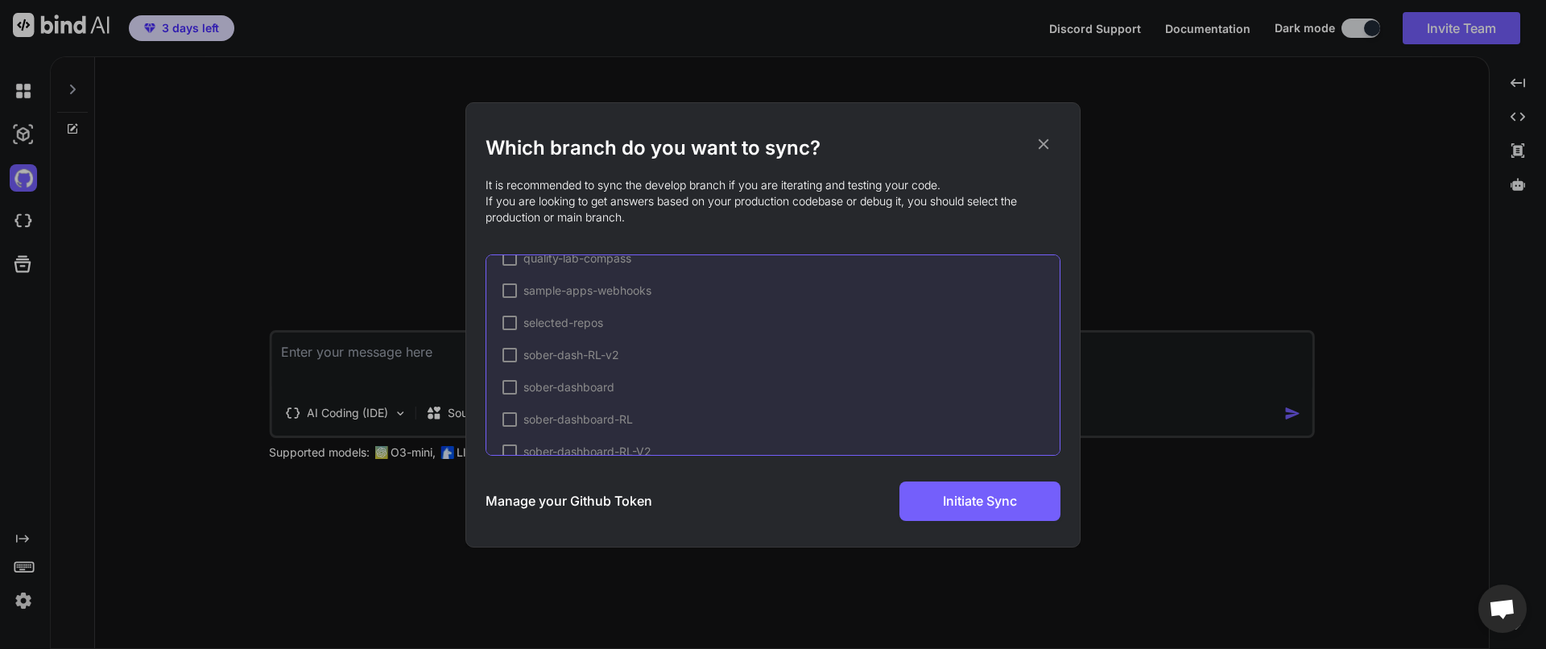
scroll to position [2775, 0]
click at [512, 398] on div at bounding box center [509, 402] width 14 height 14
click at [514, 361] on div at bounding box center [509, 361] width 14 height 14
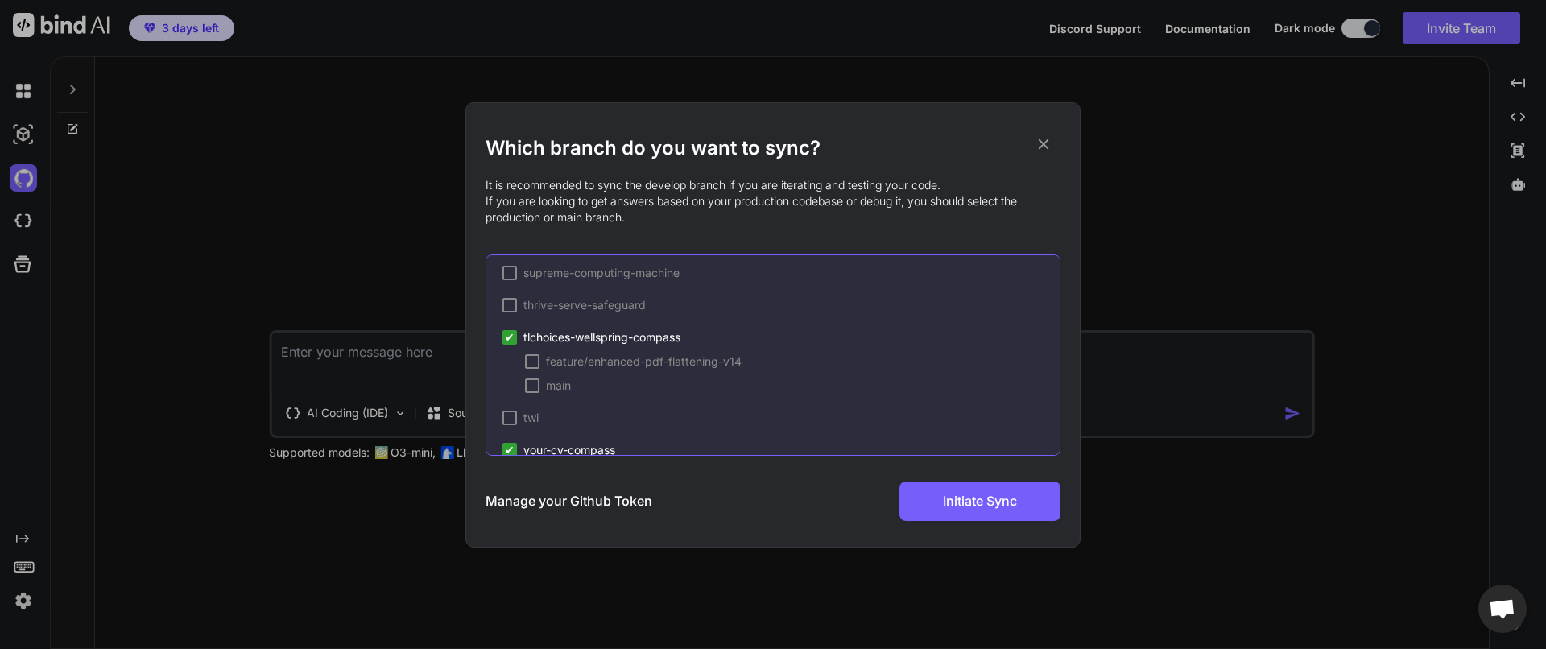
click at [511, 334] on span "✔" at bounding box center [510, 337] width 10 height 16
click at [512, 338] on div at bounding box center [509, 337] width 14 height 14
click at [568, 363] on span "tlchoices-wellspring-compass" at bounding box center [601, 361] width 157 height 16
click at [565, 341] on span "tlchoices-wellspring-compass" at bounding box center [601, 337] width 157 height 16
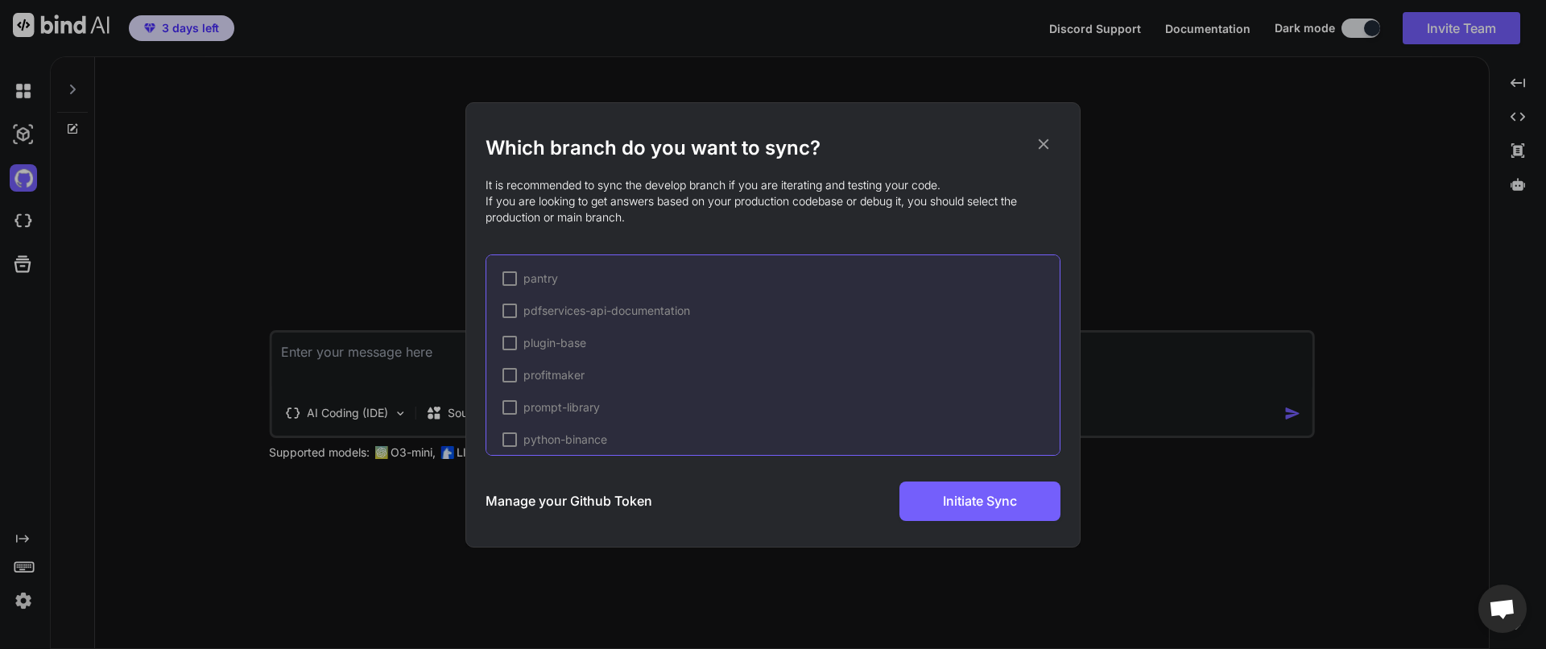
scroll to position [2124, 0]
click at [509, 437] on div at bounding box center [509, 440] width 14 height 14
click at [516, 405] on div at bounding box center [509, 400] width 14 height 14
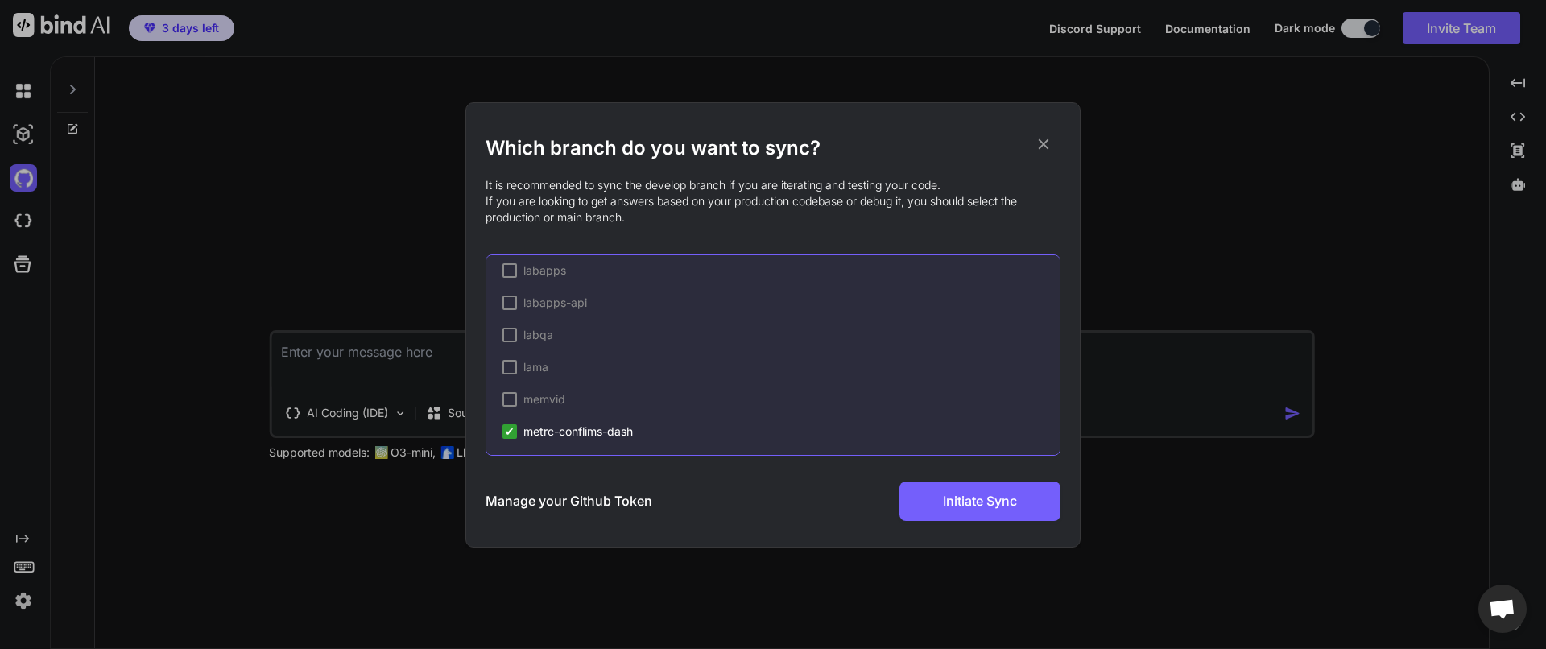
click at [511, 341] on div at bounding box center [509, 335] width 14 height 14
click at [556, 337] on div "✔ labqa" at bounding box center [780, 335] width 557 height 16
click at [610, 390] on div "AI-Researcher Auto-G CLIA-QA CLIAQAV2 GPTcli TLC-App abraxas-nexus-dashboard ab…" at bounding box center [773, 354] width 575 height 201
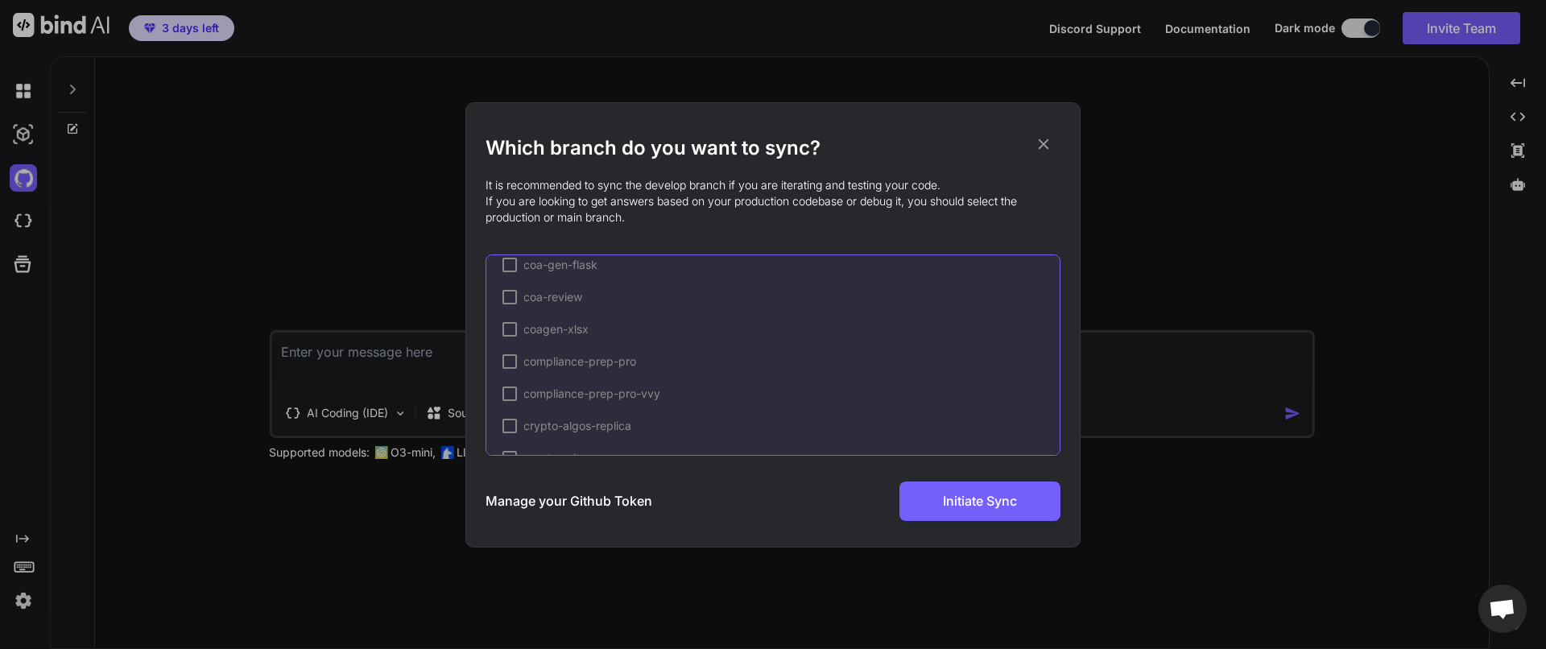
click at [515, 362] on div at bounding box center [509, 361] width 14 height 14
click at [540, 361] on span "compliance-prep-pro" at bounding box center [579, 361] width 113 height 16
click at [508, 424] on div at bounding box center [509, 425] width 14 height 14
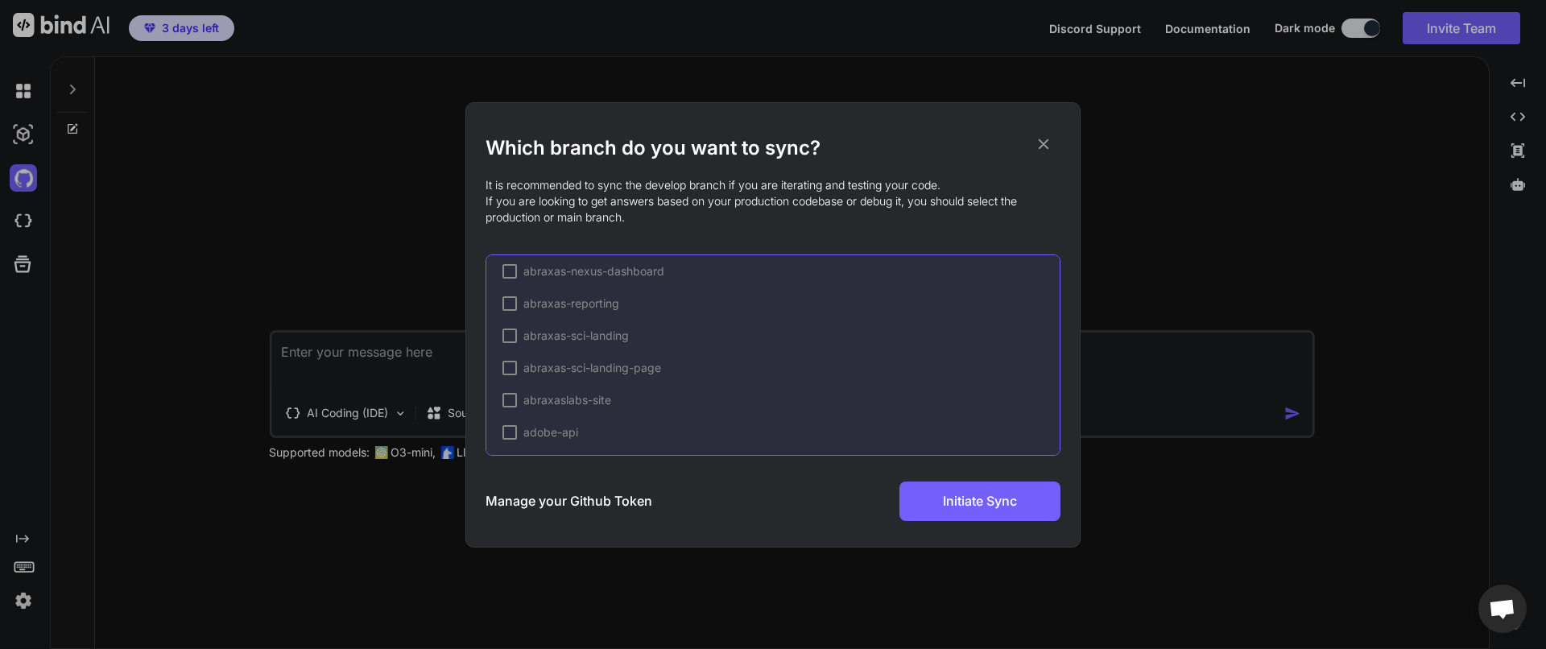
click at [512, 402] on div at bounding box center [509, 400] width 14 height 14
click at [512, 370] on div at bounding box center [509, 368] width 14 height 14
click at [511, 378] on div at bounding box center [509, 378] width 14 height 14
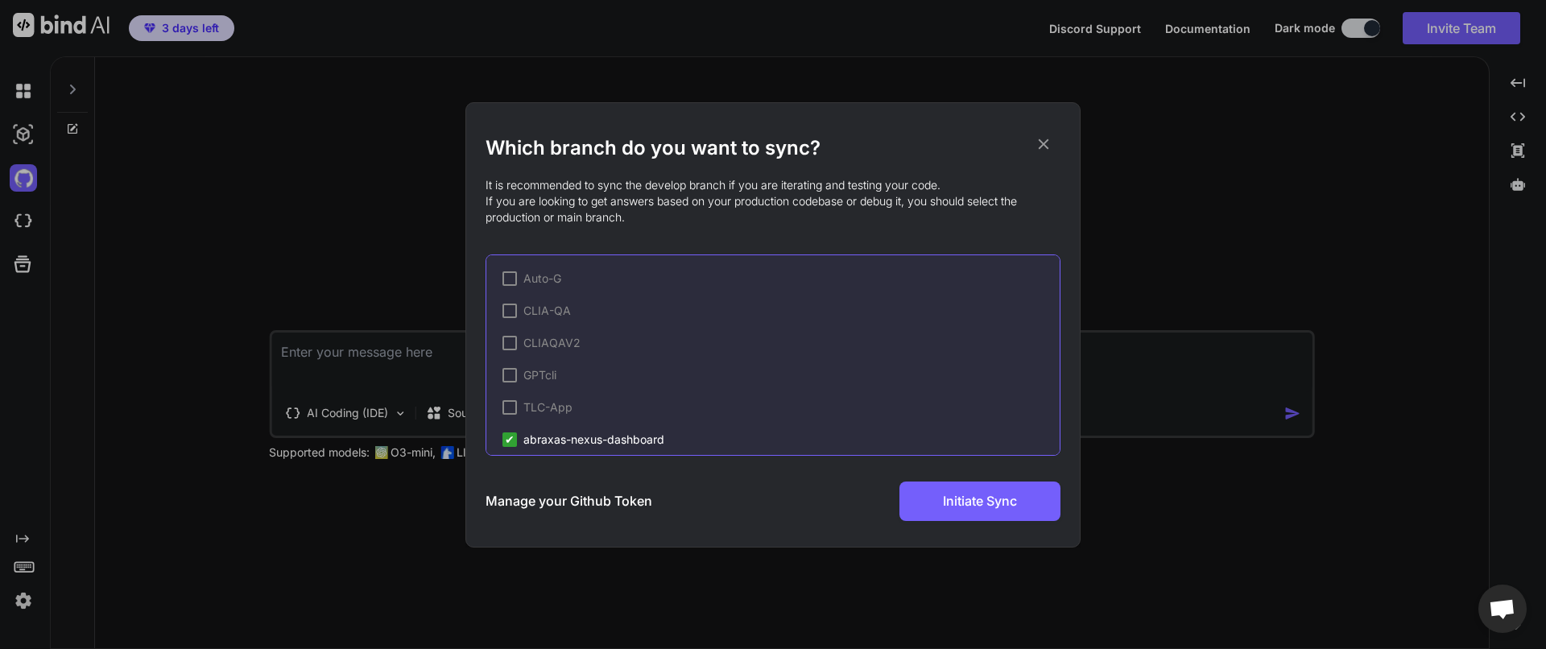
click at [514, 448] on div "✔ abraxas-nexus-dashboard analytics analytics-and-hybrid-load clin dev feature/…" at bounding box center [780, 561] width 557 height 258
click at [510, 352] on div at bounding box center [509, 346] width 14 height 14
click at [1052, 144] on h2 "Which branch do you want to sync?" at bounding box center [773, 148] width 575 height 26
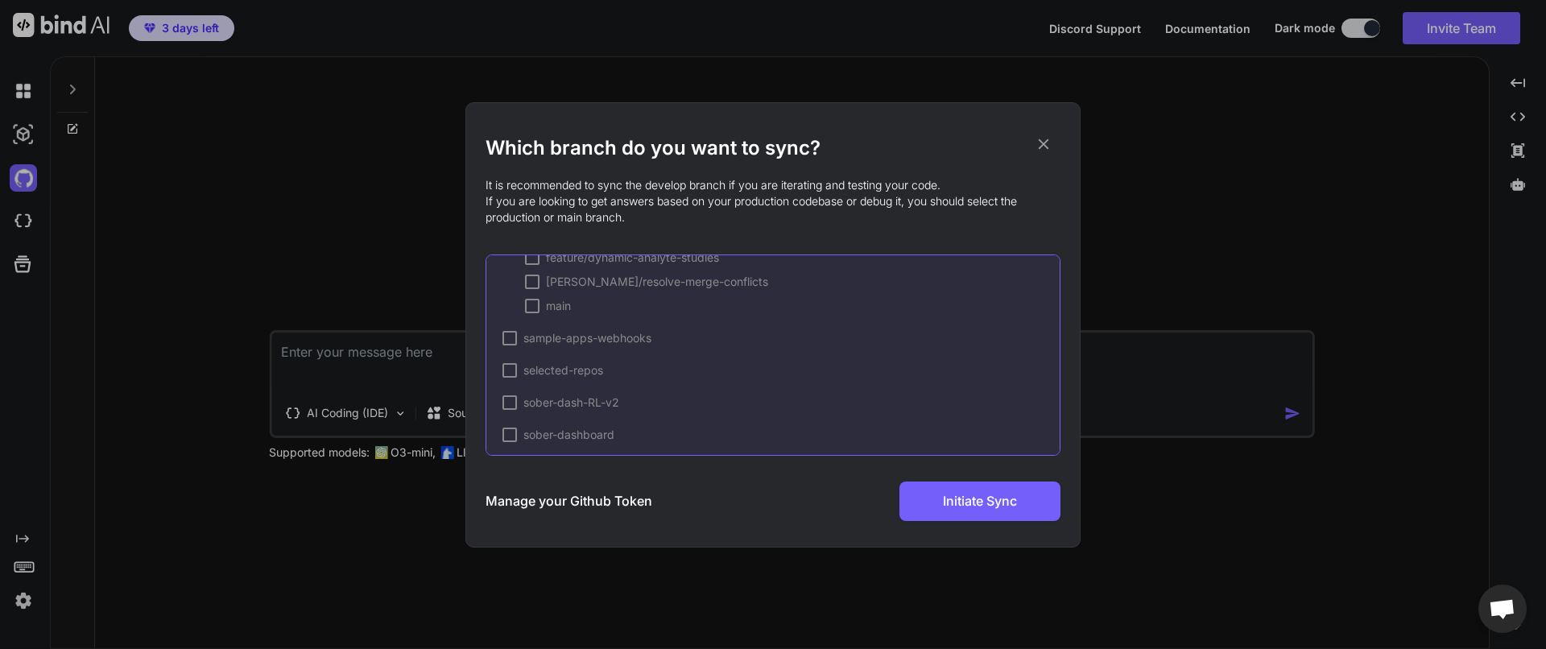
click at [1048, 144] on icon at bounding box center [1044, 144] width 18 height 18
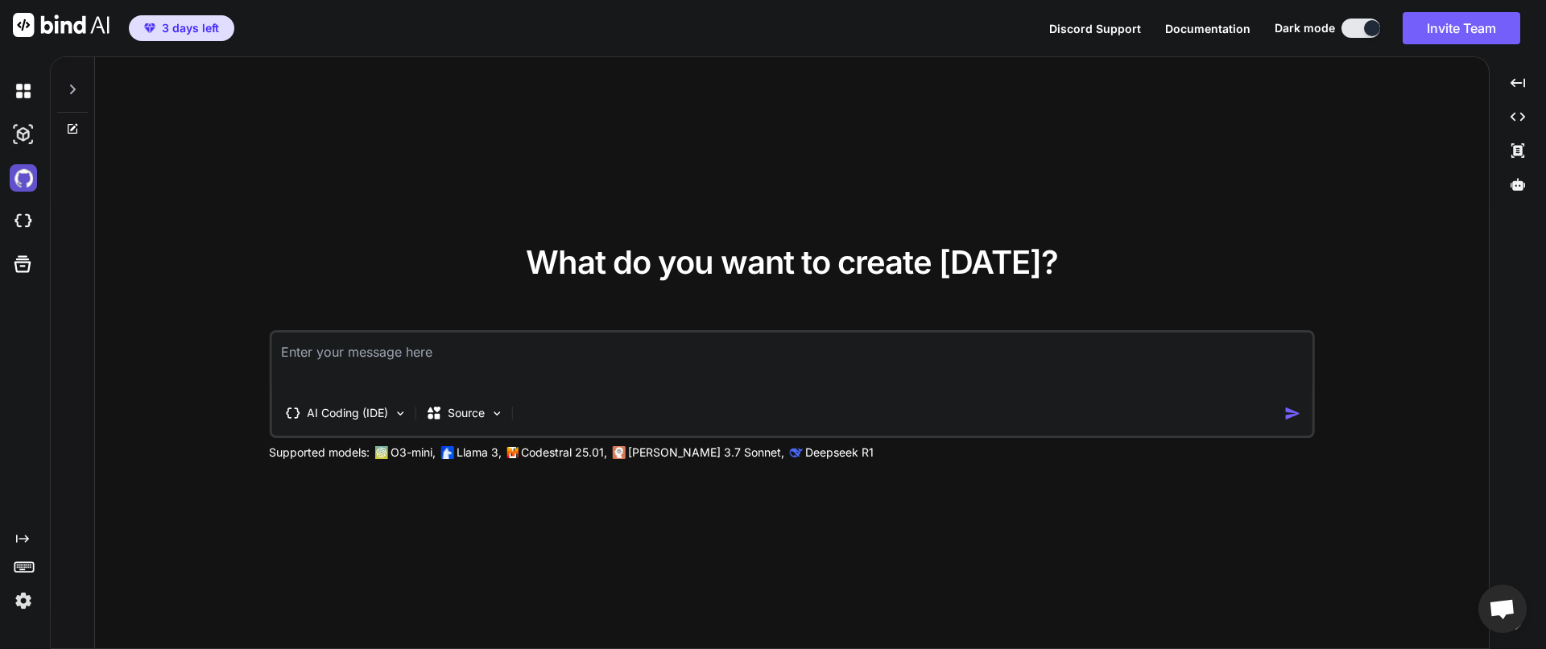
click at [19, 180] on img at bounding box center [23, 177] width 27 height 27
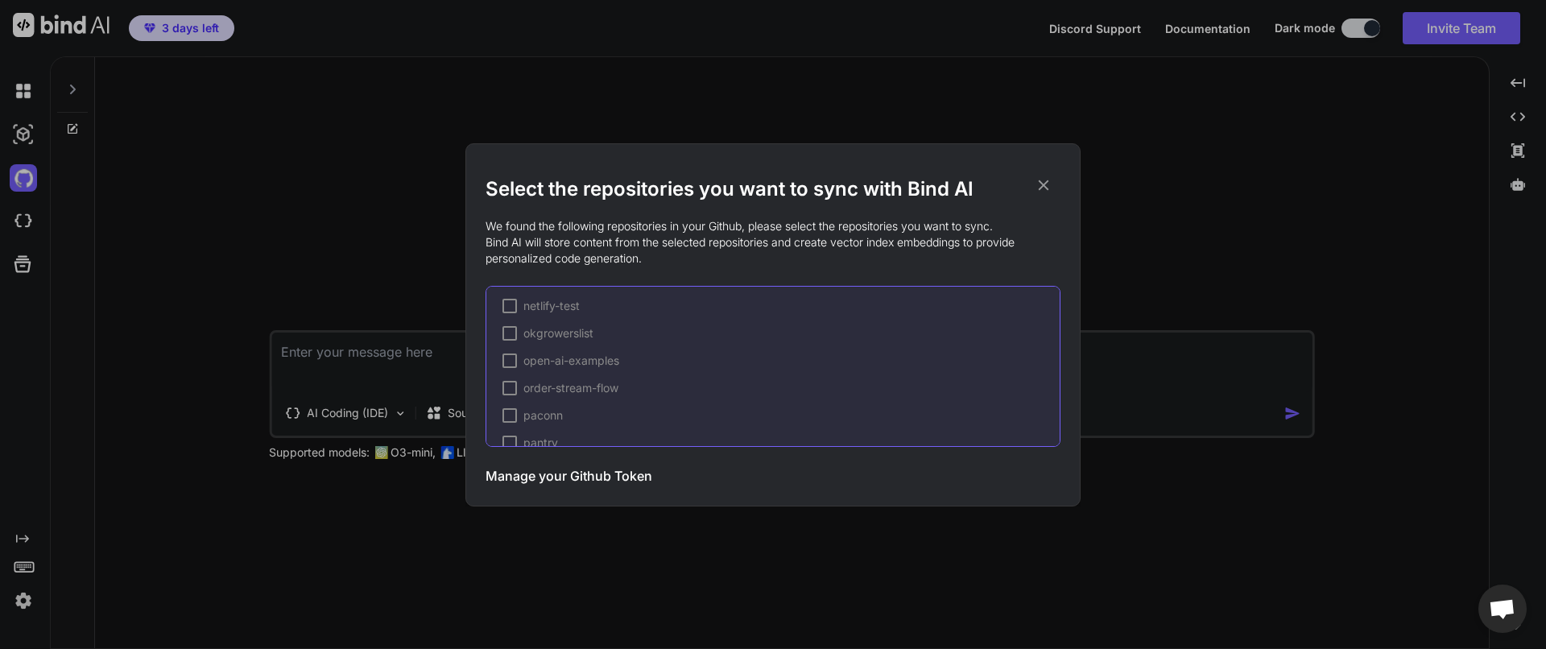
scroll to position [1662, 0]
click at [502, 402] on div at bounding box center [509, 399] width 14 height 14
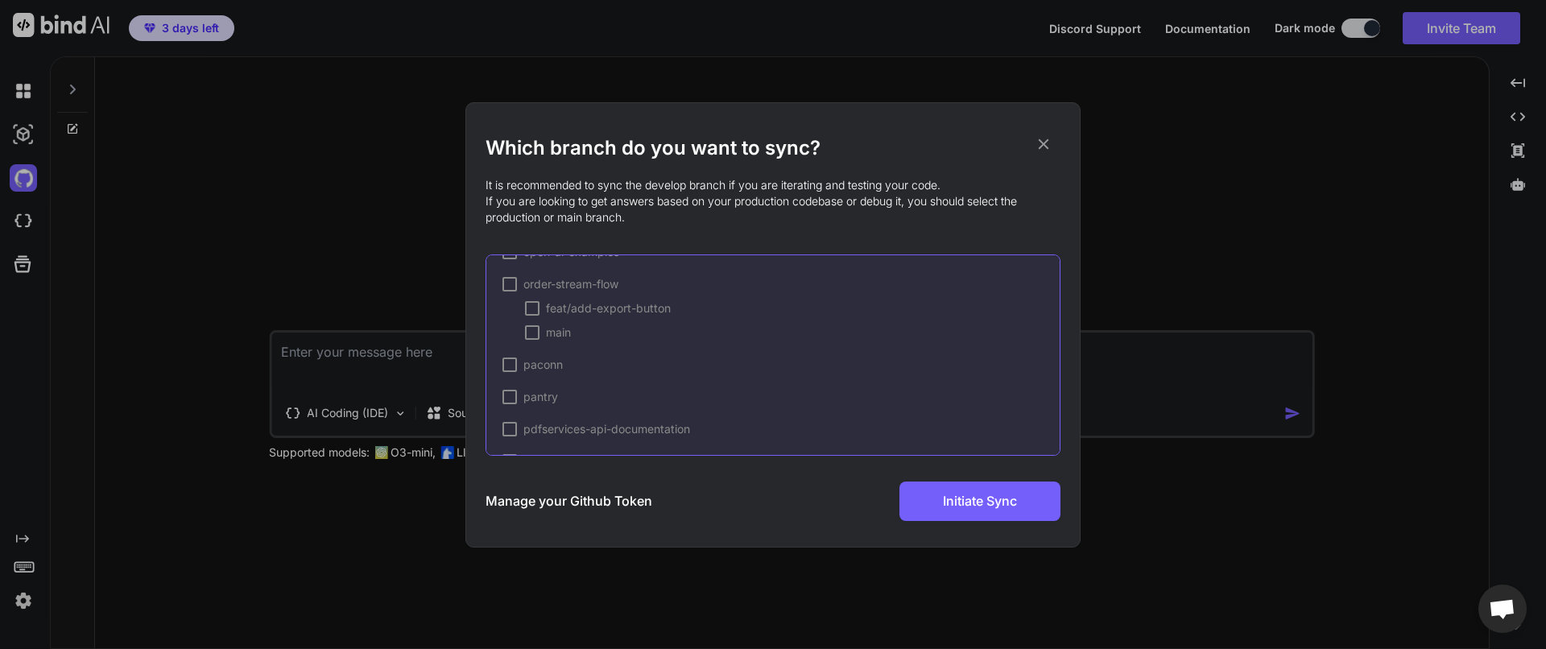
scroll to position [1957, 0]
click at [517, 382] on div "order-stream-flow" at bounding box center [560, 382] width 116 height 16
click at [766, 501] on div "Manage your Github Token Initiate Sync" at bounding box center [773, 500] width 575 height 39
click at [566, 384] on span "order-stream-flow" at bounding box center [570, 382] width 95 height 16
click at [567, 430] on span "main" at bounding box center [558, 431] width 25 height 16
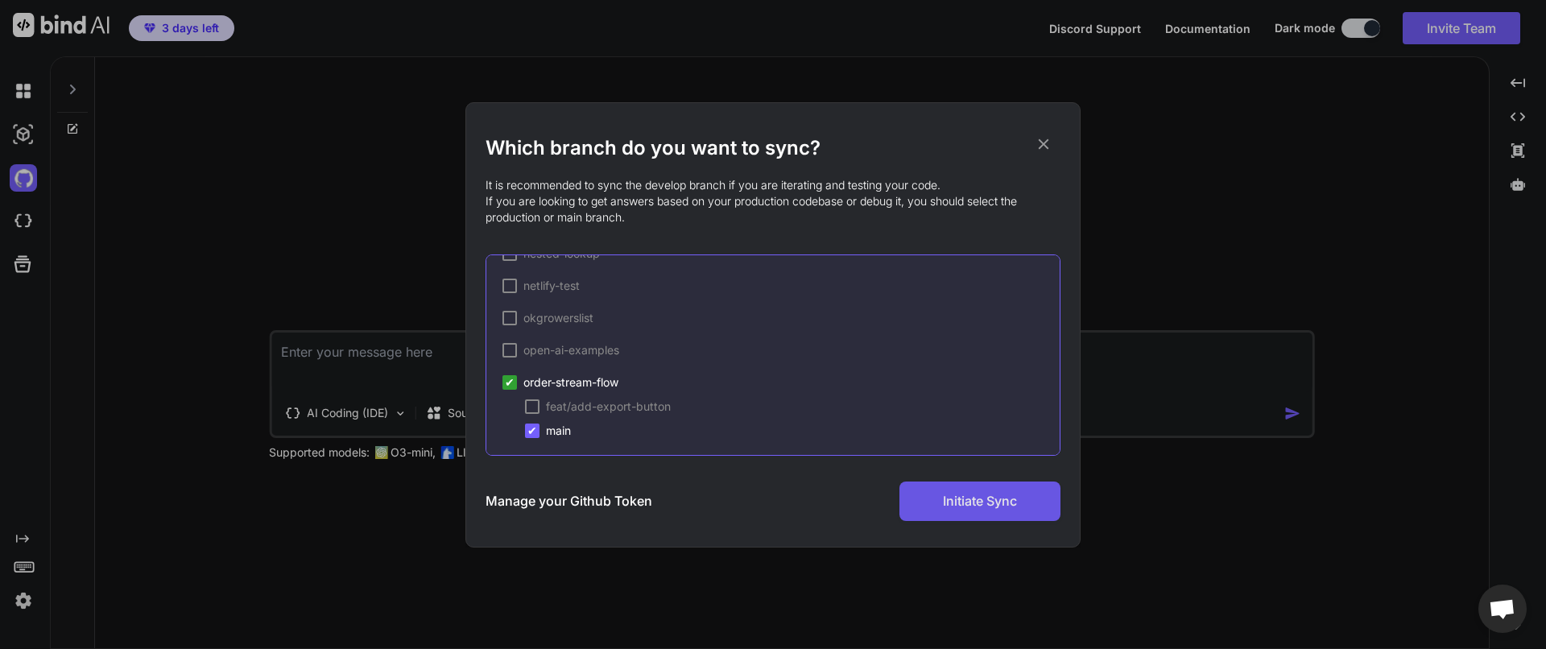
click at [952, 495] on span "Initiate Sync" at bounding box center [980, 500] width 74 height 19
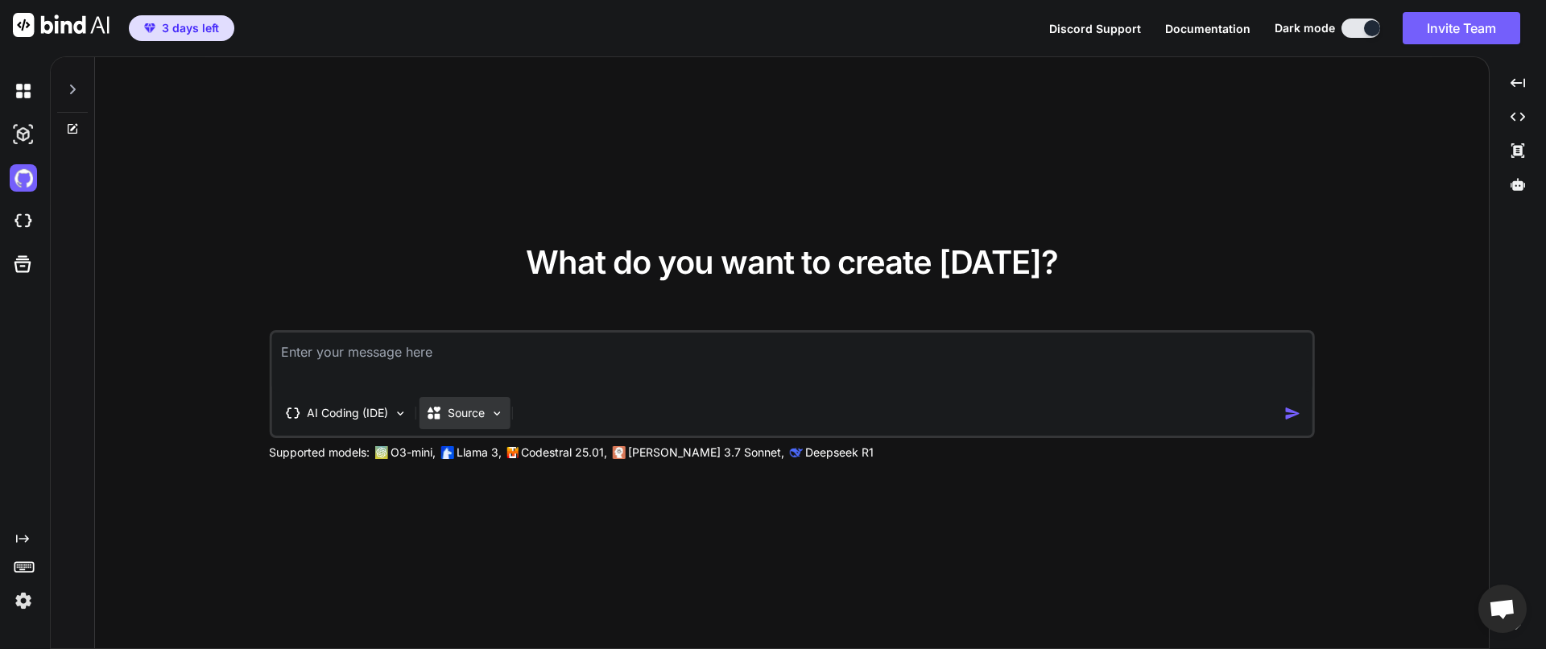
click at [472, 415] on p "Source" at bounding box center [466, 413] width 37 height 16
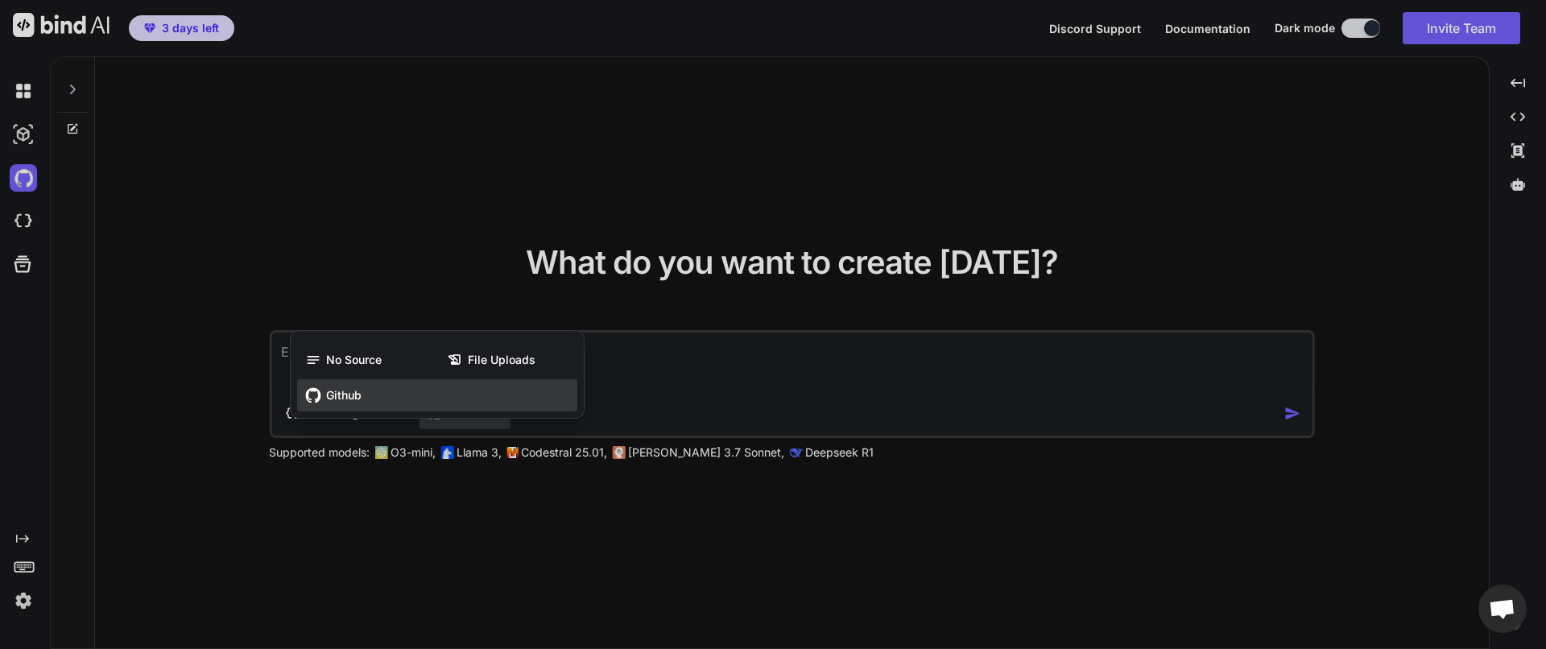
click at [366, 391] on div "Github" at bounding box center [437, 395] width 280 height 32
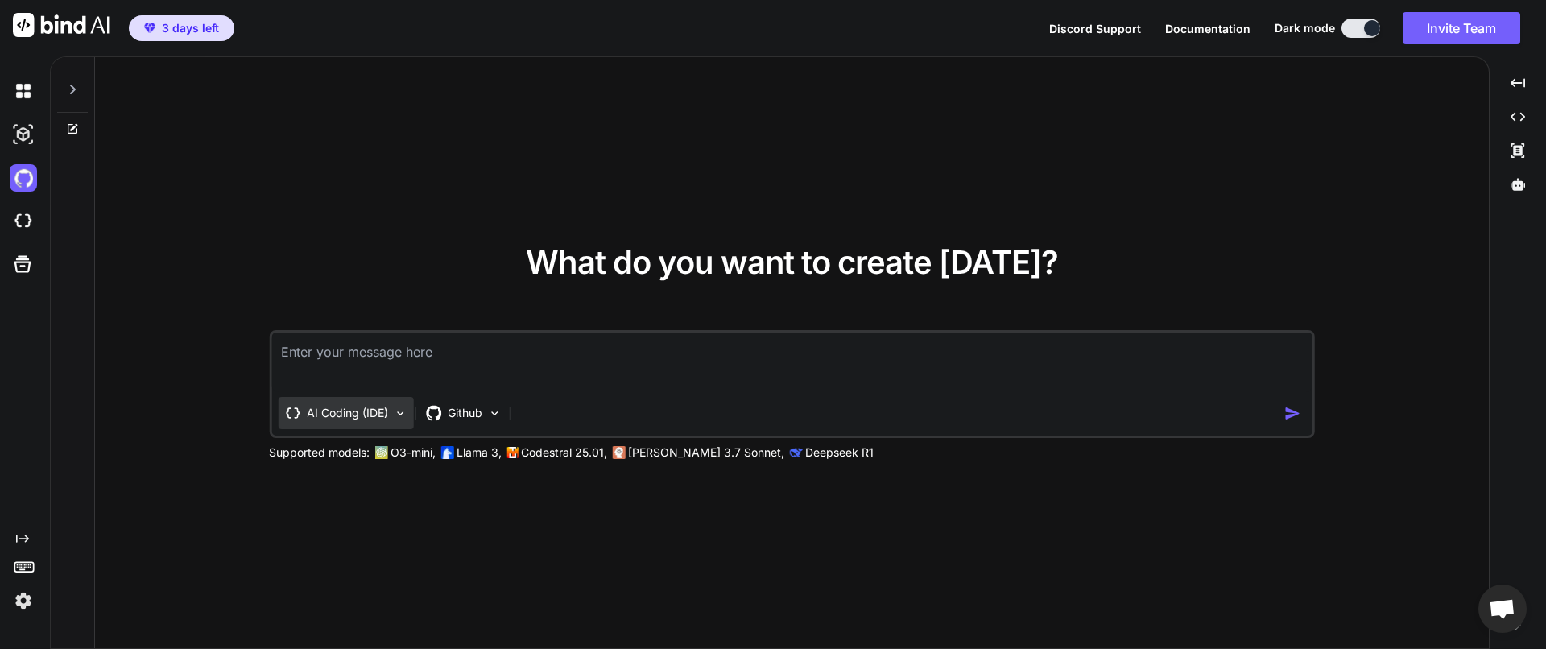
click at [359, 412] on p "AI Coding (IDE)" at bounding box center [347, 413] width 81 height 16
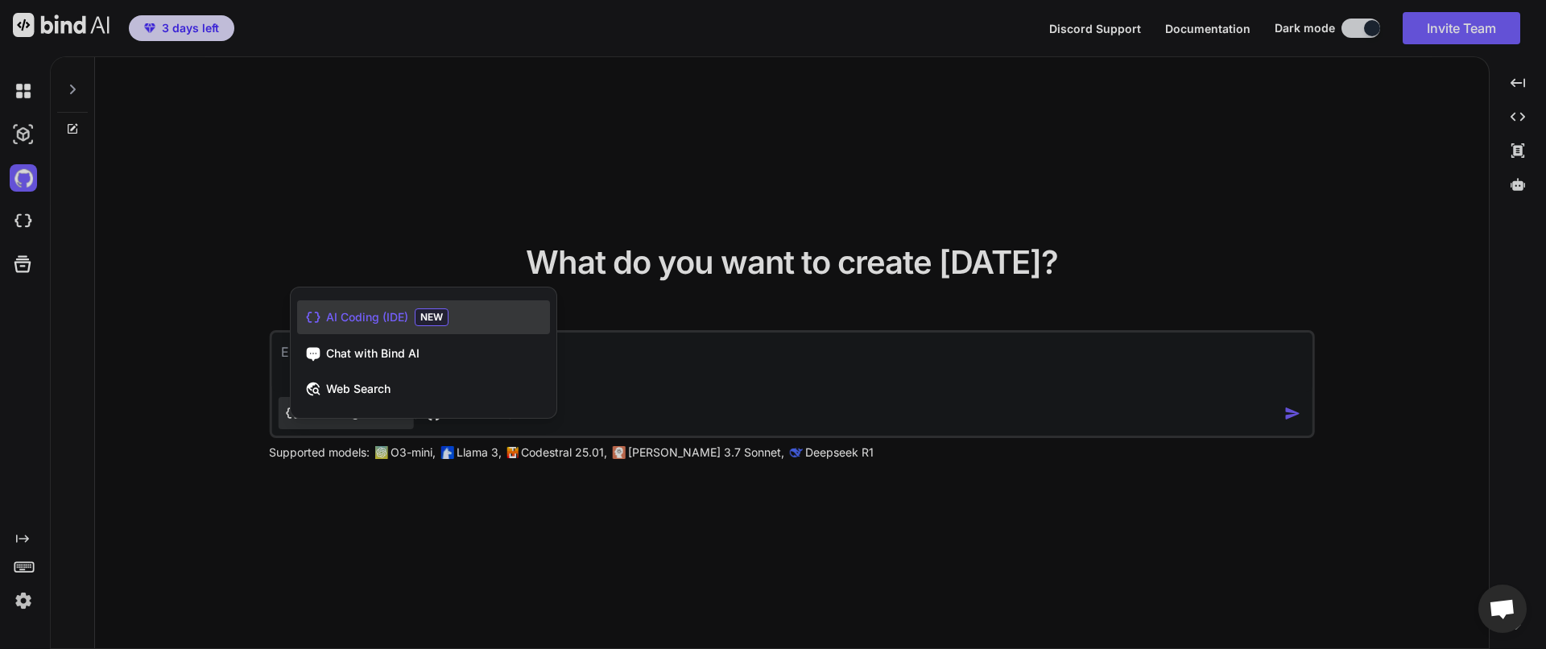
click at [215, 408] on div at bounding box center [773, 324] width 1546 height 649
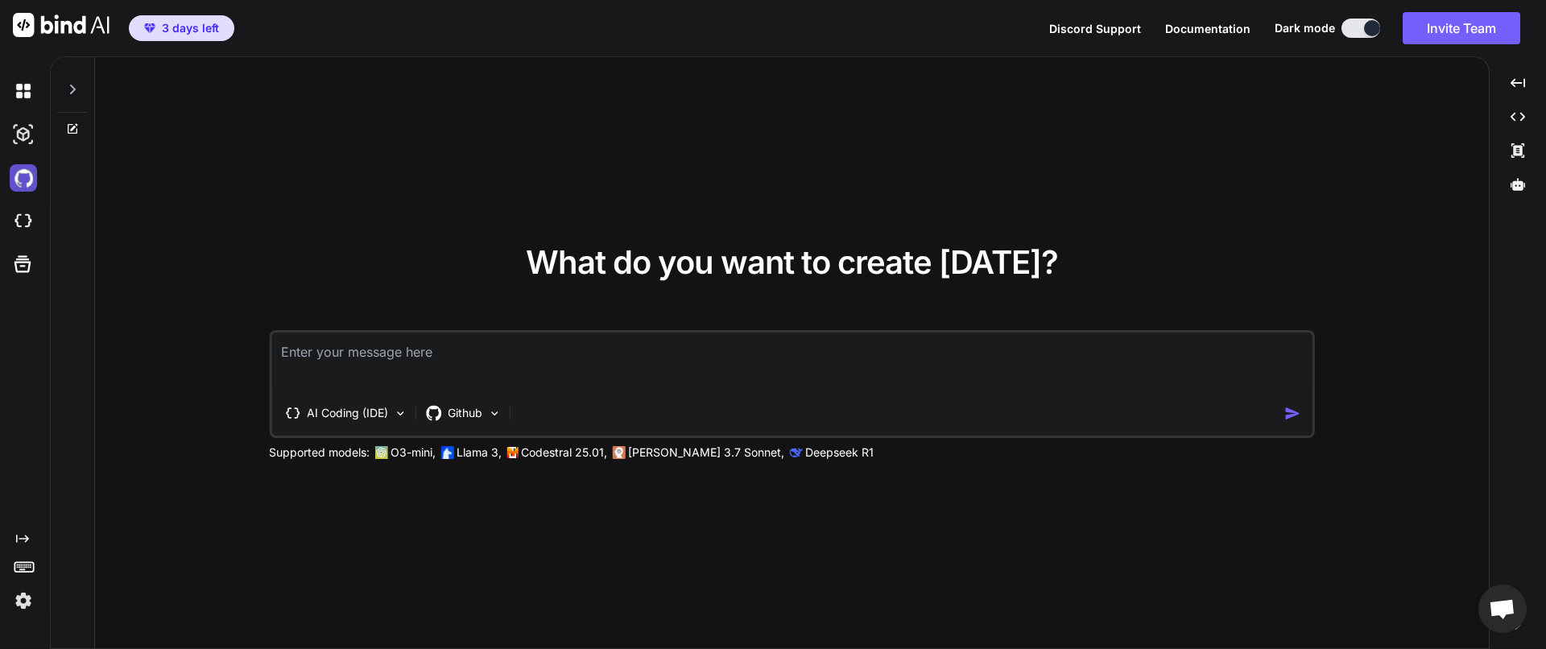
click at [32, 188] on img at bounding box center [23, 177] width 27 height 27
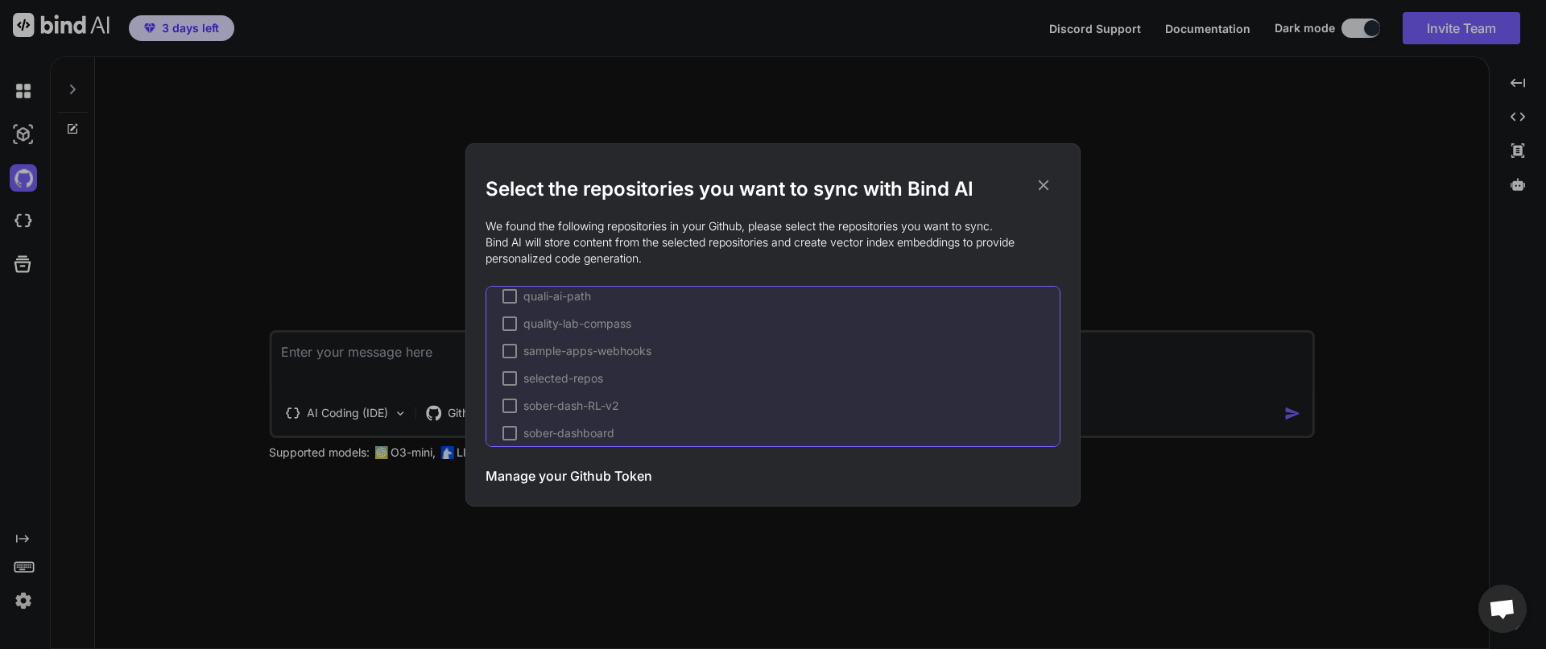
scroll to position [1746, 0]
click at [685, 228] on p "We found the following repositories in your Github, please select the repositor…" at bounding box center [773, 242] width 575 height 48
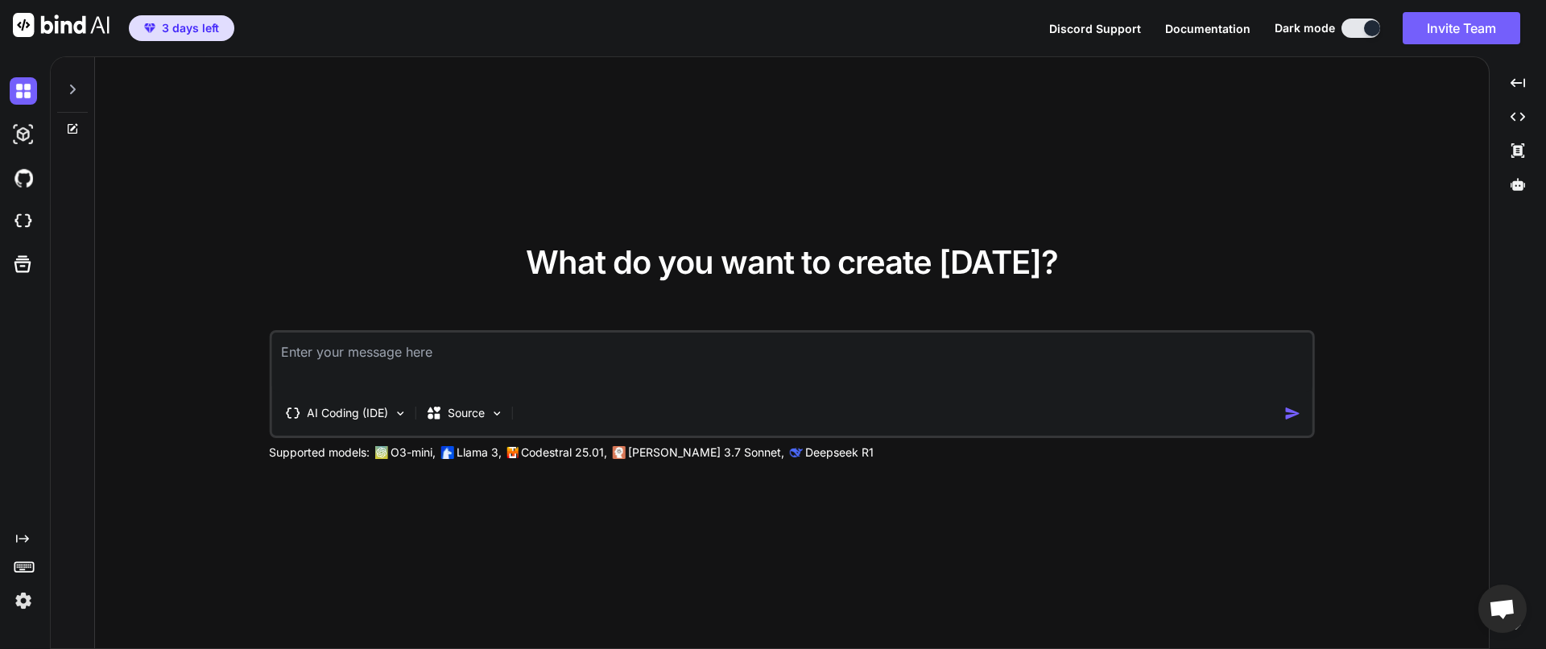
click at [691, 523] on div "What do you want to create [DATE]? AI Coding (IDE) Source Supported models: O3-…" at bounding box center [792, 353] width 1394 height 593
click at [586, 453] on p "Codestral 25.01," at bounding box center [564, 452] width 86 height 16
click at [19, 130] on img at bounding box center [23, 134] width 27 height 27
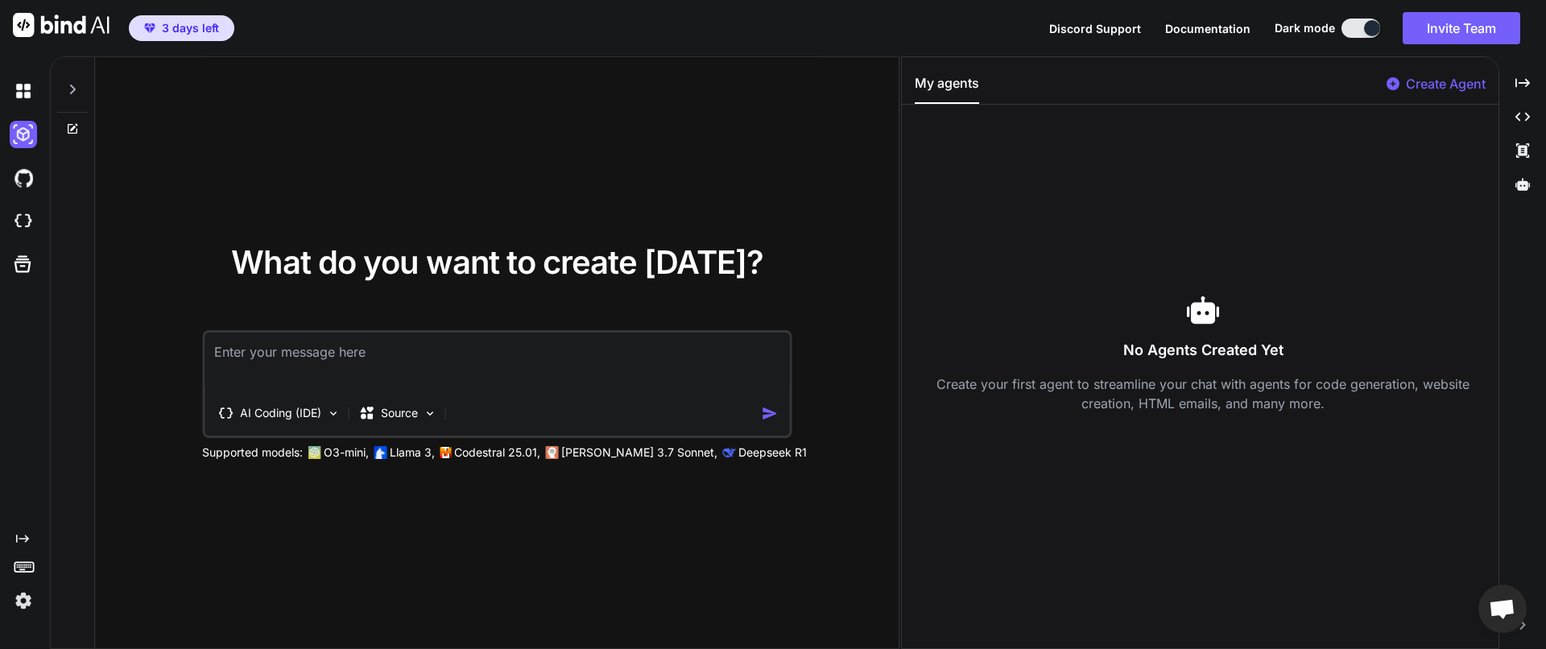
click at [21, 605] on img at bounding box center [23, 600] width 27 height 27
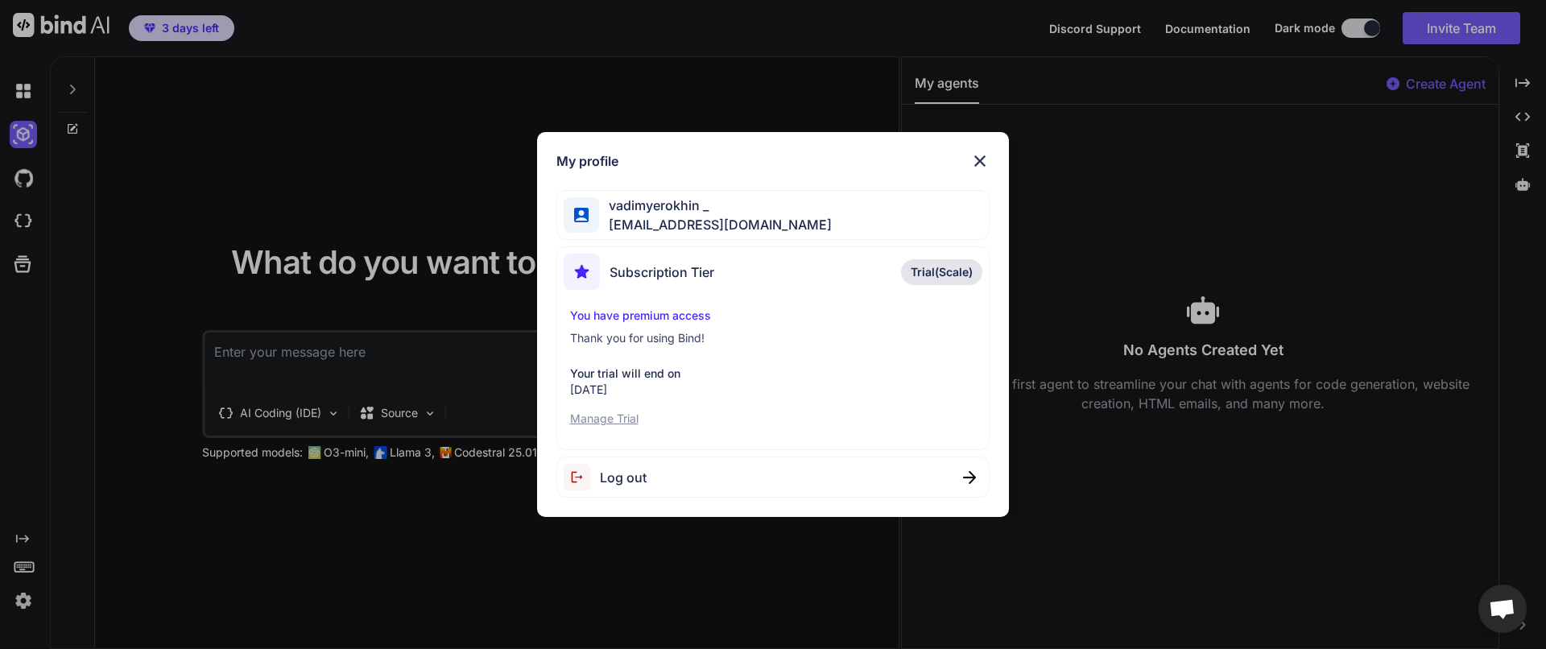
click at [964, 164] on div "My profile" at bounding box center [773, 160] width 434 height 19
click at [983, 161] on img at bounding box center [979, 160] width 19 height 19
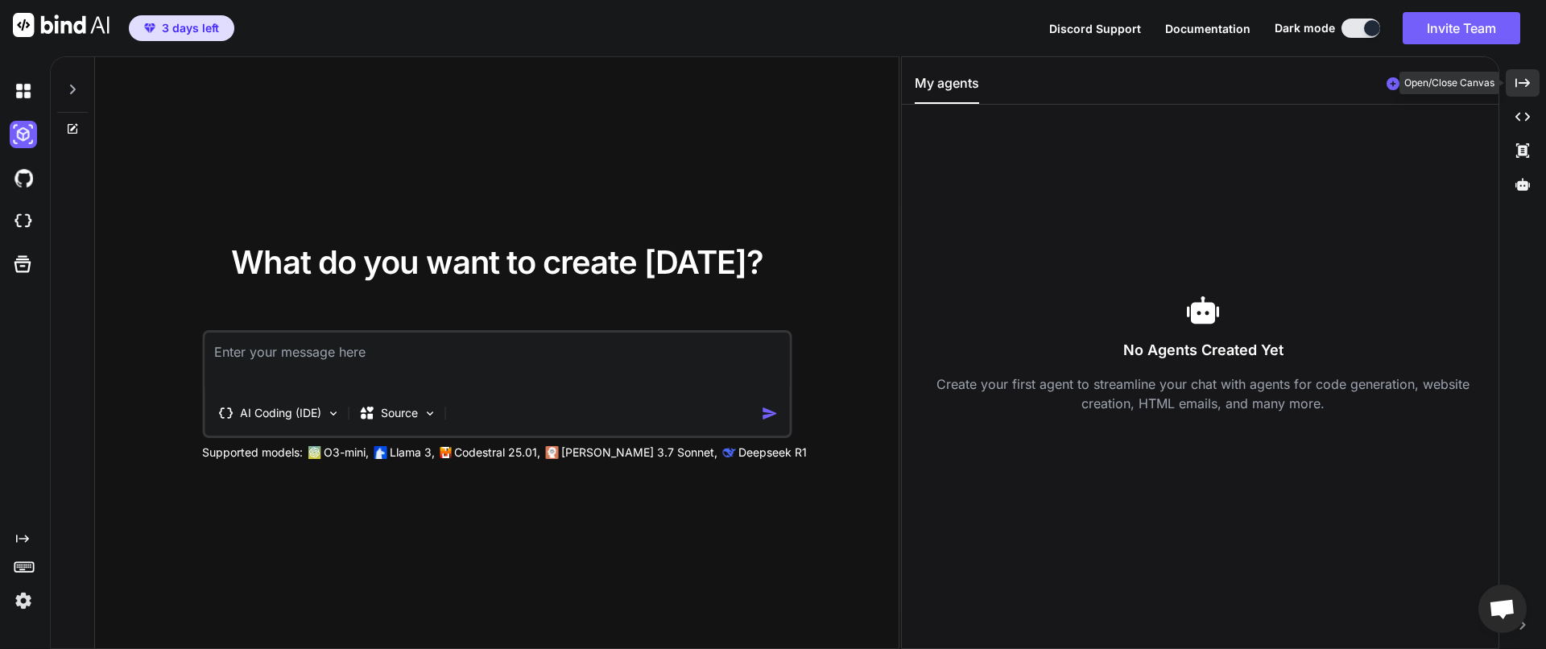
click at [1523, 89] on icon "Created with Pixso." at bounding box center [1522, 83] width 14 height 14
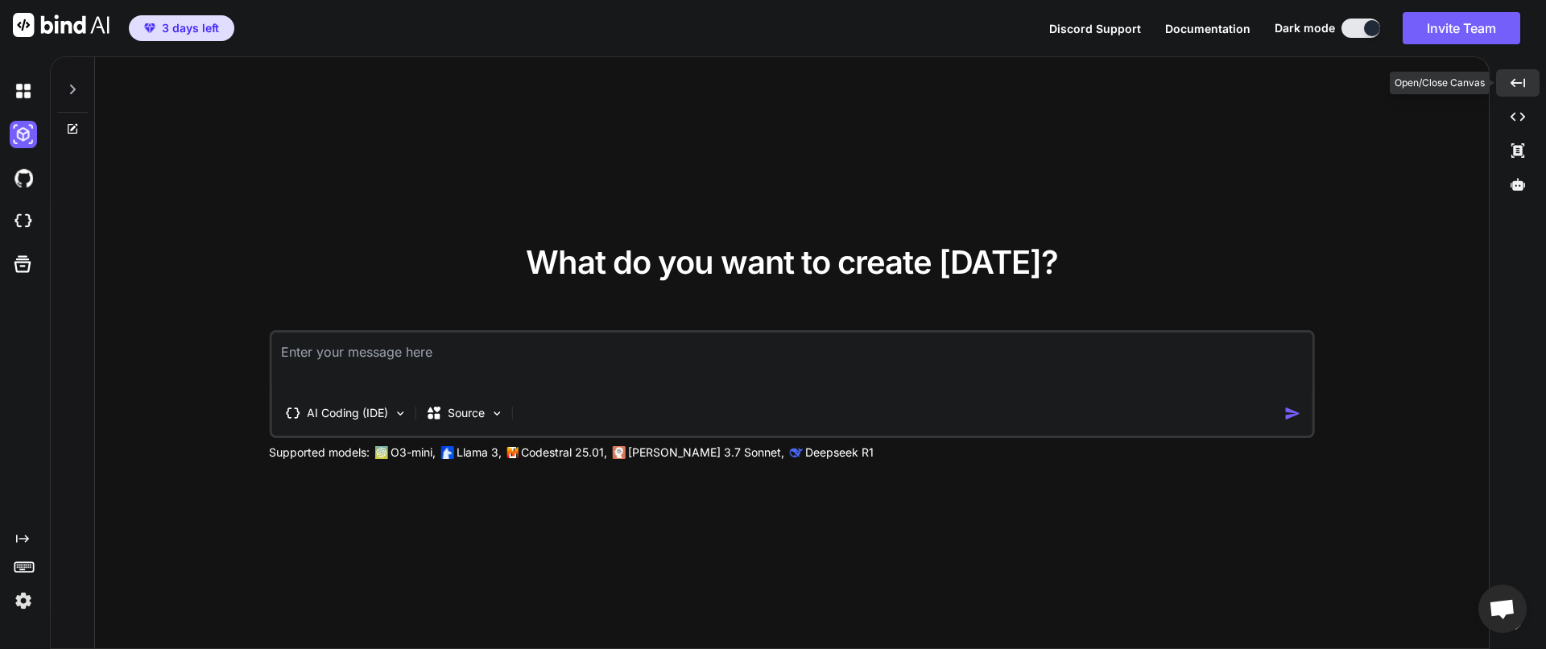
click at [1523, 89] on icon "Created with Pixso." at bounding box center [1517, 83] width 14 height 14
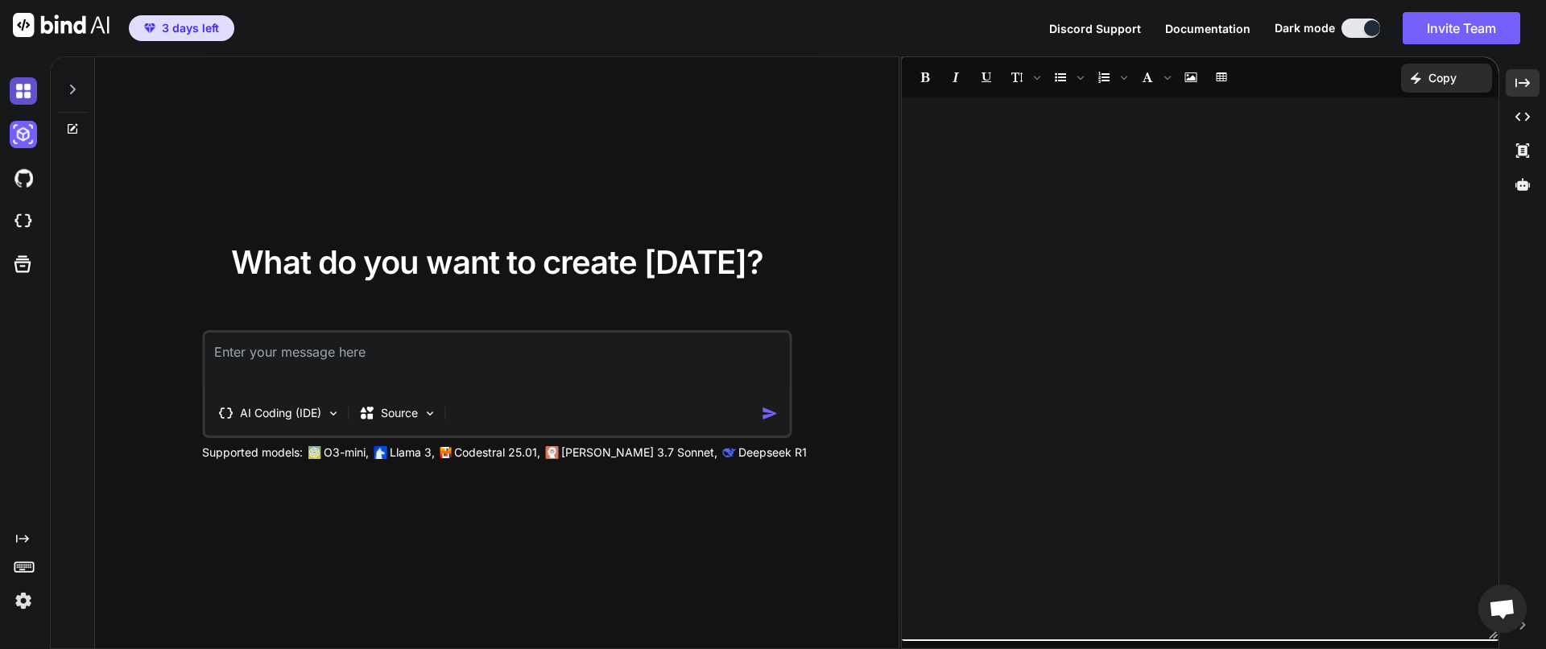
click at [31, 88] on img at bounding box center [23, 90] width 27 height 27
click at [73, 93] on icon at bounding box center [72, 89] width 13 height 13
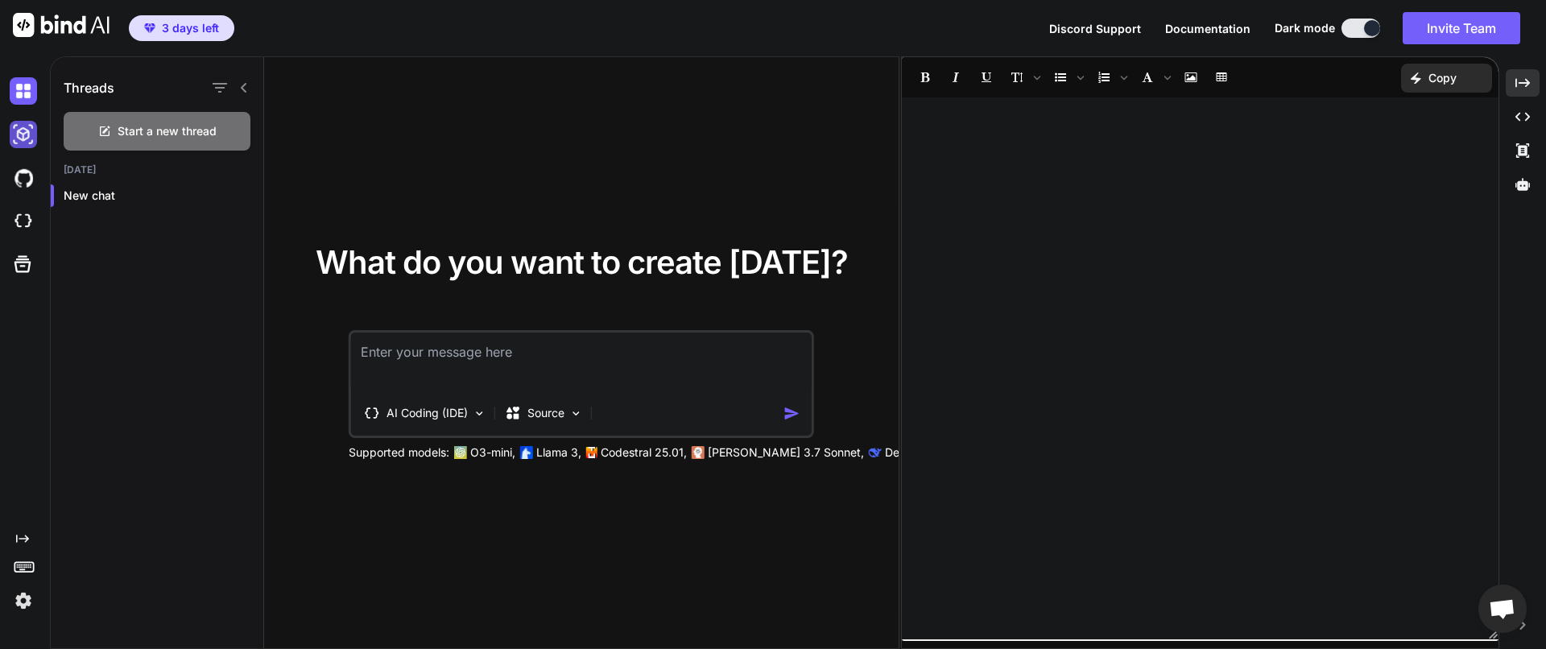
click at [15, 138] on img at bounding box center [23, 134] width 27 height 27
type textarea "x"
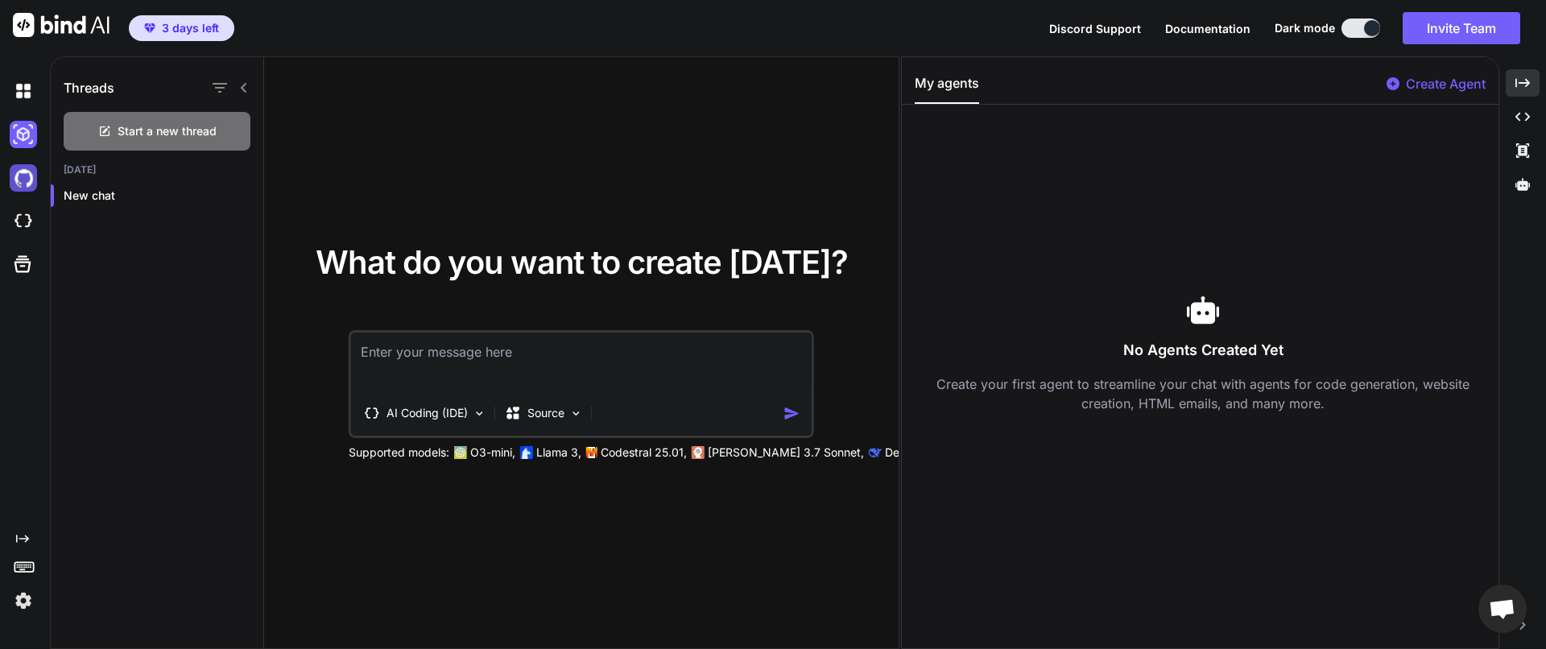
click at [27, 187] on img at bounding box center [23, 177] width 27 height 27
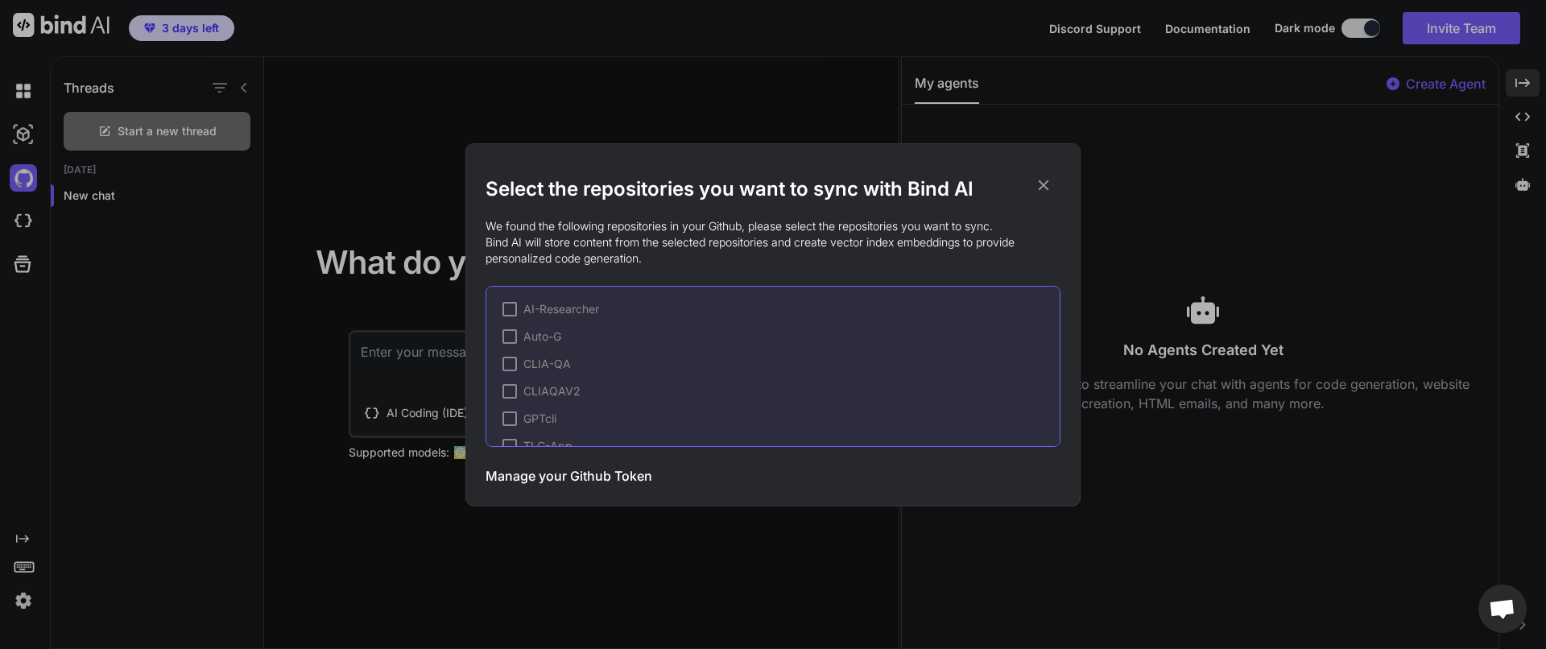
click at [26, 226] on div "Select the repositories you want to sync with Bind AI We found the following re…" at bounding box center [773, 324] width 1546 height 649
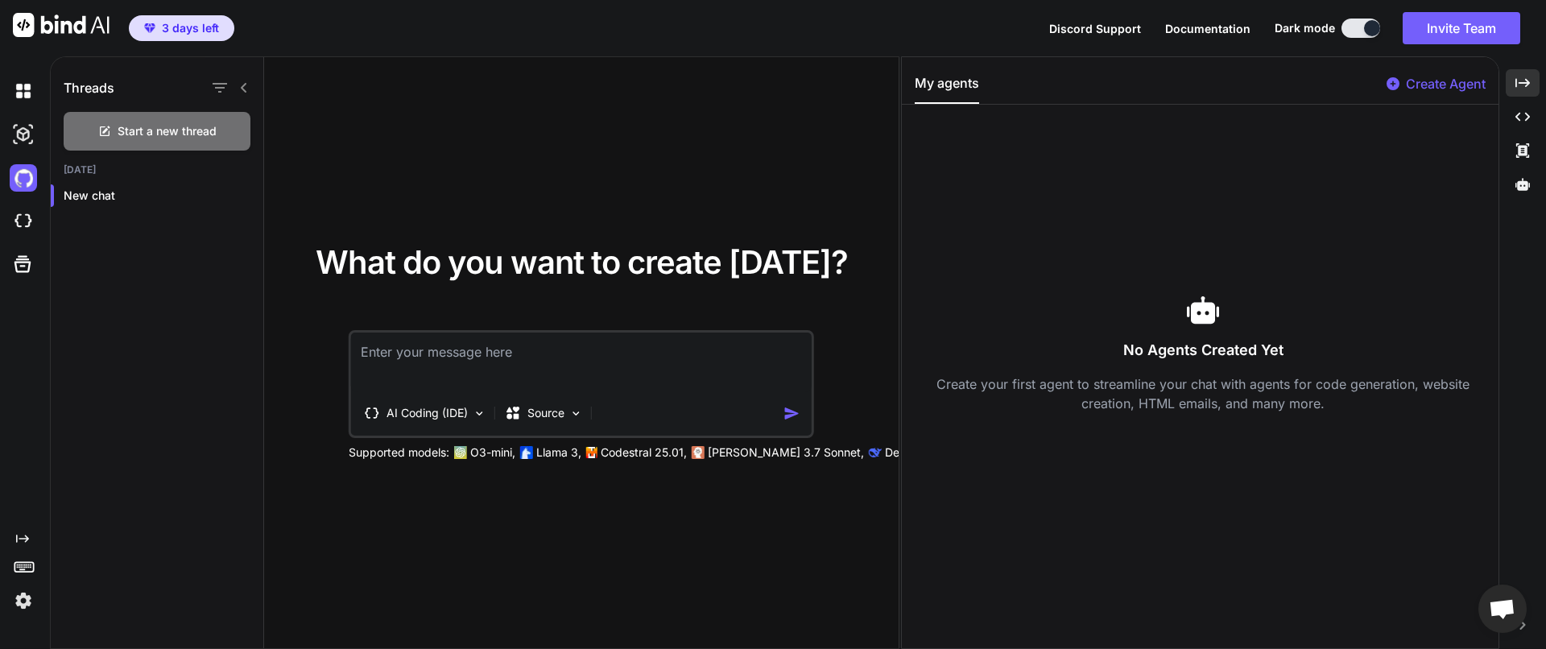
click at [26, 226] on img at bounding box center [23, 221] width 27 height 27
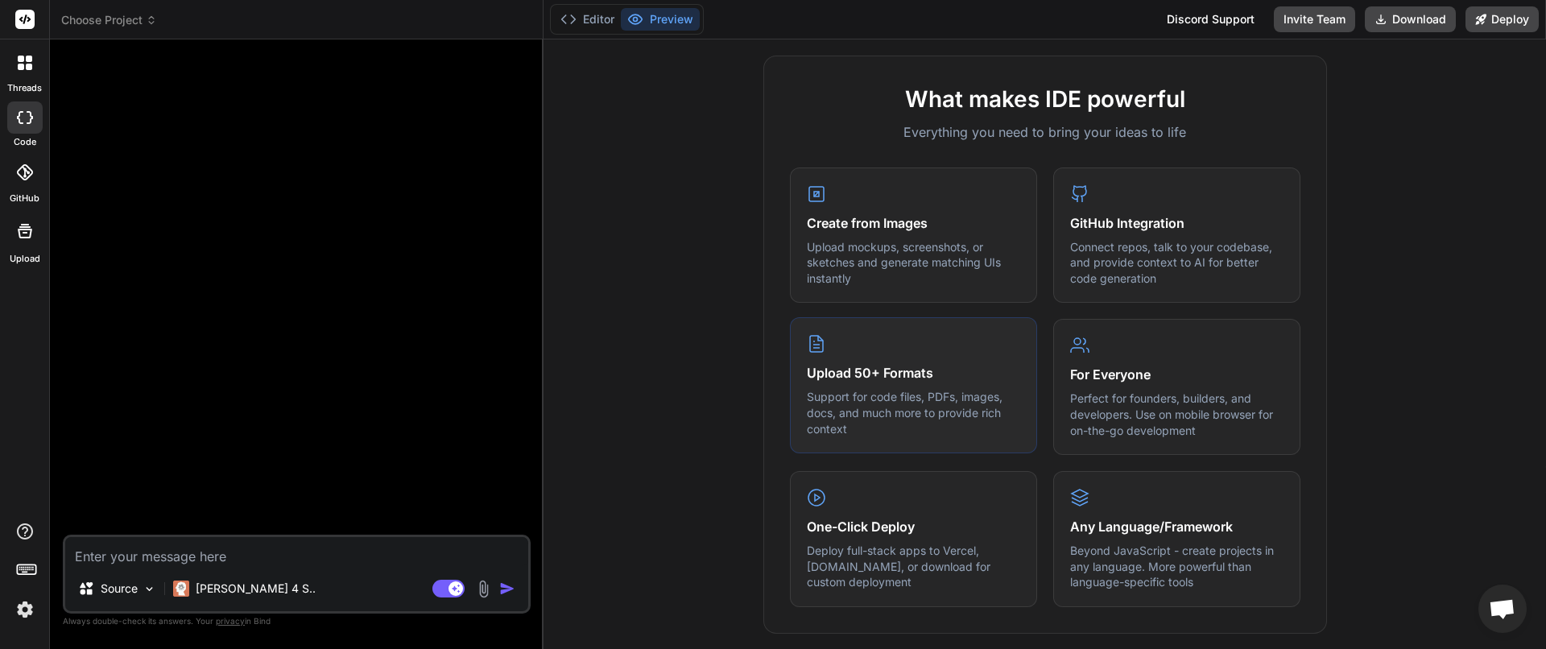
scroll to position [550, 0]
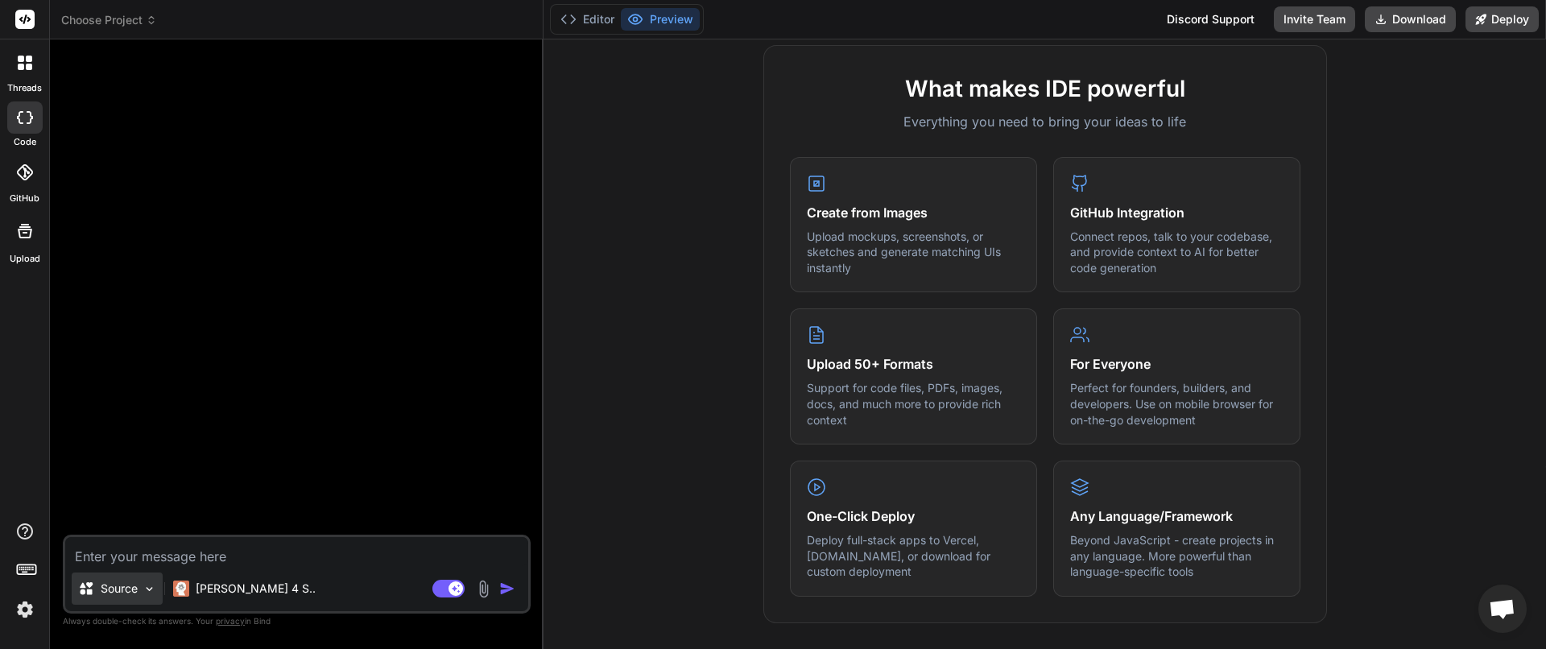
click at [133, 581] on p "Source" at bounding box center [119, 589] width 37 height 16
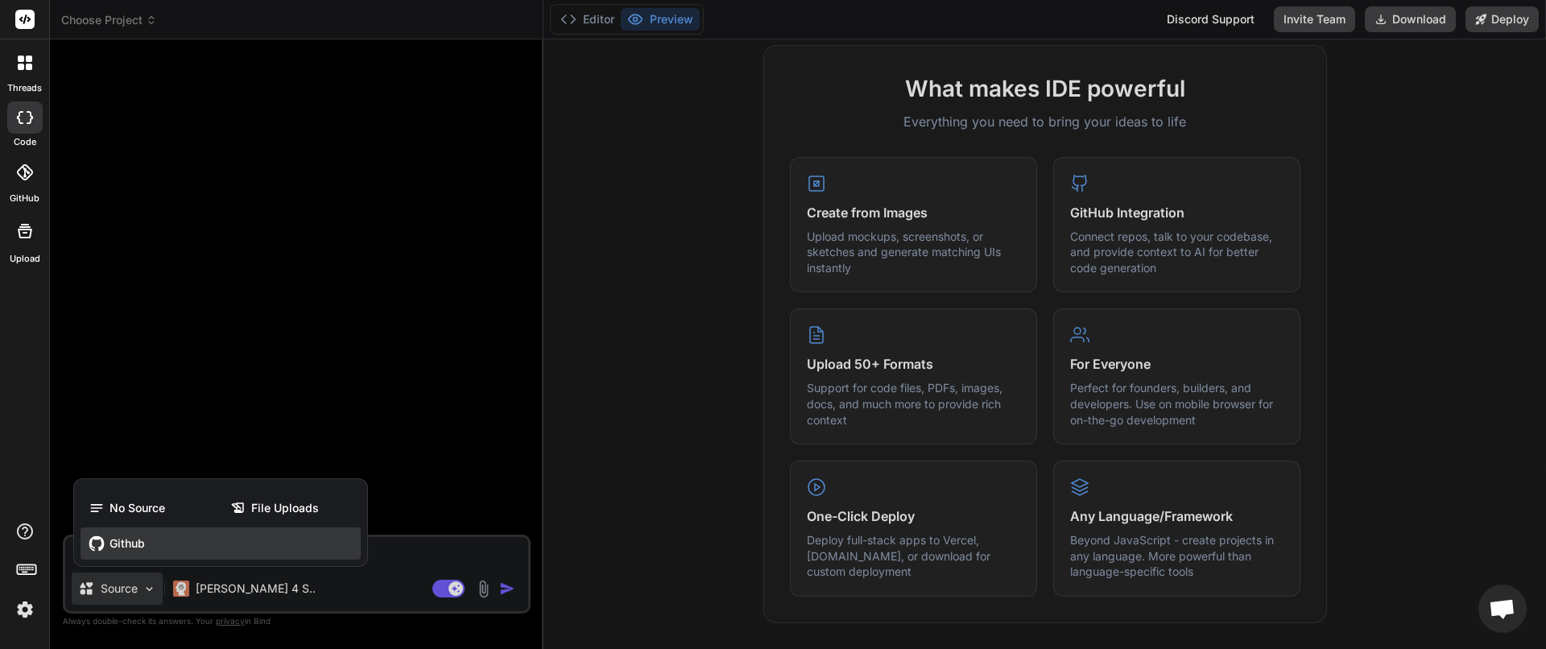
click at [113, 547] on span "Github" at bounding box center [127, 543] width 35 height 16
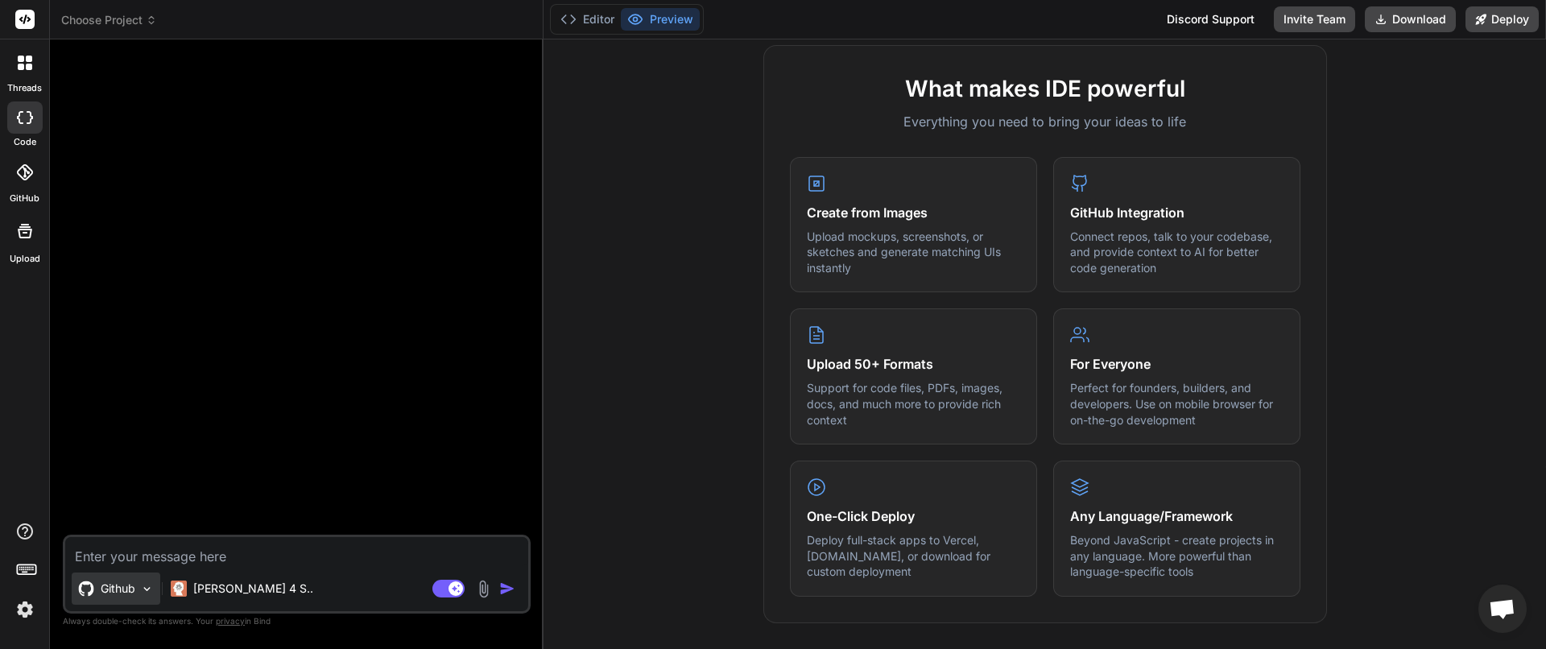
click at [126, 581] on p "Github" at bounding box center [118, 589] width 35 height 16
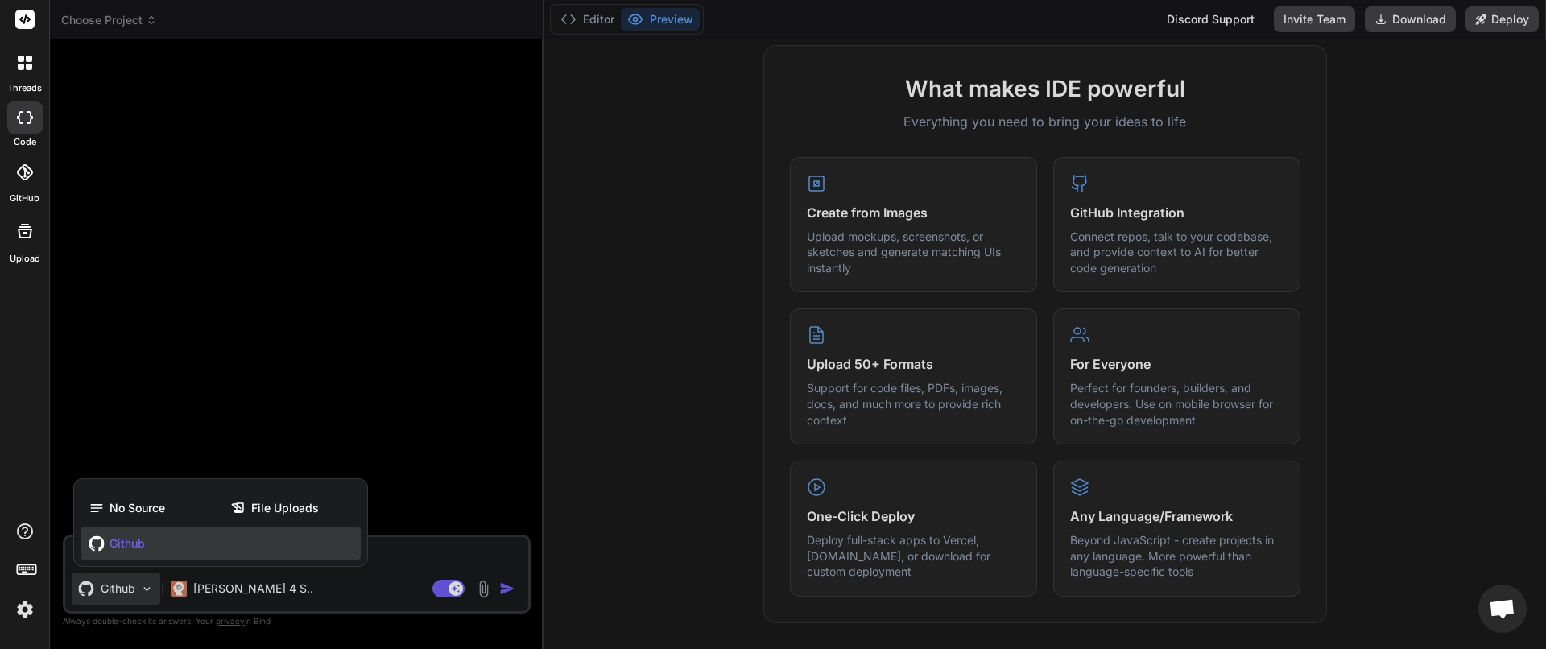
click at [127, 552] on div "Github" at bounding box center [221, 543] width 280 height 32
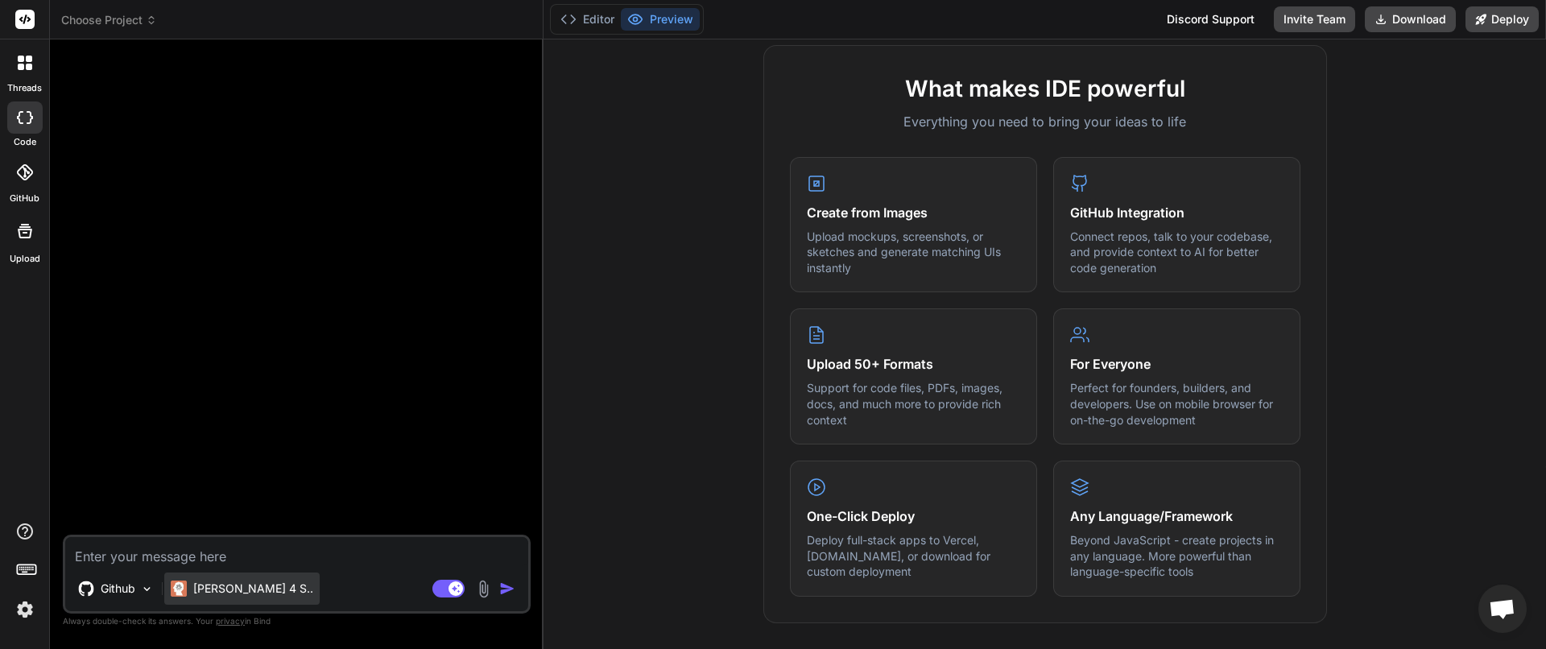
click at [251, 583] on p "[PERSON_NAME] 4 S.." at bounding box center [253, 589] width 120 height 16
click at [483, 590] on img at bounding box center [483, 589] width 19 height 19
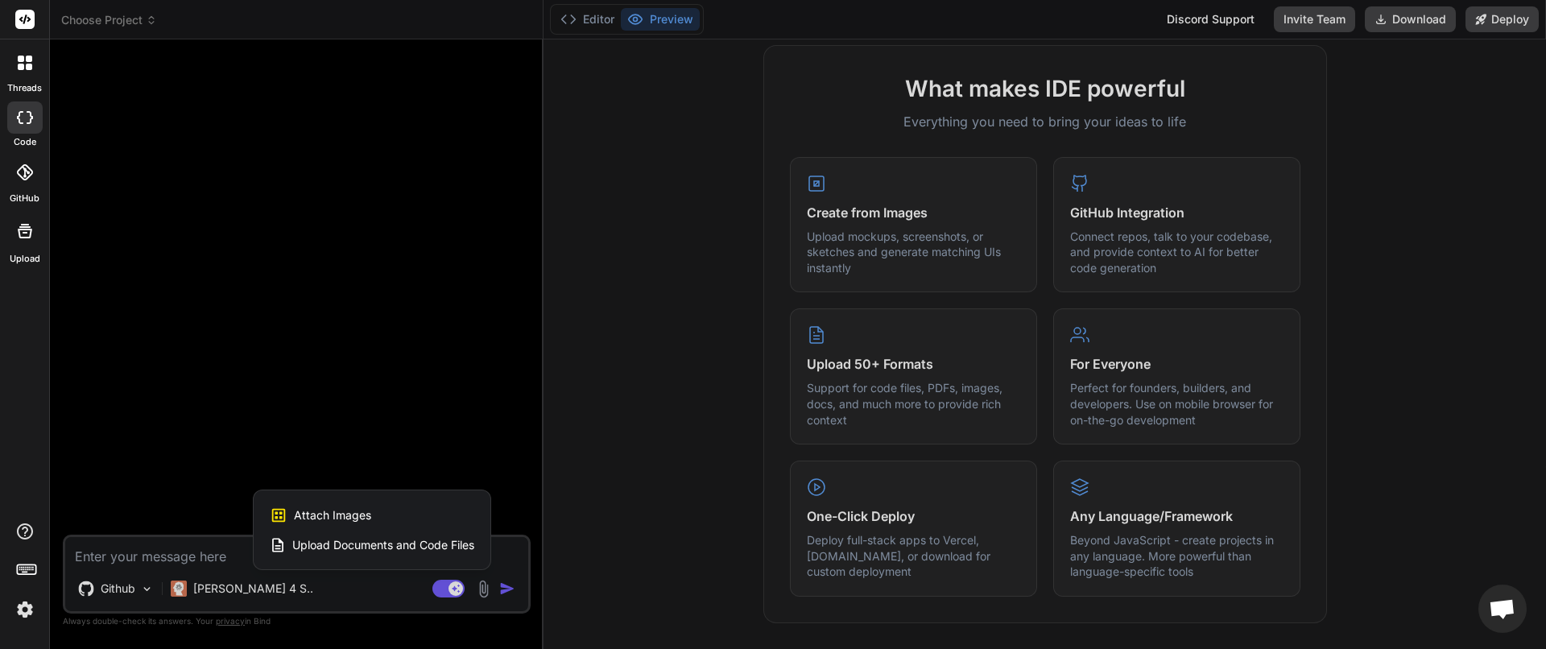
click at [453, 551] on span "Upload Documents and Code Files" at bounding box center [383, 545] width 182 height 16
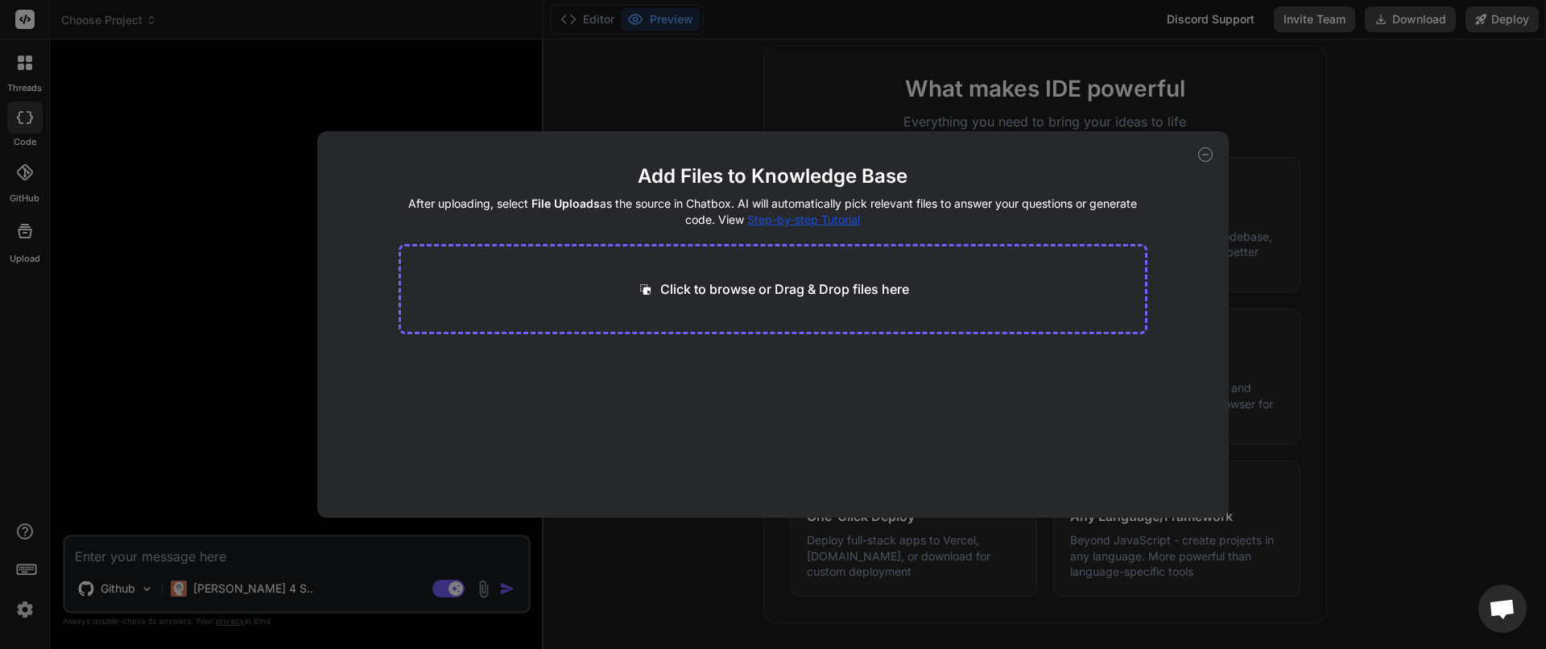
click at [1211, 155] on icon at bounding box center [1205, 154] width 14 height 14
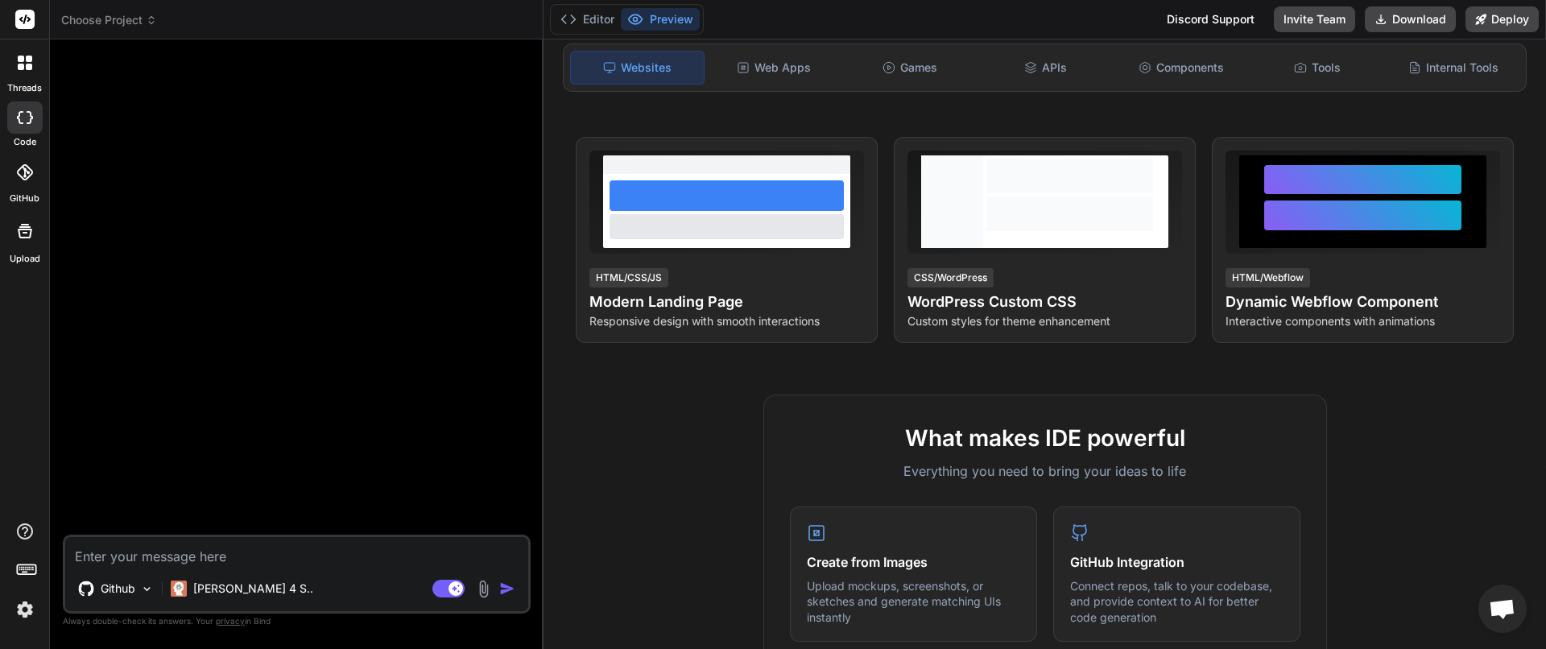
scroll to position [0, 0]
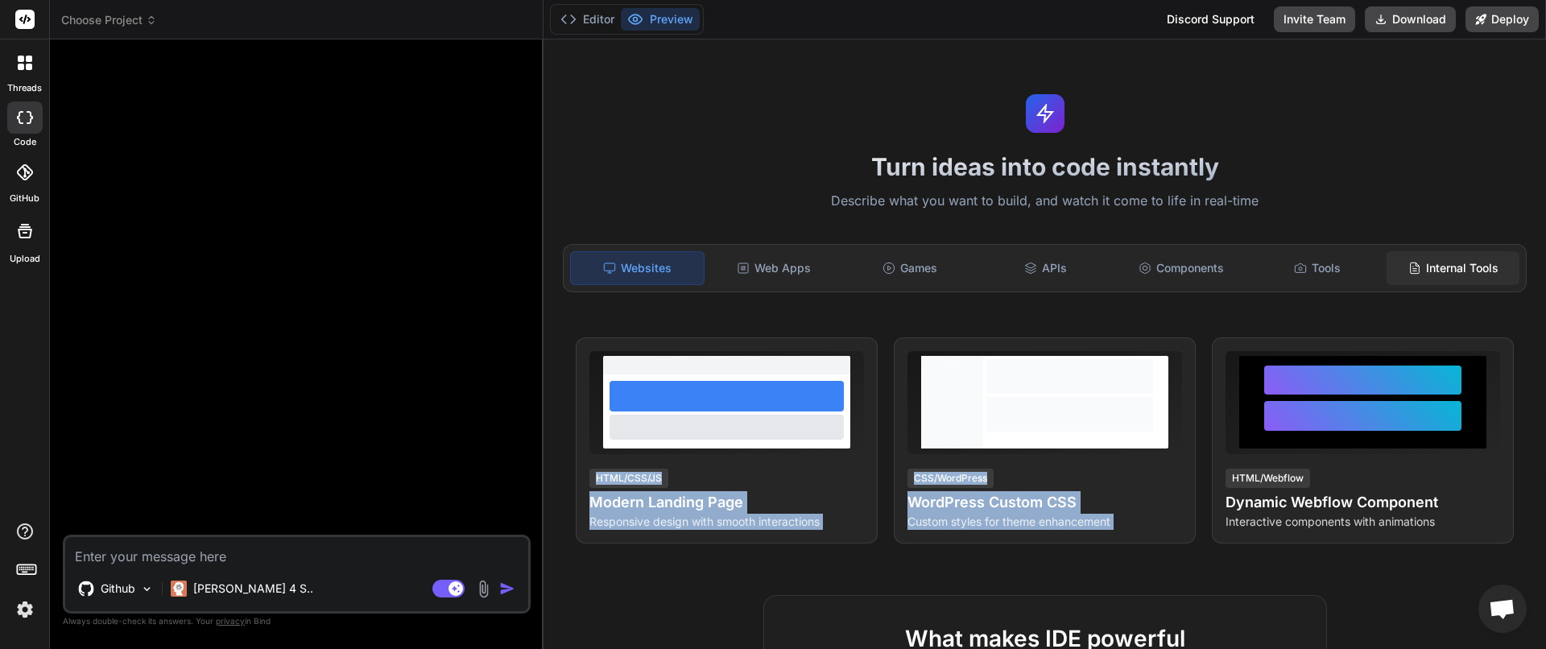
click at [1422, 277] on div "Turn ideas into code instantly Describe what you want to build, and watch it co…" at bounding box center [1044, 344] width 1002 height 610
click at [1422, 277] on div "Internal Tools" at bounding box center [1452, 268] width 133 height 34
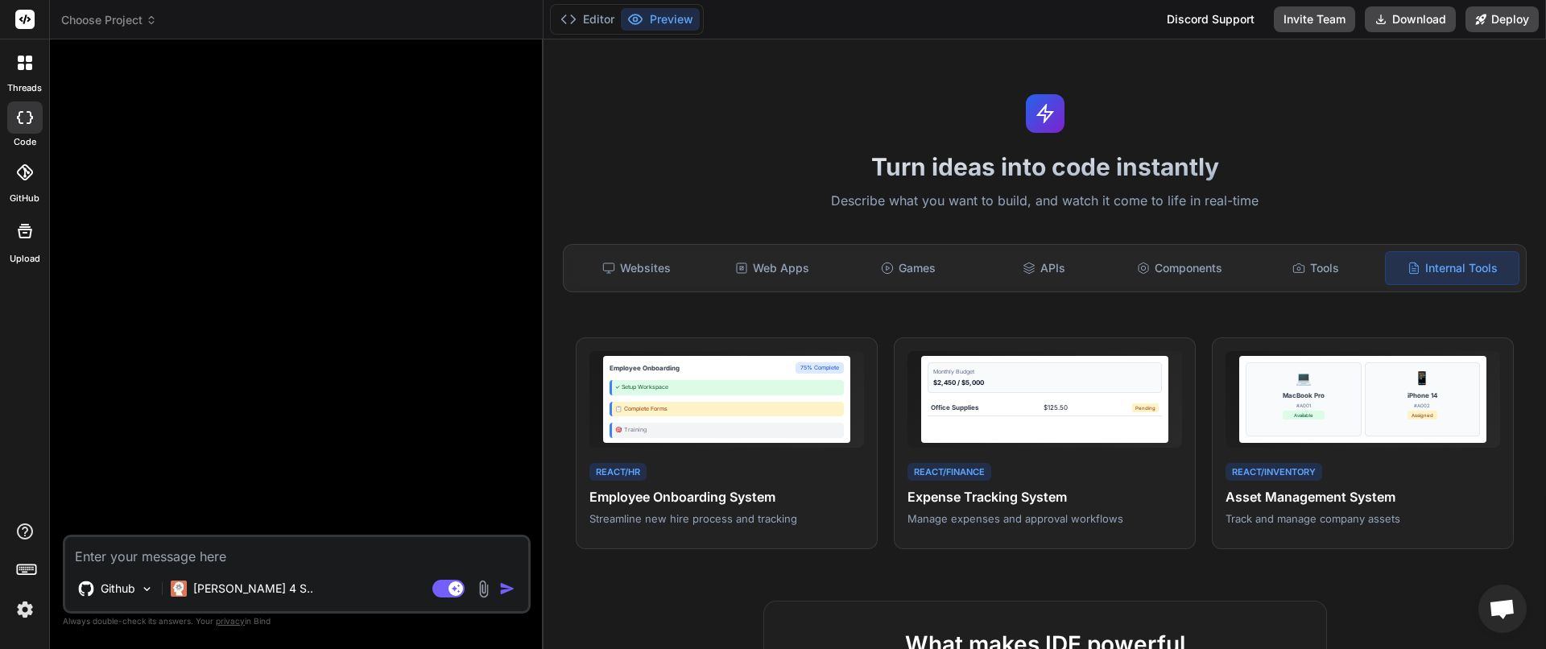
click at [727, 157] on h1 "Turn ideas into code instantly" at bounding box center [1044, 166] width 983 height 29
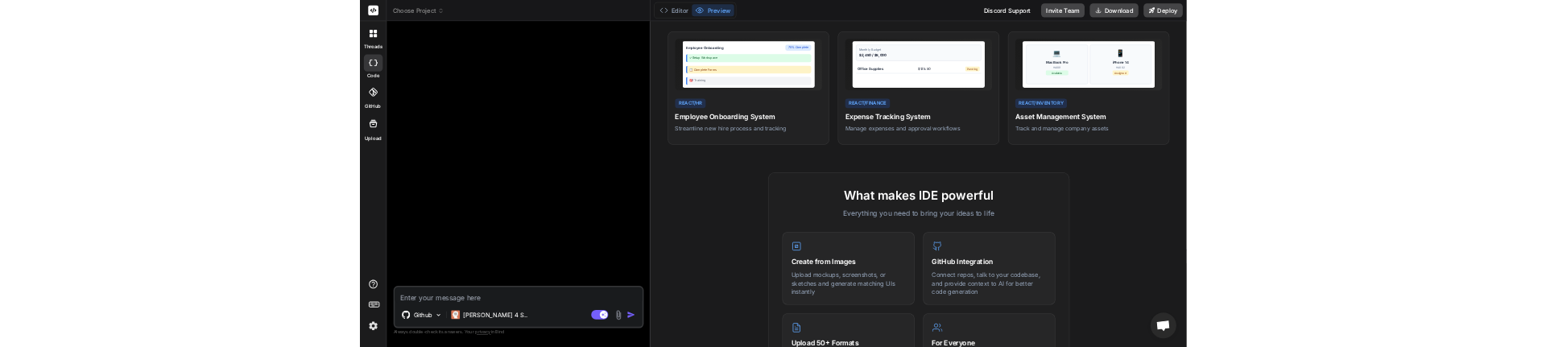
scroll to position [556, 0]
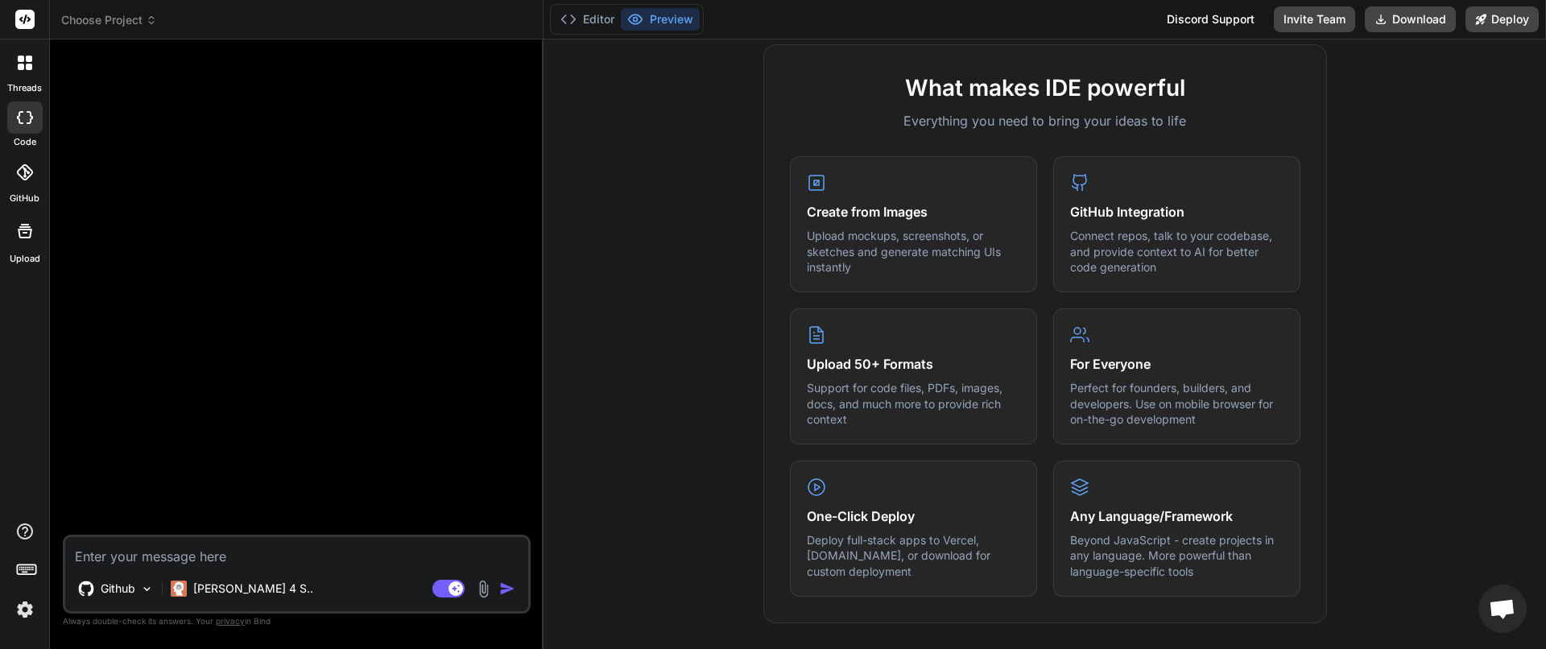
click at [20, 608] on img at bounding box center [24, 609] width 27 height 27
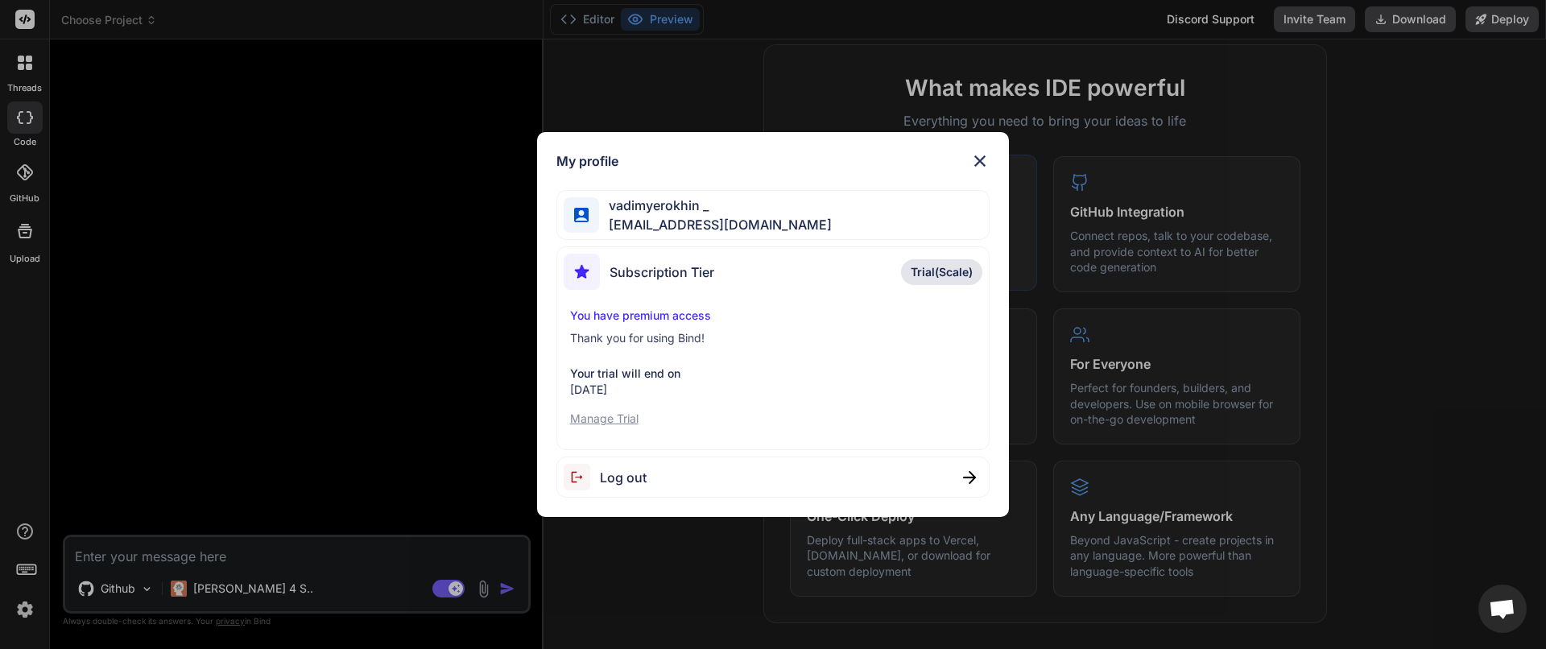
click at [984, 161] on img at bounding box center [979, 160] width 19 height 19
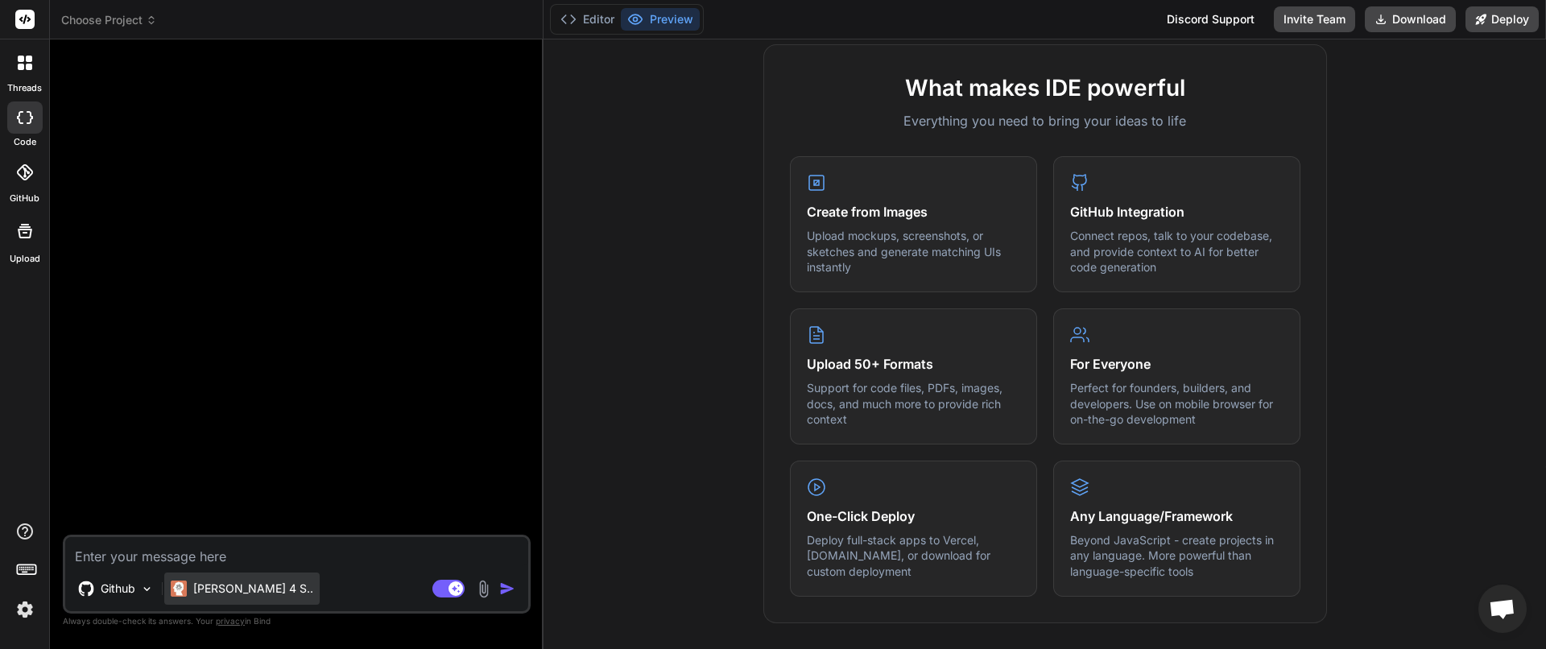
click at [229, 585] on p "[PERSON_NAME] 4 S.." at bounding box center [253, 589] width 120 height 16
click at [308, 366] on div at bounding box center [298, 293] width 465 height 482
click at [605, 19] on button "Editor" at bounding box center [587, 19] width 67 height 23
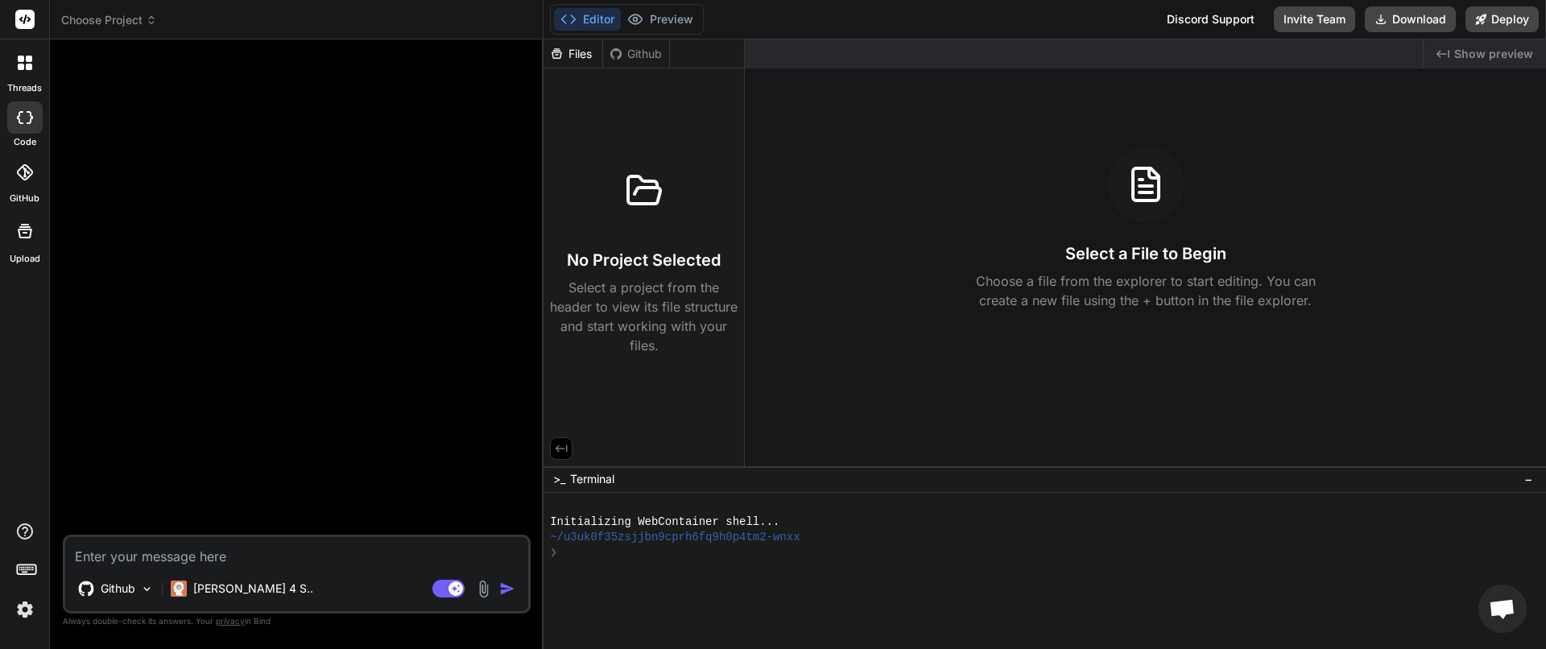
click at [640, 49] on div "Github" at bounding box center [636, 54] width 66 height 16
click at [622, 48] on icon at bounding box center [616, 54] width 13 height 13
click at [930, 336] on div "Created with Pixso. Show preview Select a File to Begin Choose a file from the …" at bounding box center [1145, 252] width 801 height 427
click at [705, 262] on h3 "No Project Selected" at bounding box center [644, 260] width 154 height 23
click at [630, 51] on div "Github" at bounding box center [636, 54] width 66 height 16
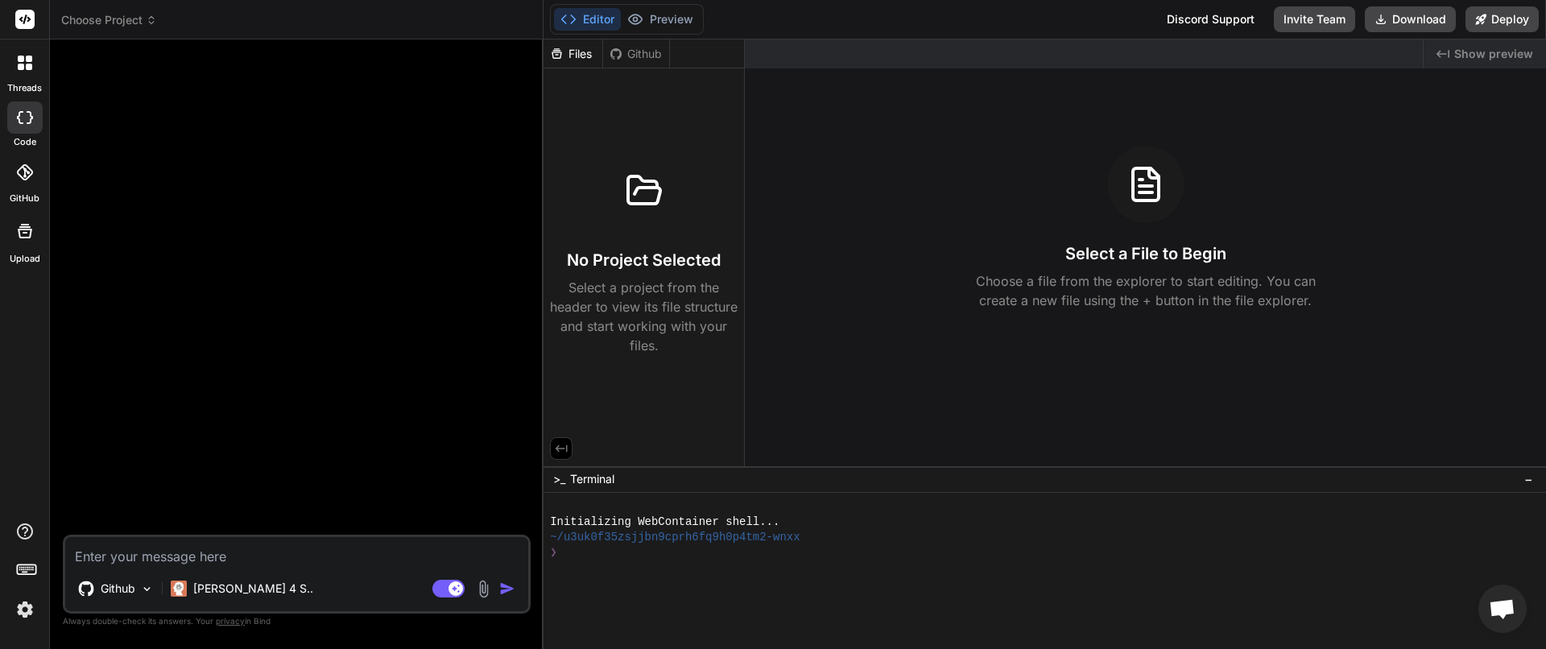
click at [584, 56] on div "Files" at bounding box center [572, 54] width 59 height 16
click at [639, 561] on div at bounding box center [1035, 567] width 970 height 15
click at [1105, 341] on div "Created with Pixso. Show preview Select a File to Begin Choose a file from the …" at bounding box center [1145, 252] width 801 height 427
click at [536, 59] on div "Bind AI Web Search Created with Pixso. Code Generator Github [PERSON_NAME] 4 S.…" at bounding box center [297, 343] width 494 height 609
click at [589, 56] on div "Files" at bounding box center [572, 54] width 59 height 16
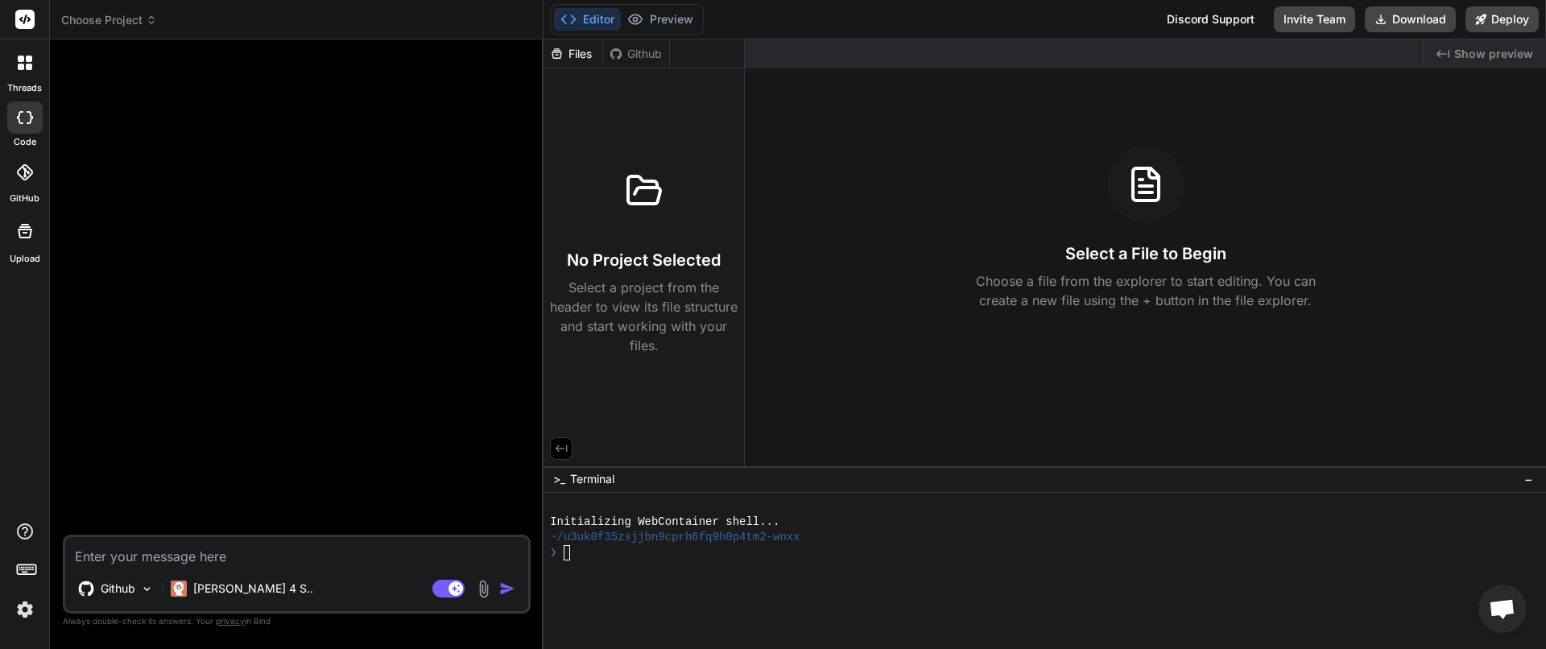
click at [571, 59] on div "Files" at bounding box center [572, 54] width 59 height 16
drag, startPoint x: 614, startPoint y: 101, endPoint x: 611, endPoint y: 93, distance: 9.4
click at [614, 101] on div "No Project Selected Select a project from the header to view its file structure…" at bounding box center [643, 214] width 200 height 293
click at [683, 13] on button "Preview" at bounding box center [660, 19] width 79 height 23
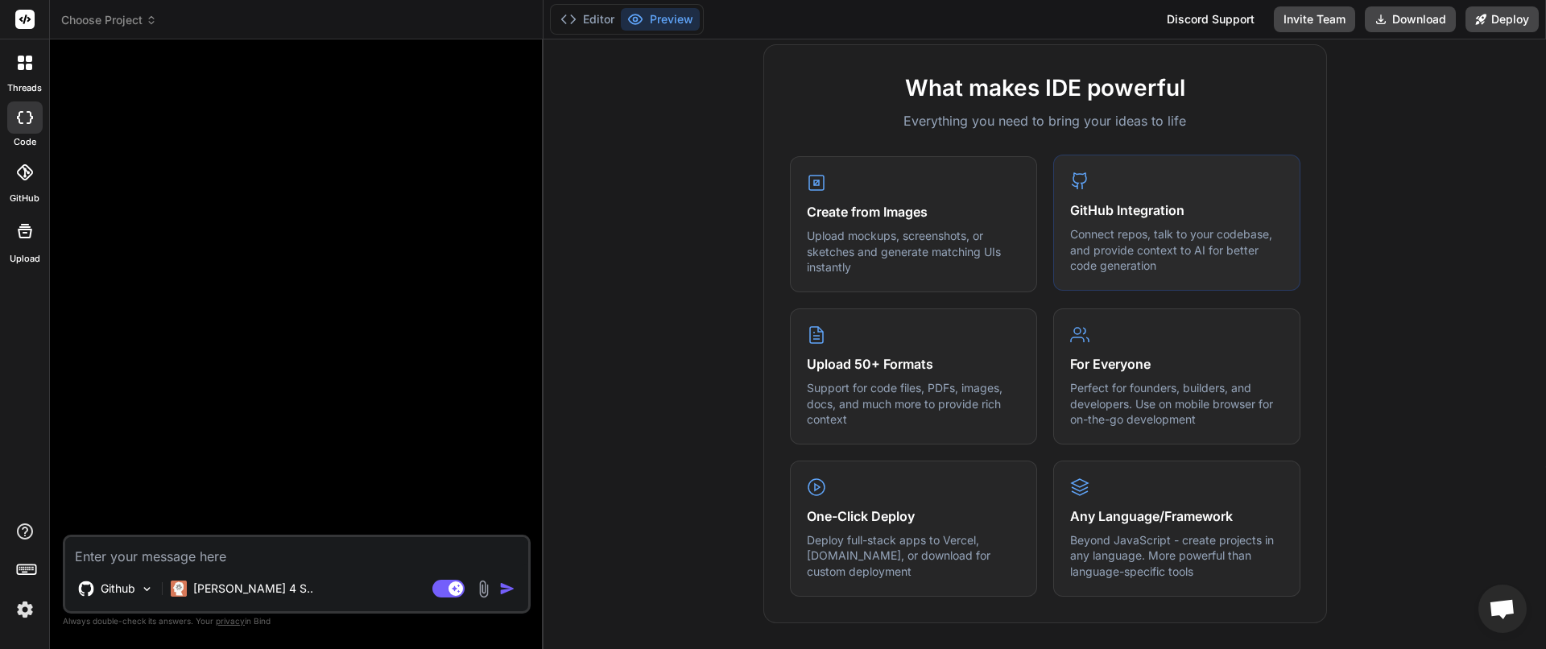
click at [1168, 258] on p "Connect repos, talk to your codebase, and provide context to AI for better code…" at bounding box center [1176, 250] width 213 height 48
click at [1119, 183] on div "GitHub Integration Connect repos, talk to your codebase, and provide context to…" at bounding box center [1176, 223] width 247 height 136
click at [571, 29] on button "Editor" at bounding box center [587, 19] width 67 height 23
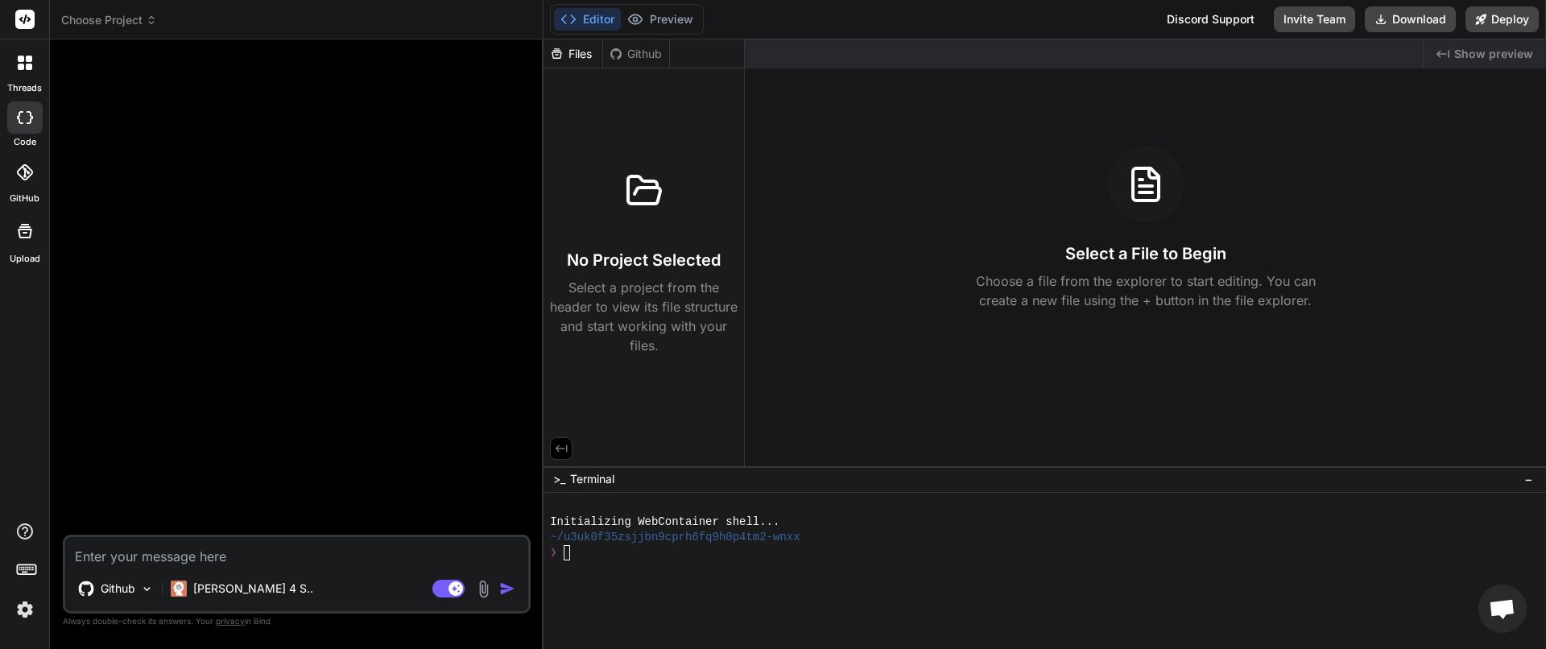
click at [630, 52] on div "Github" at bounding box center [636, 54] width 66 height 16
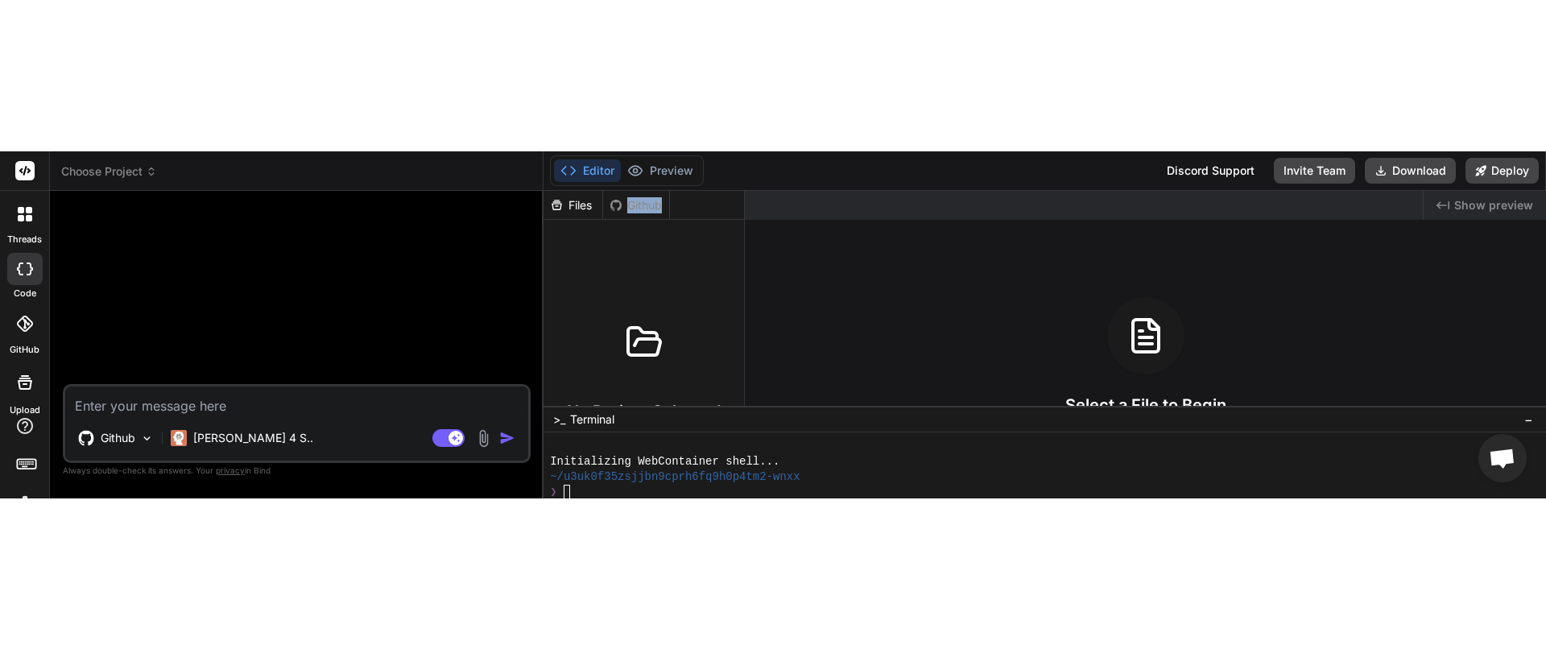
scroll to position [0, 0]
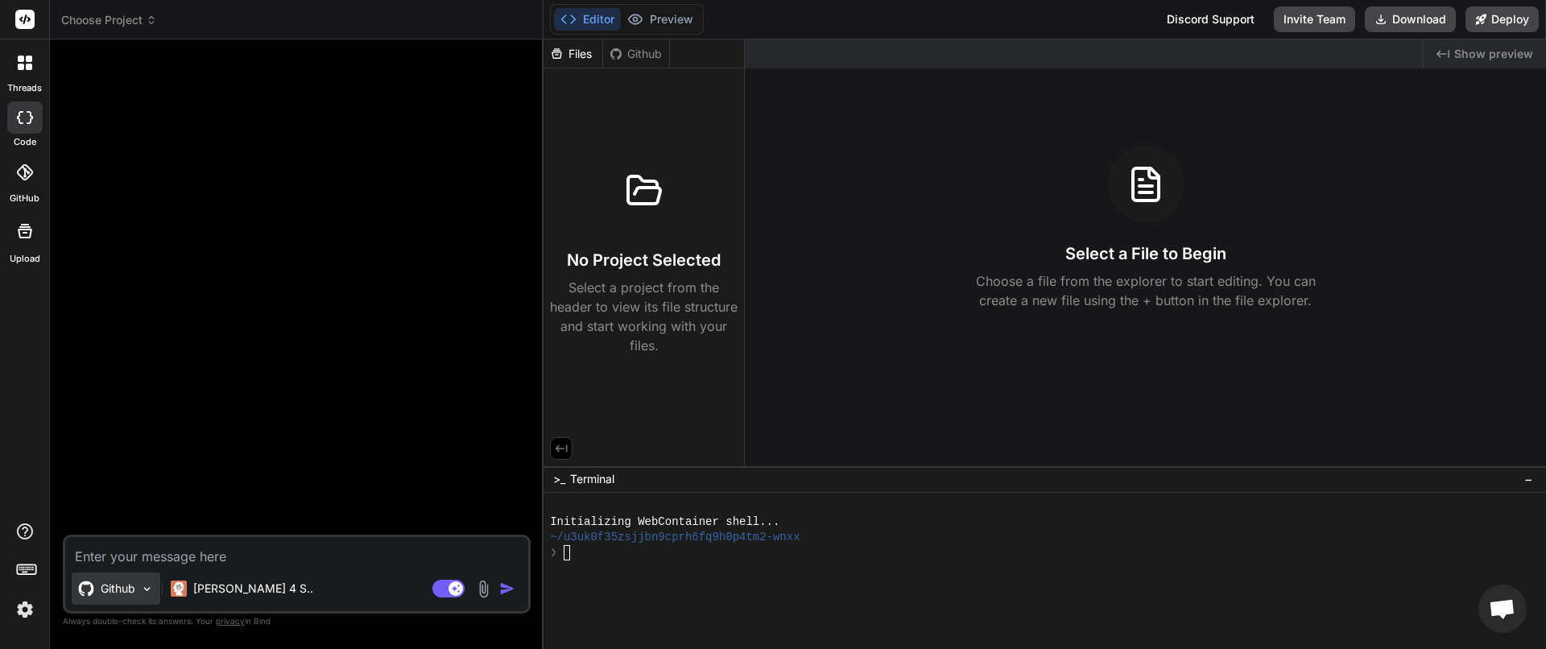
click at [115, 573] on div "Github" at bounding box center [116, 588] width 89 height 32
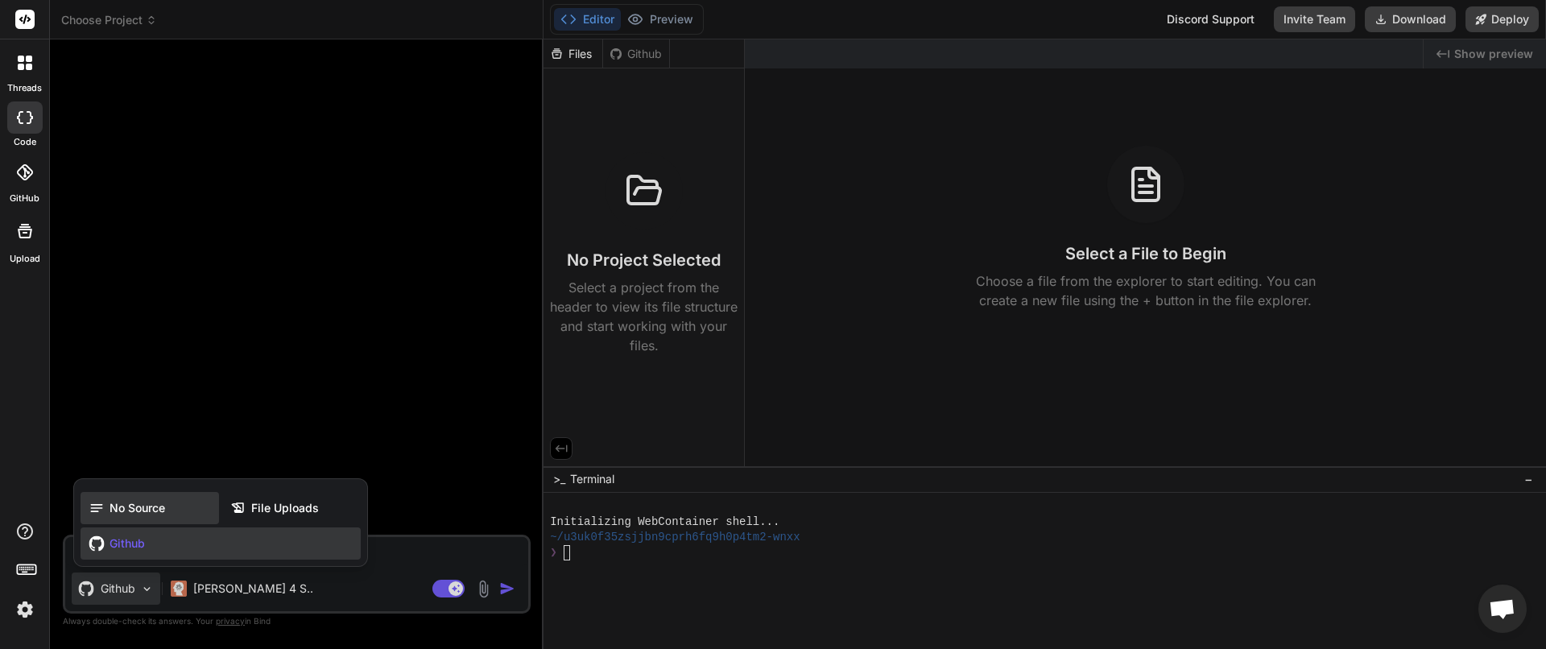
click at [163, 514] on span "No Source" at bounding box center [138, 508] width 56 height 16
type textarea "x"
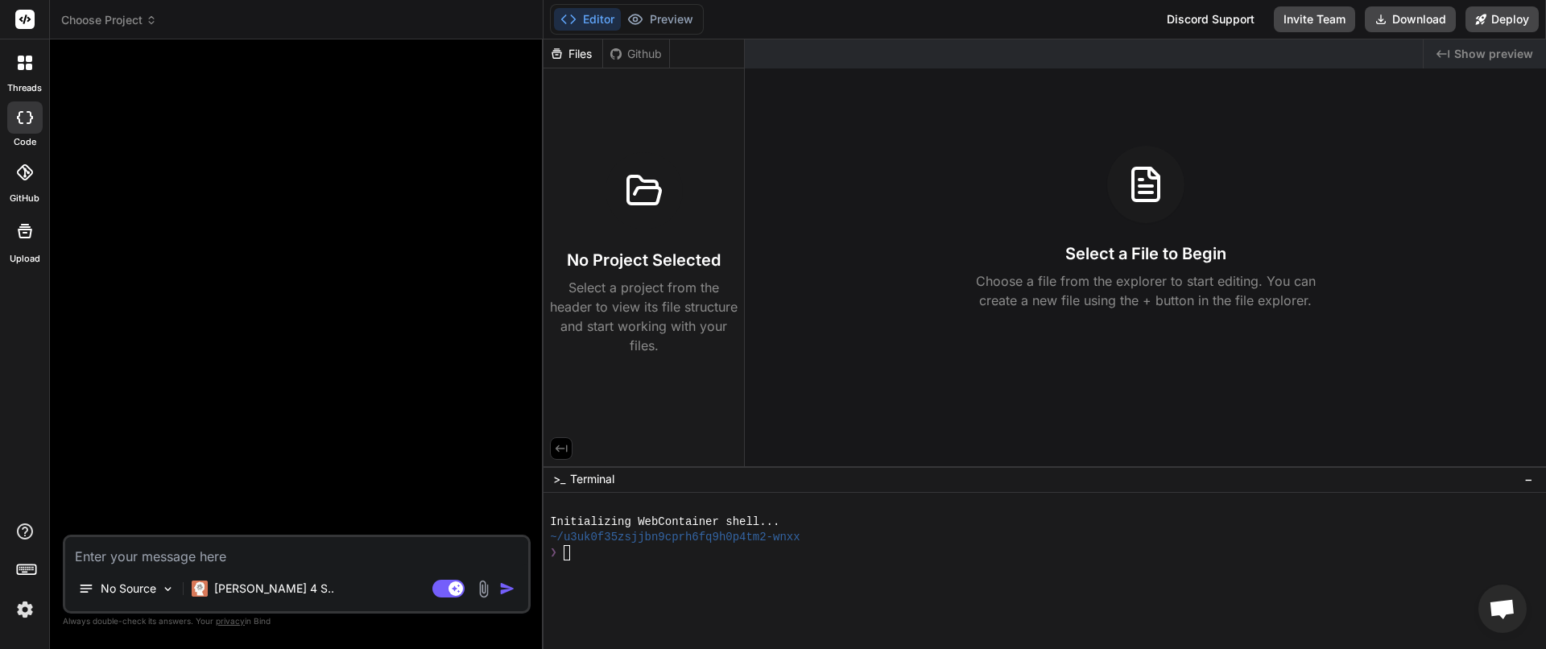
click at [308, 300] on div at bounding box center [298, 293] width 465 height 482
click at [639, 59] on div "Github" at bounding box center [636, 54] width 66 height 16
click at [570, 46] on div "Files" at bounding box center [572, 54] width 59 height 16
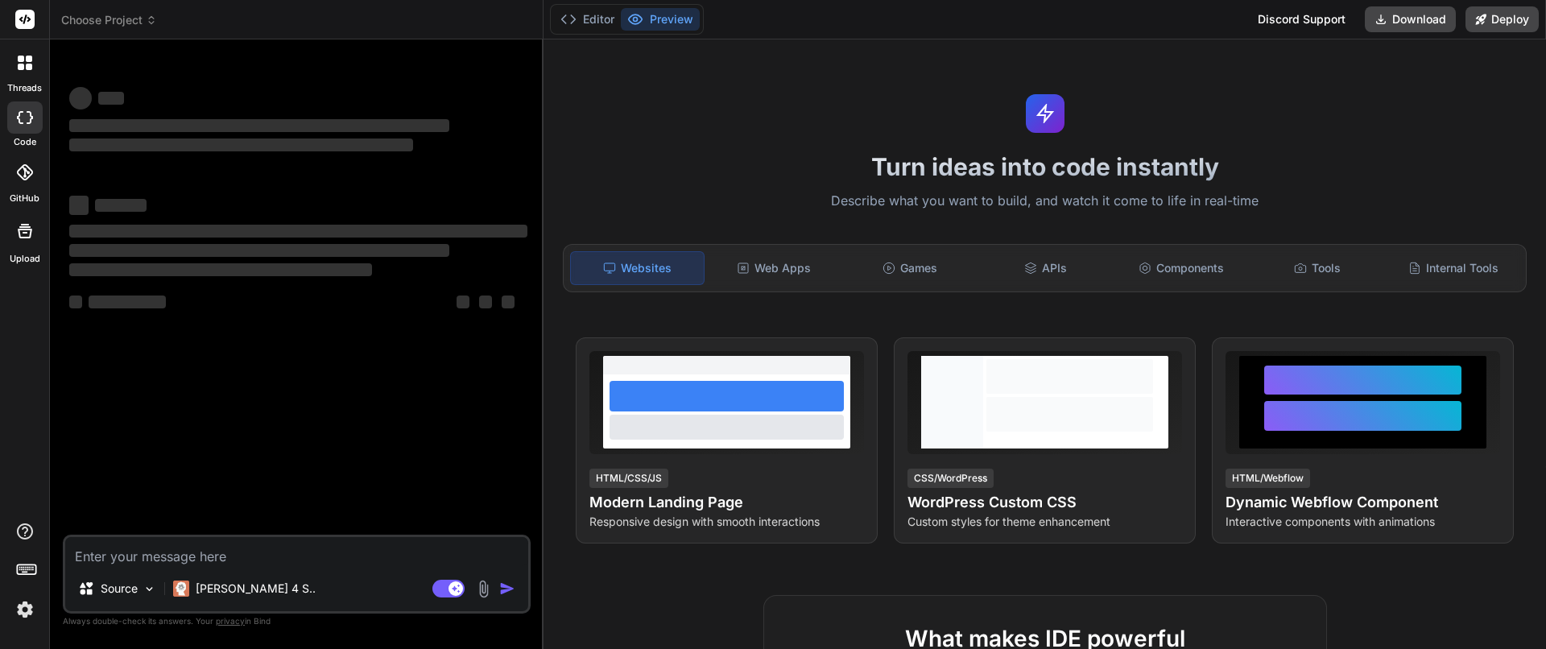
type textarea "x"
click at [818, 93] on div "Turn ideas into code instantly Describe what you want to build, and watch it co…" at bounding box center [1044, 344] width 1002 height 610
type textarea "x"
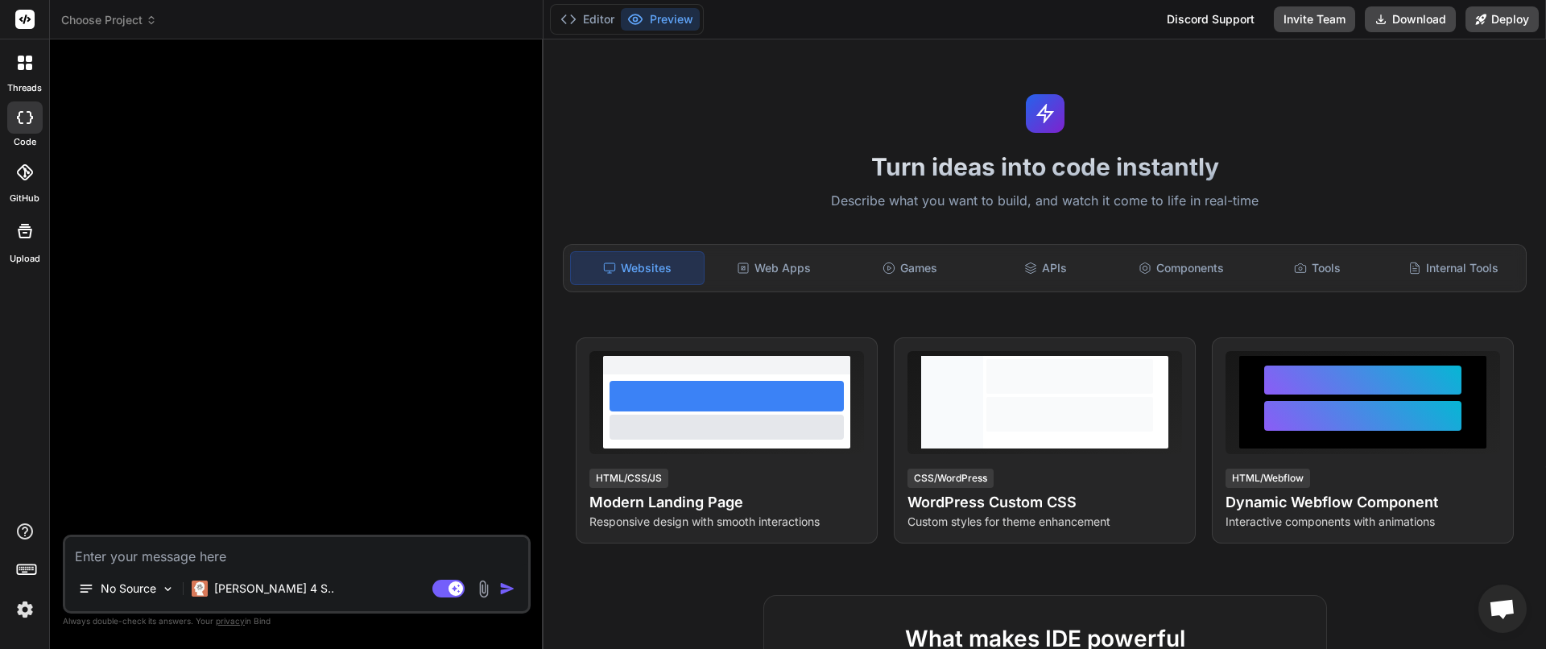
click at [33, 188] on div at bounding box center [24, 172] width 35 height 35
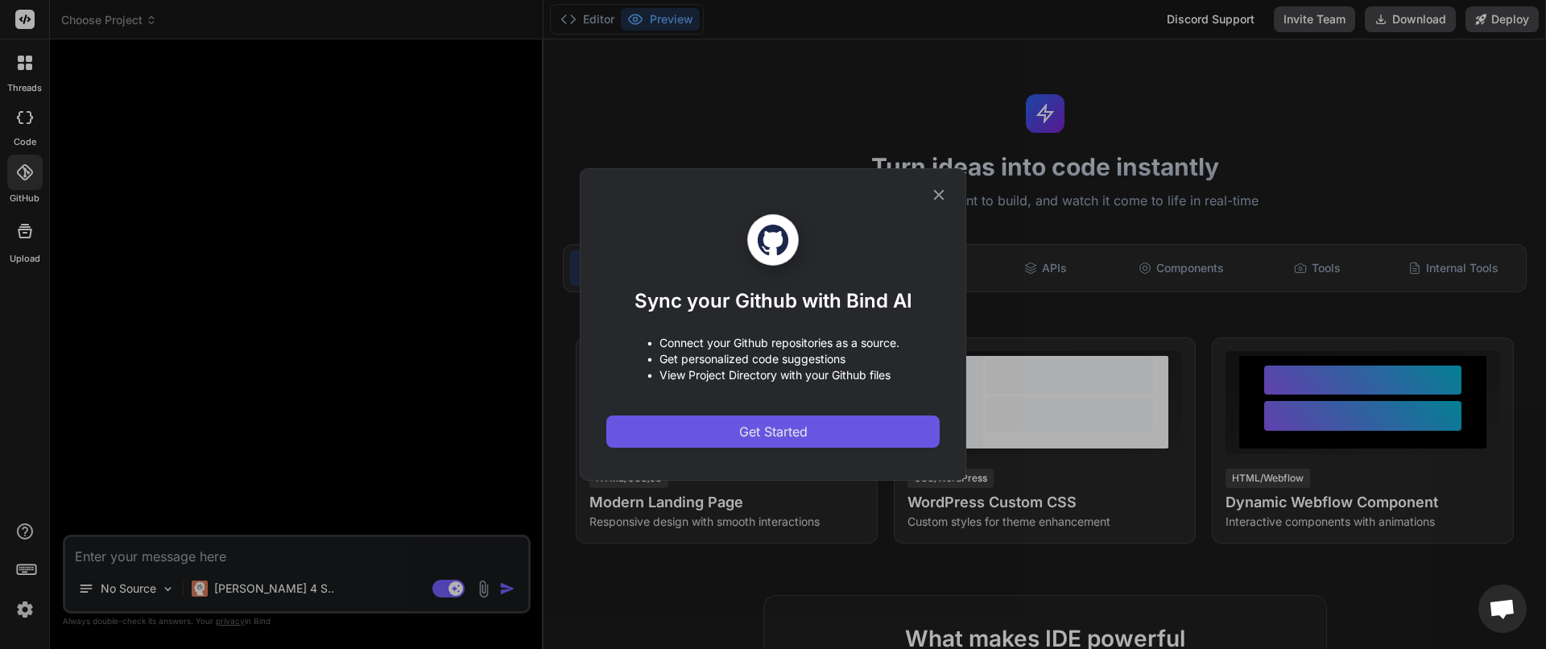
click at [861, 420] on button "Get Started" at bounding box center [772, 431] width 333 height 32
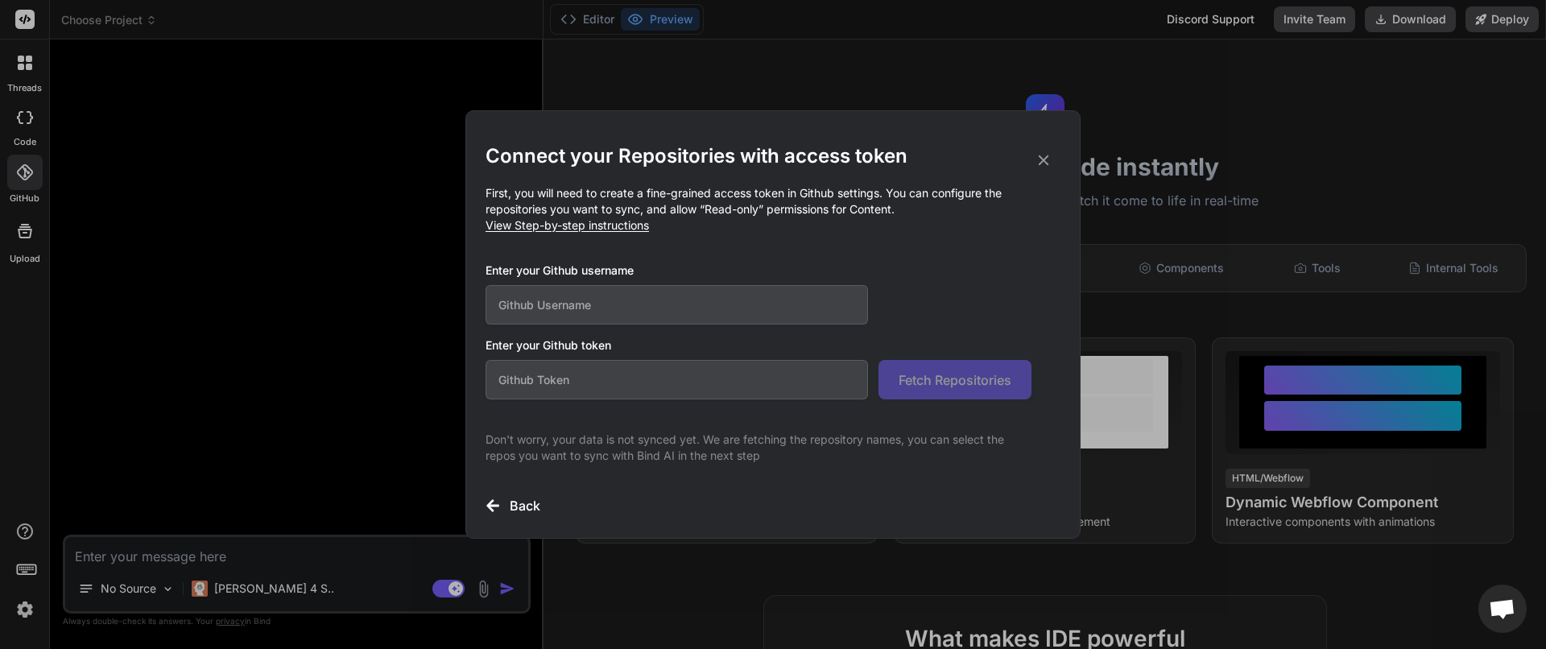
click at [699, 315] on input "text" at bounding box center [677, 304] width 382 height 39
type input "vadimyerokhin"
paste input "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"
type input "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"
click at [924, 379] on span "Fetch Repositories" at bounding box center [955, 379] width 113 height 19
